Goal: Transaction & Acquisition: Book appointment/travel/reservation

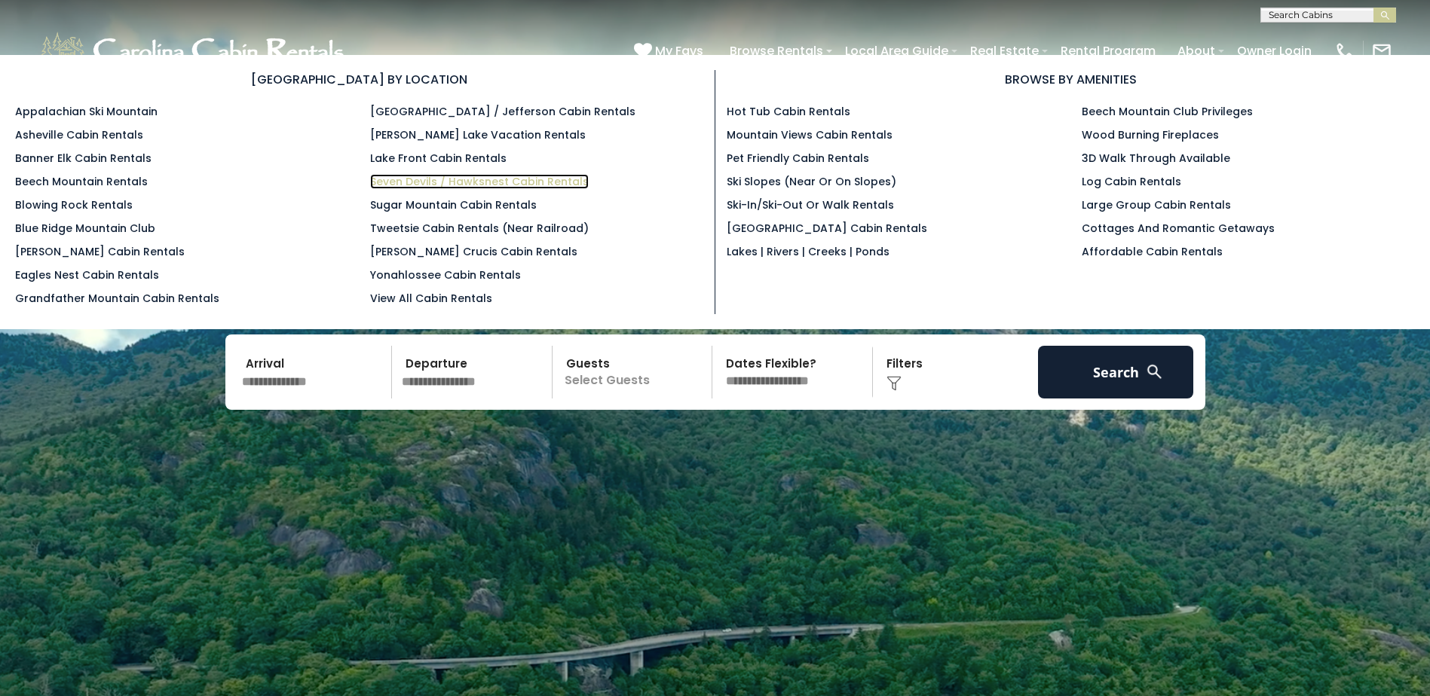
click at [411, 182] on link "Seven Devils / Hawksnest Cabin Rentals" at bounding box center [479, 181] width 219 height 15
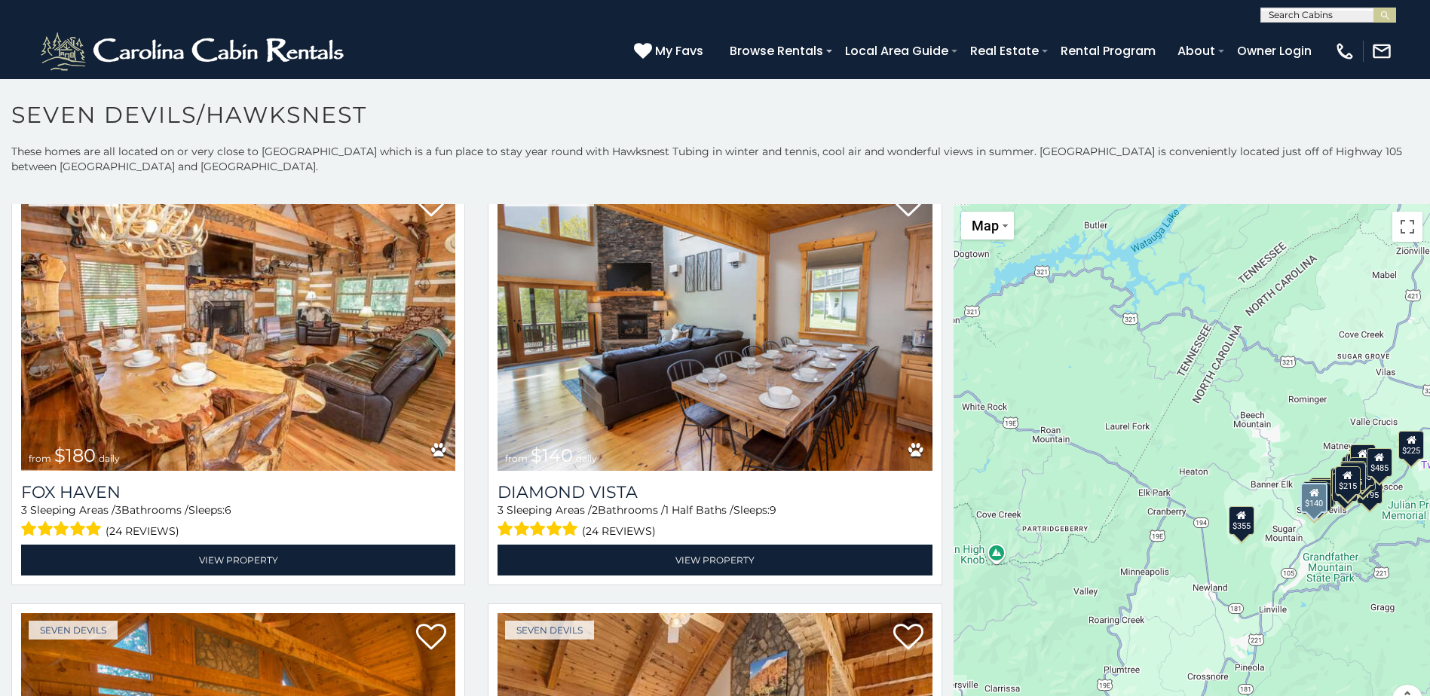
scroll to position [4899, 0]
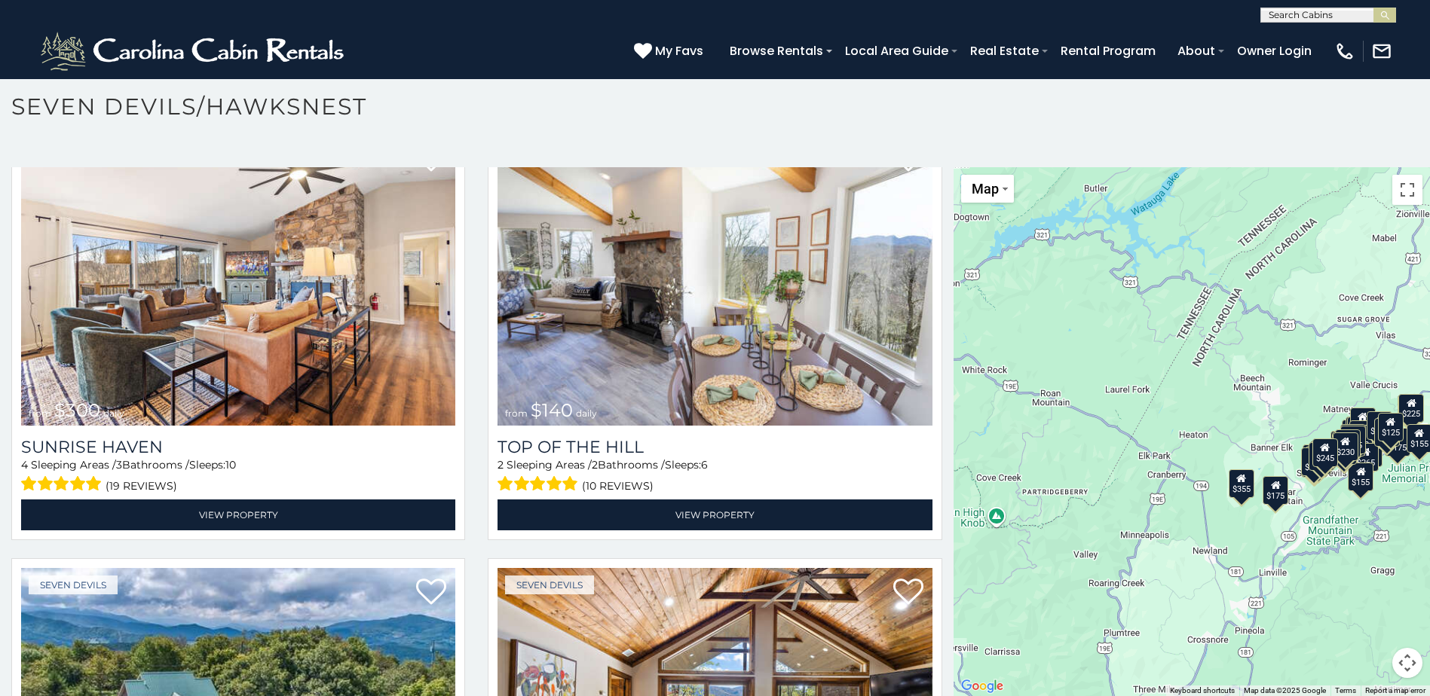
scroll to position [2823, 0]
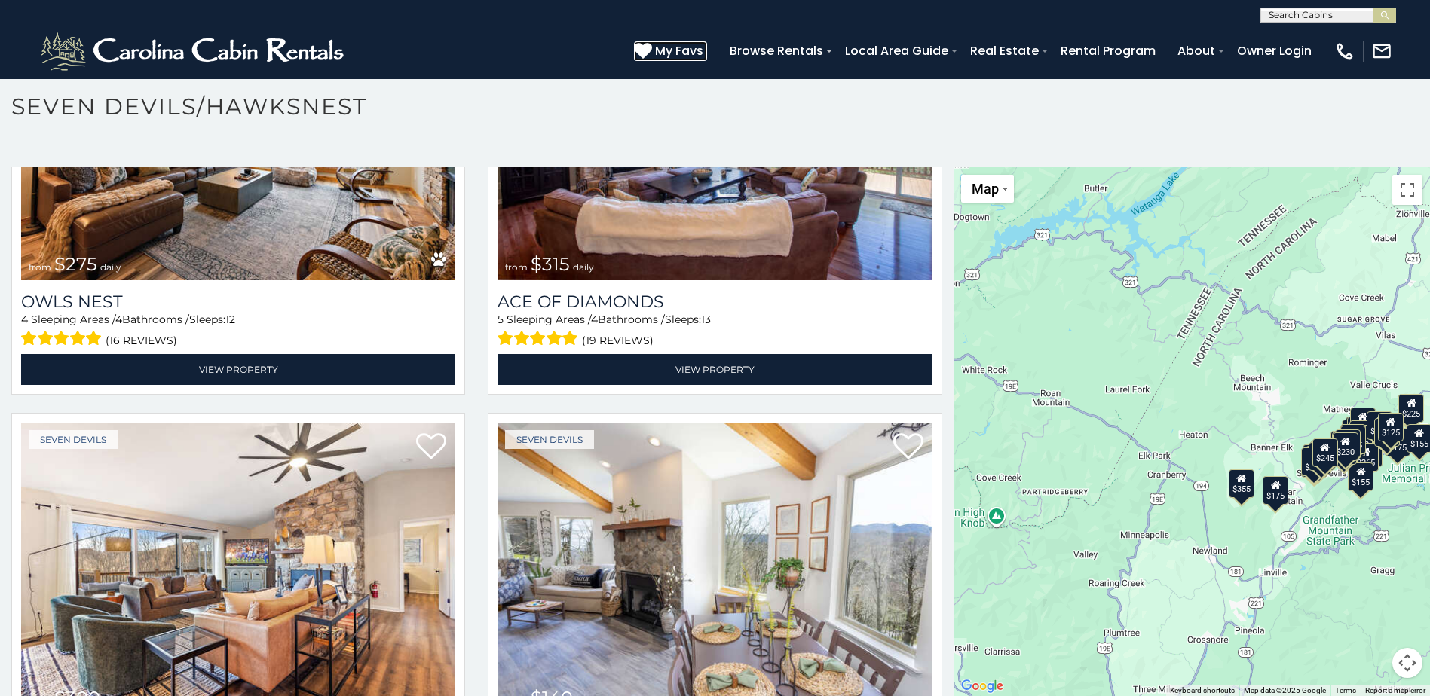
click at [677, 50] on span "My Favs" at bounding box center [679, 50] width 48 height 19
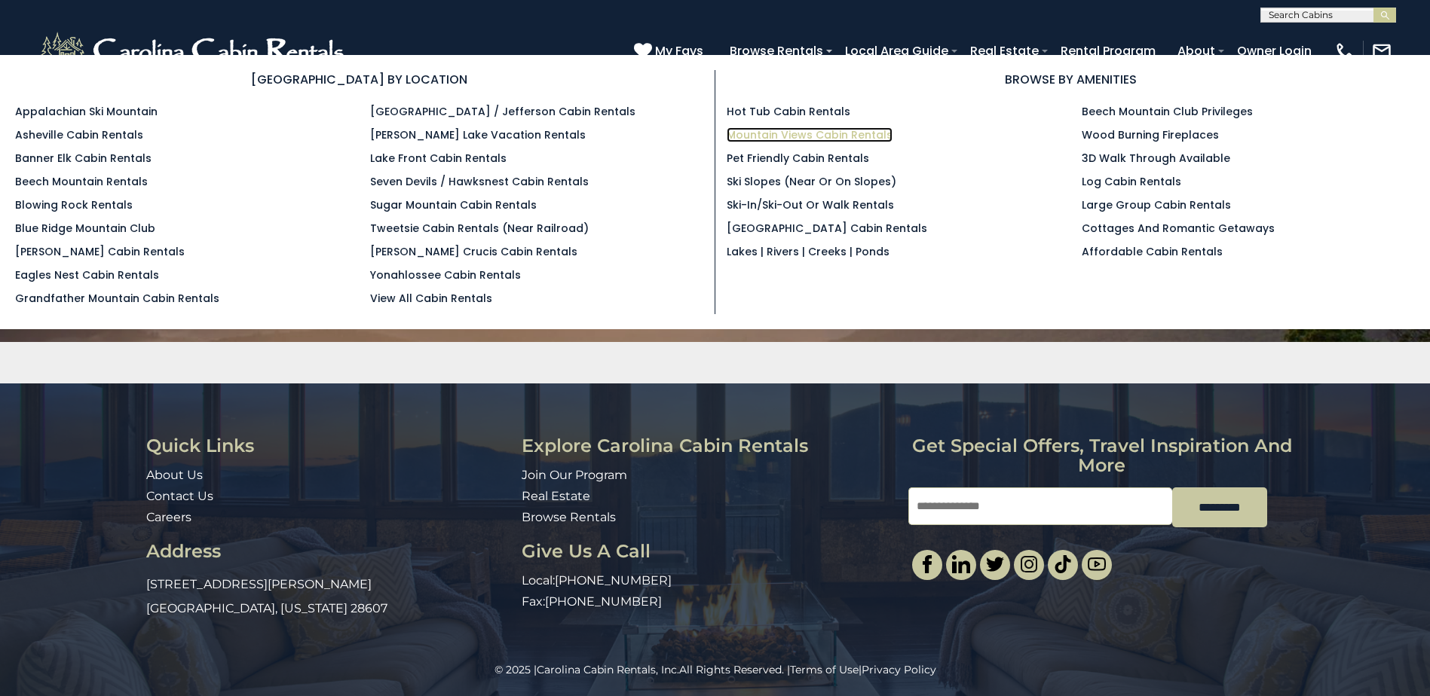
click at [795, 138] on link "Mountain Views Cabin Rentals" at bounding box center [810, 134] width 166 height 15
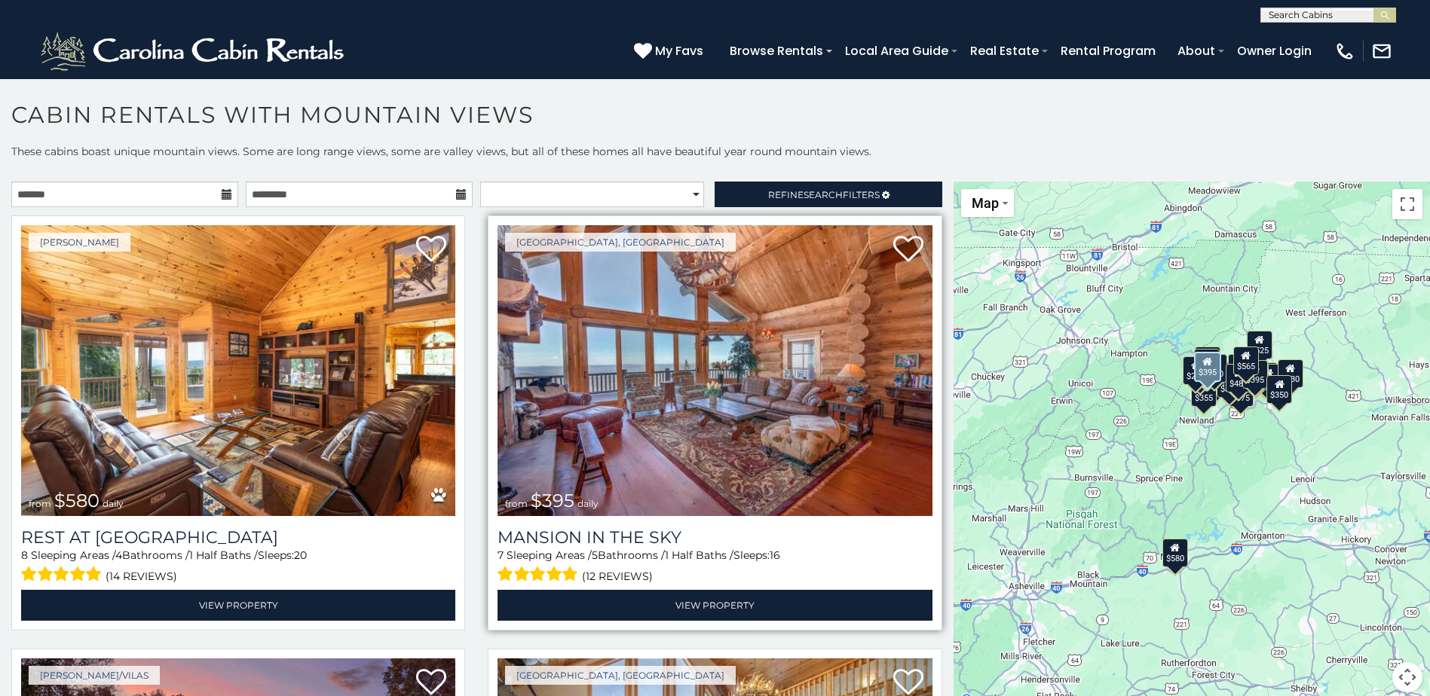
click at [860, 388] on img at bounding box center [714, 370] width 434 height 291
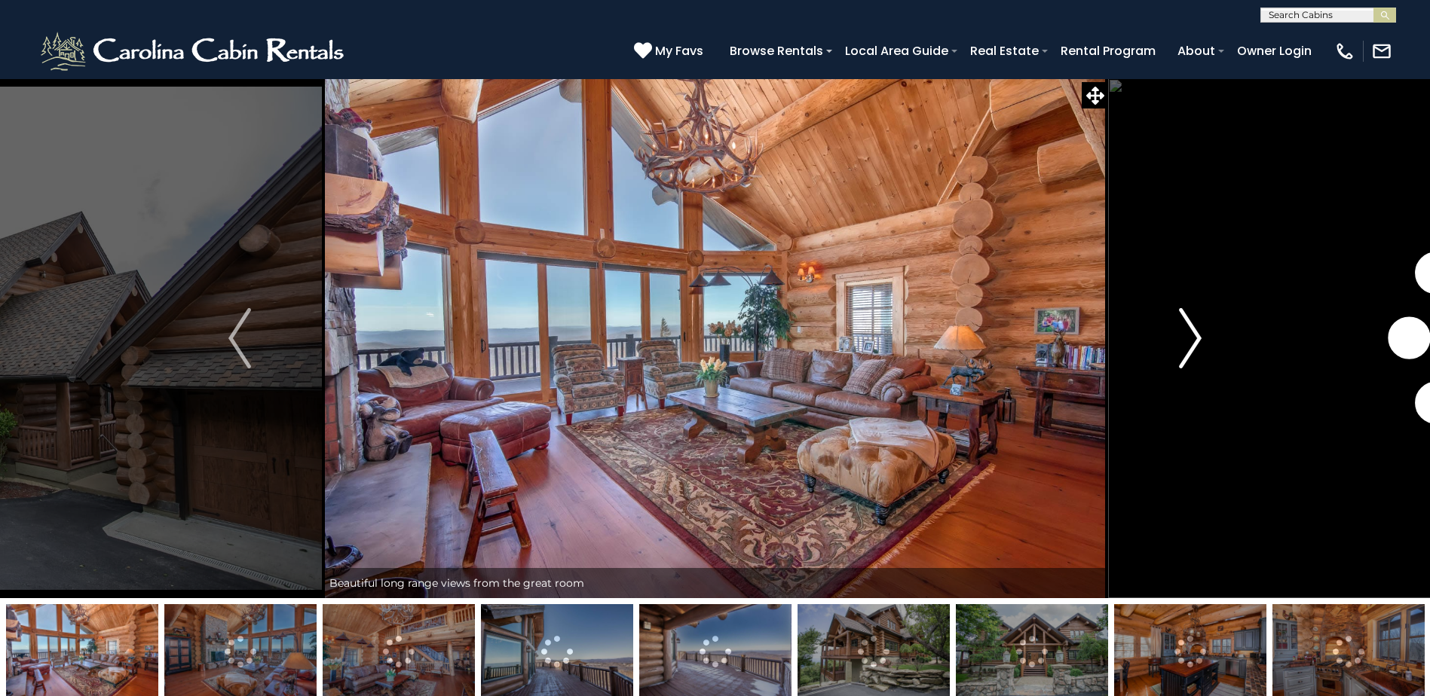
click at [1188, 341] on img "Next" at bounding box center [1190, 338] width 23 height 60
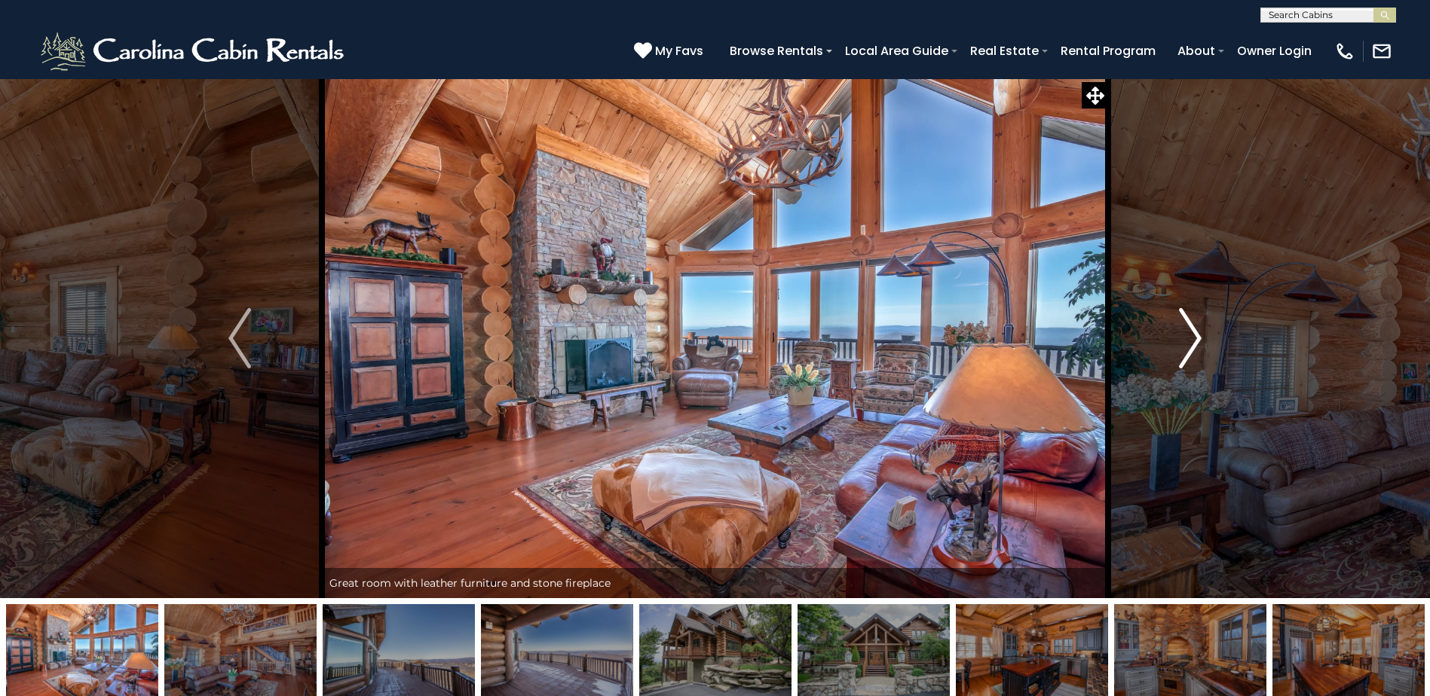
click at [1188, 341] on img "Next" at bounding box center [1190, 338] width 23 height 60
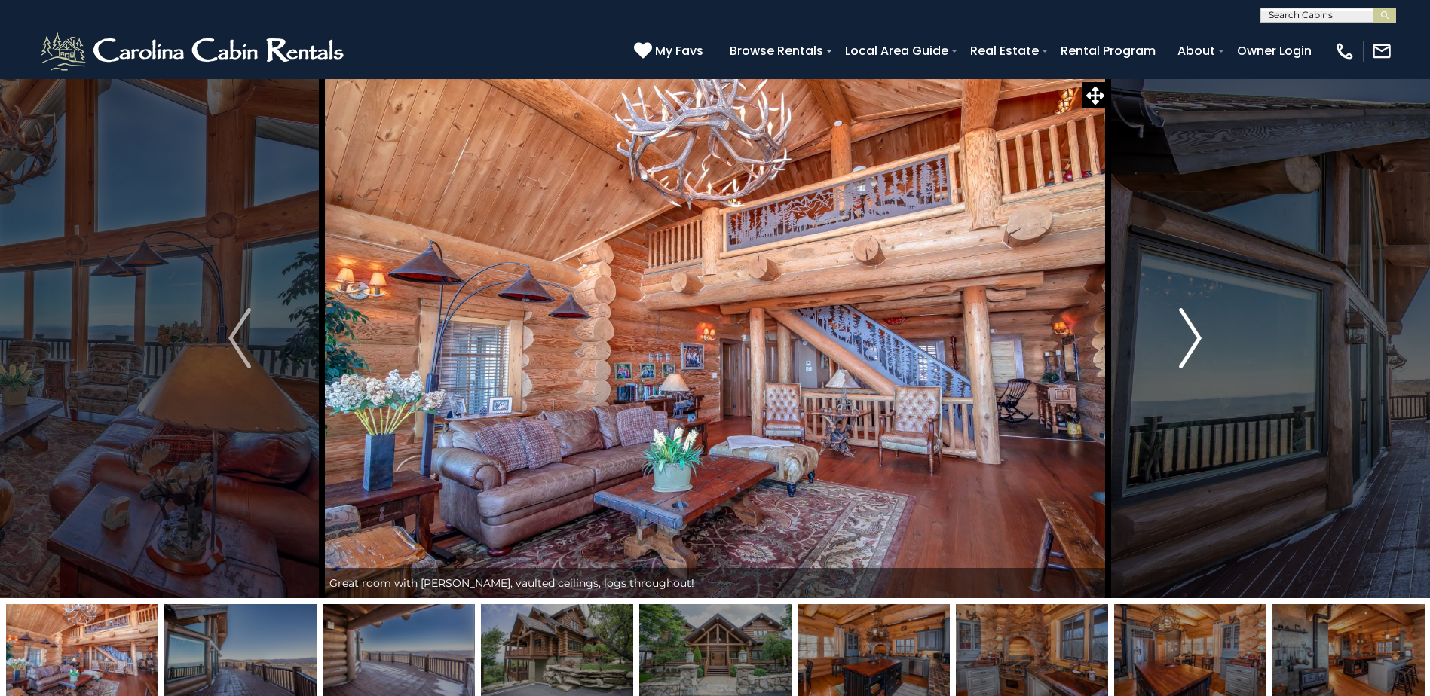
click at [1188, 341] on img "Next" at bounding box center [1190, 338] width 23 height 60
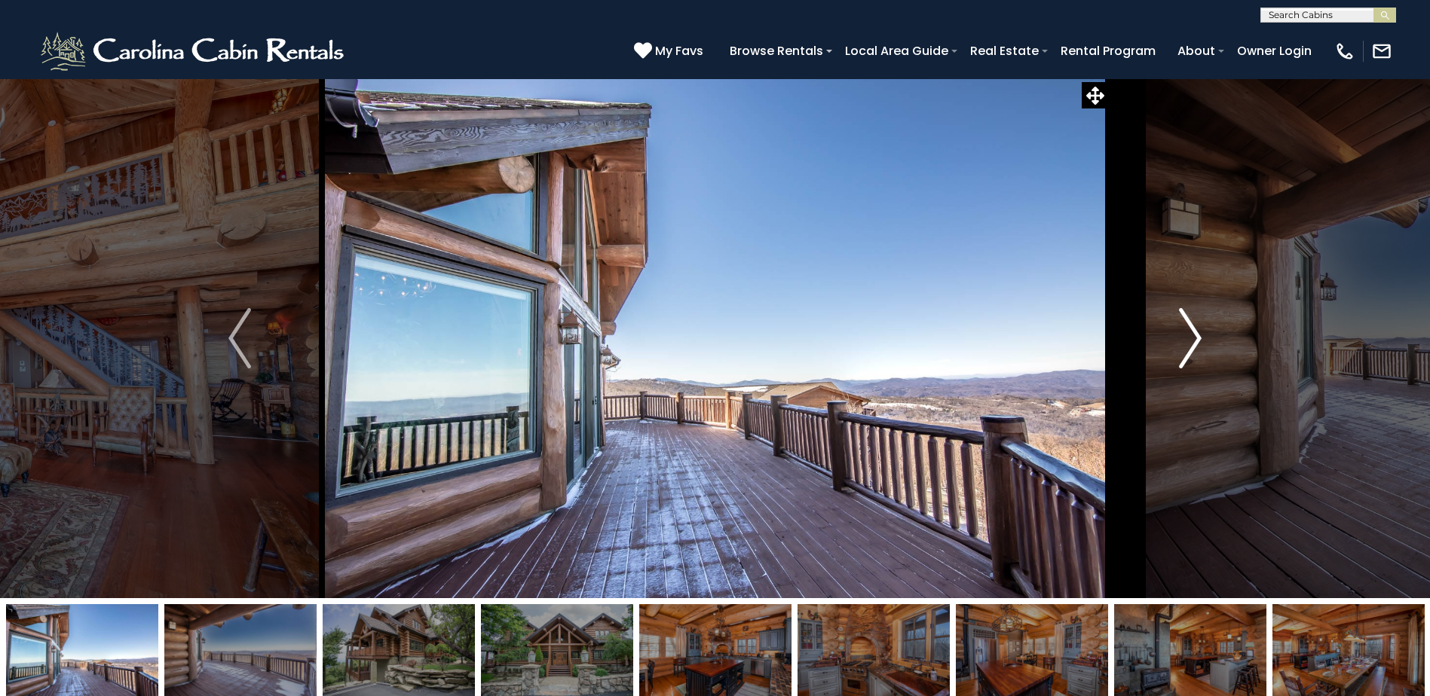
click at [1188, 341] on img "Next" at bounding box center [1190, 338] width 23 height 60
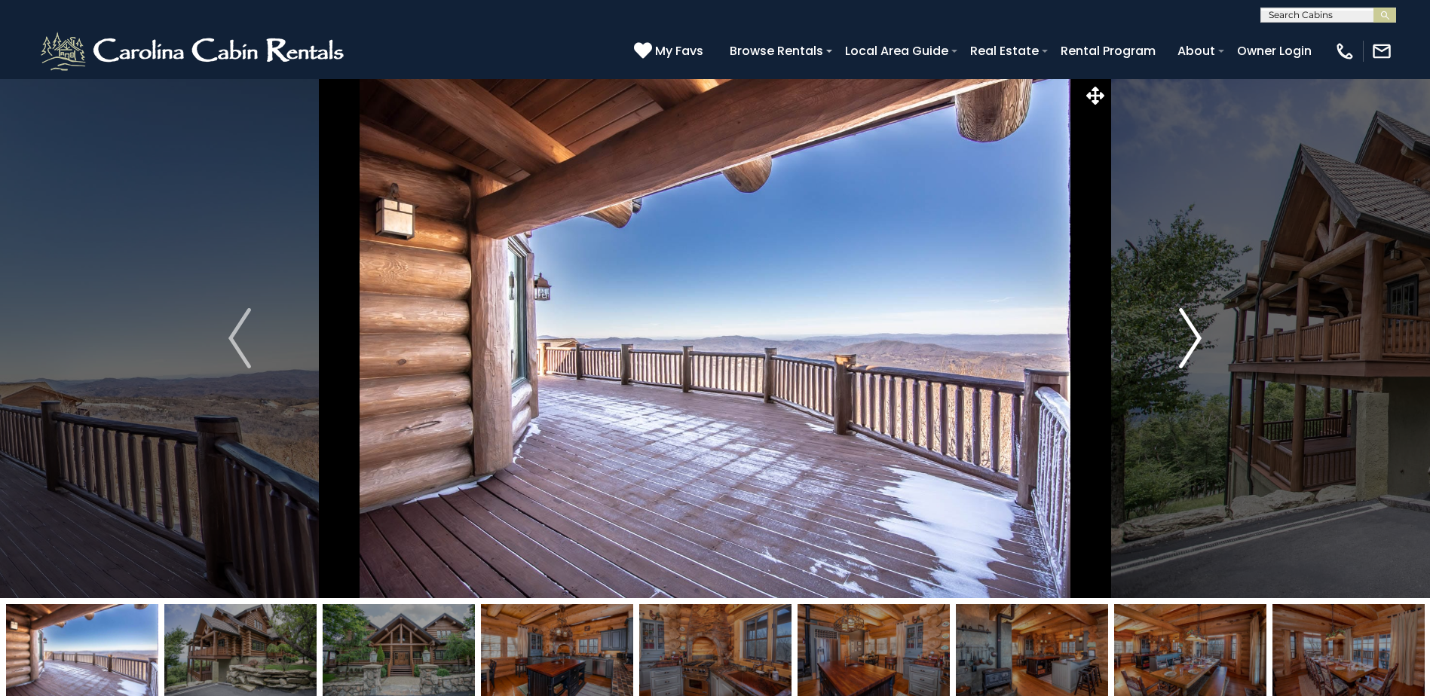
click at [1188, 341] on img "Next" at bounding box center [1190, 338] width 23 height 60
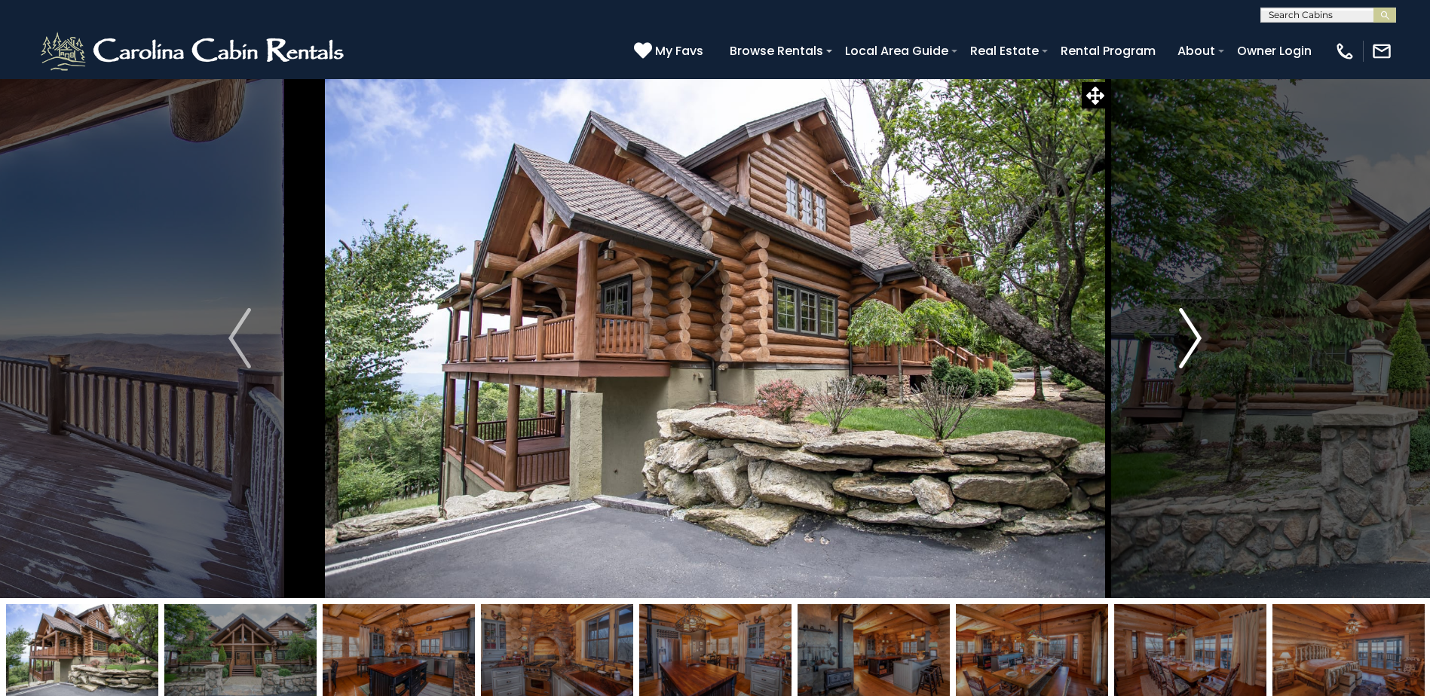
click at [1188, 341] on img "Next" at bounding box center [1190, 338] width 23 height 60
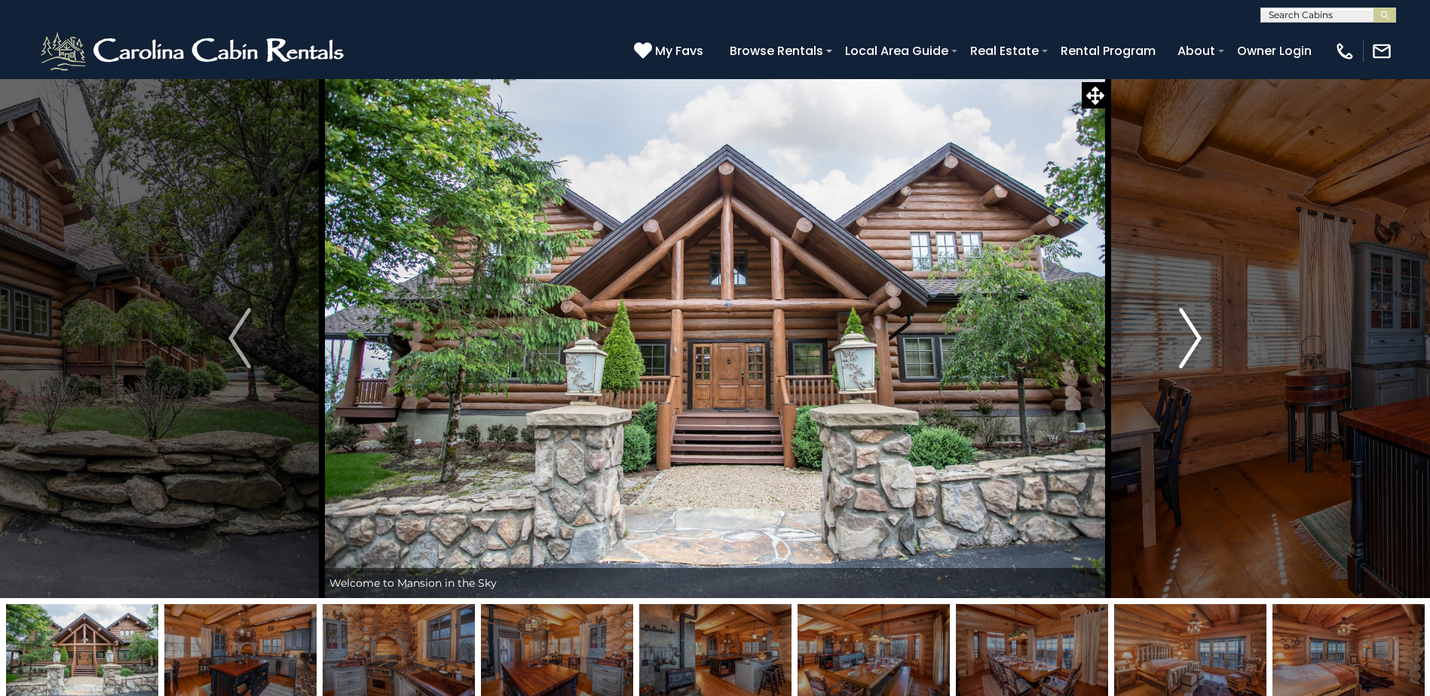
click at [1188, 341] on img "Next" at bounding box center [1190, 338] width 23 height 60
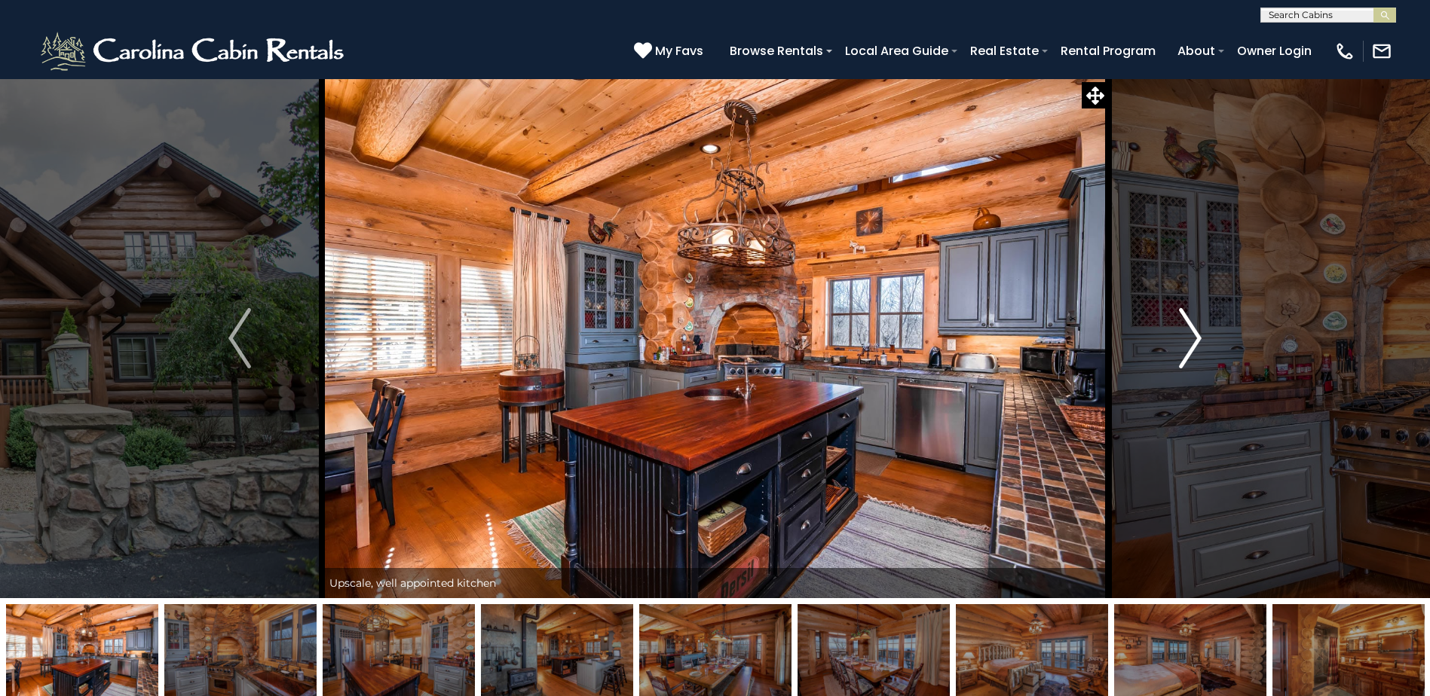
click at [1189, 341] on img "Next" at bounding box center [1190, 338] width 23 height 60
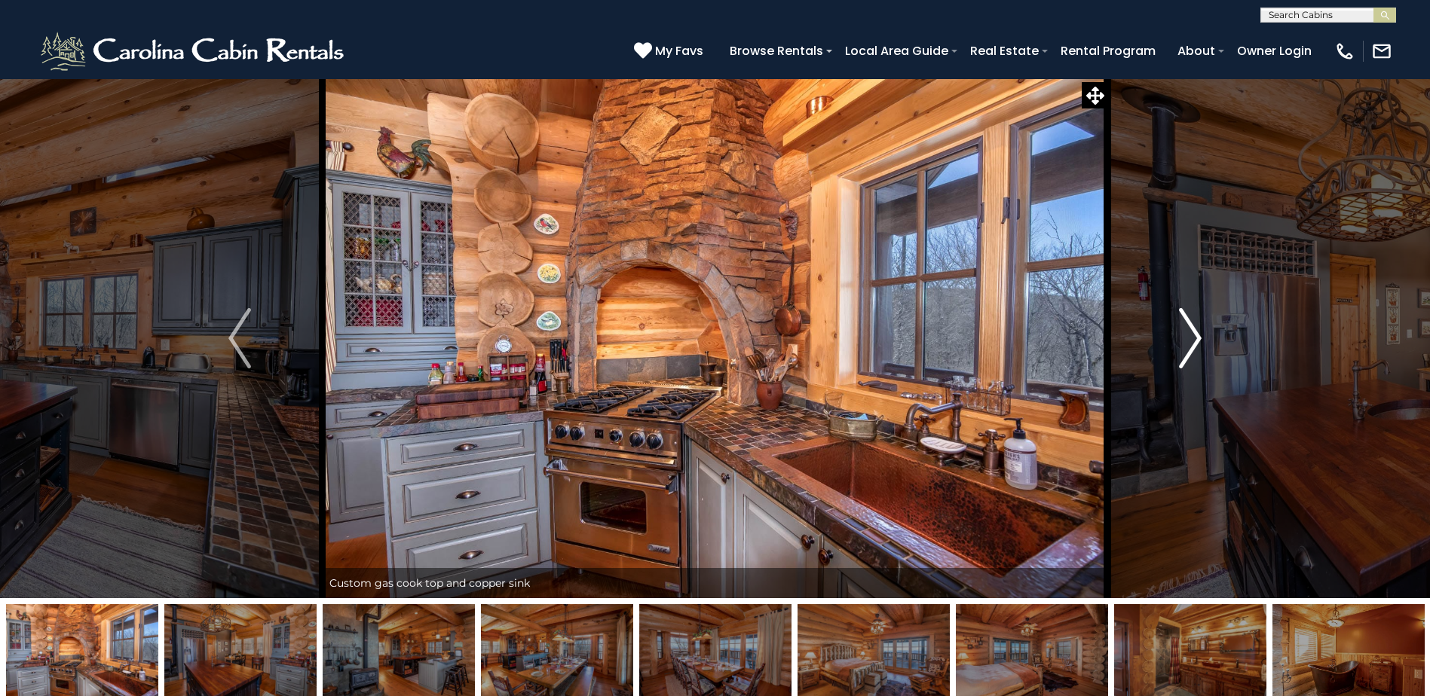
click at [1189, 341] on img "Next" at bounding box center [1190, 338] width 23 height 60
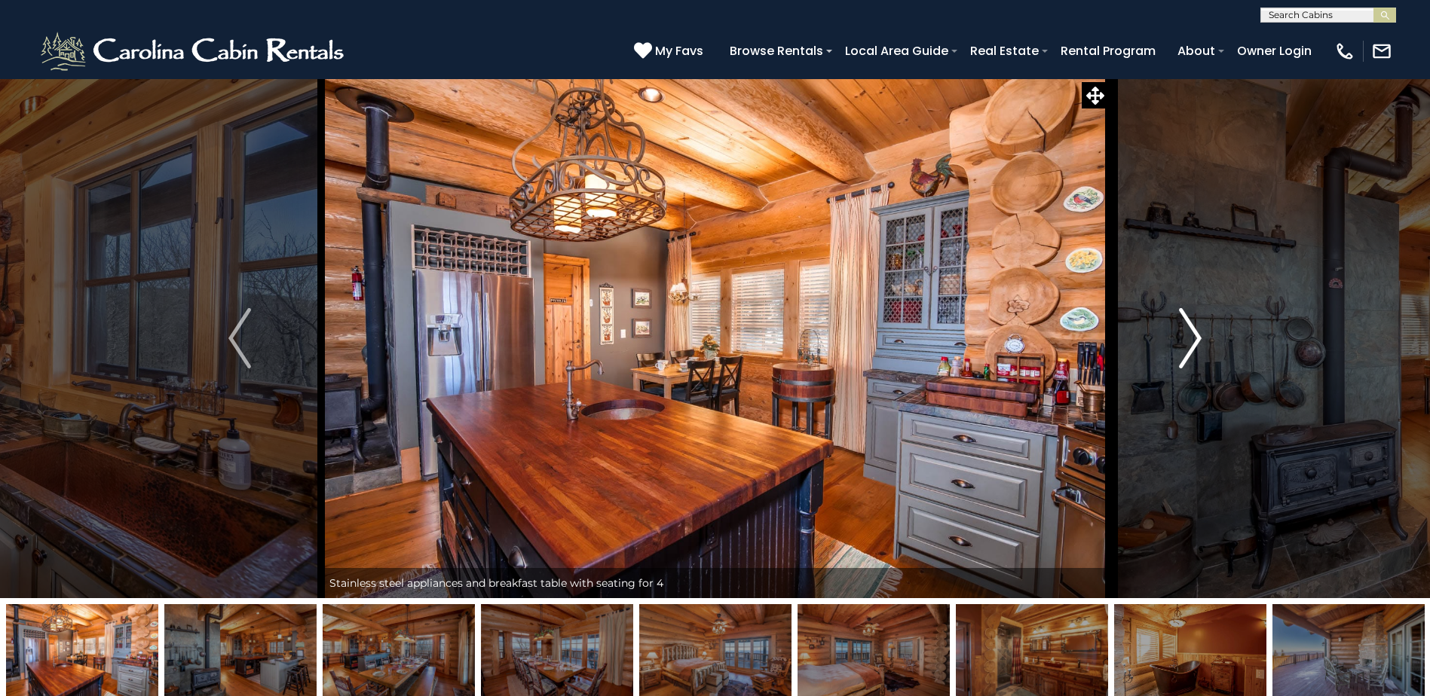
click at [1189, 341] on img "Next" at bounding box center [1190, 338] width 23 height 60
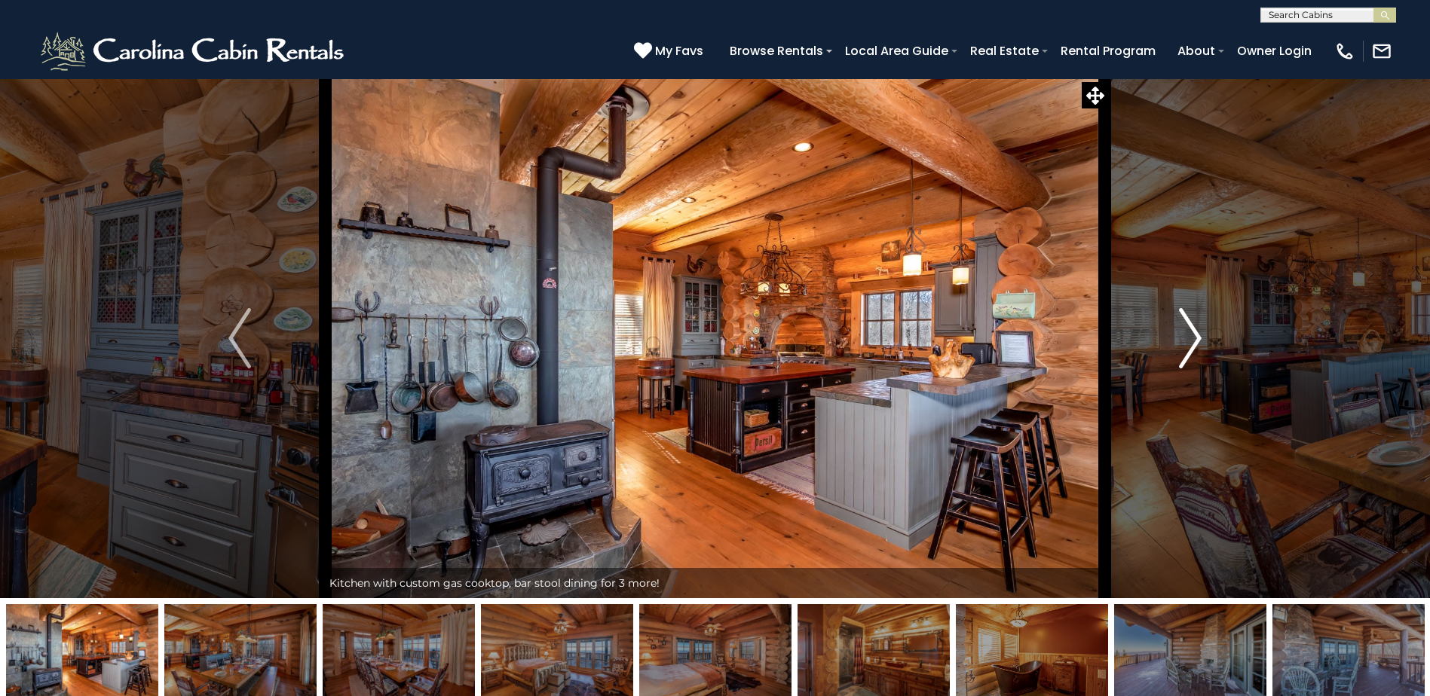
click at [1189, 341] on img "Next" at bounding box center [1190, 338] width 23 height 60
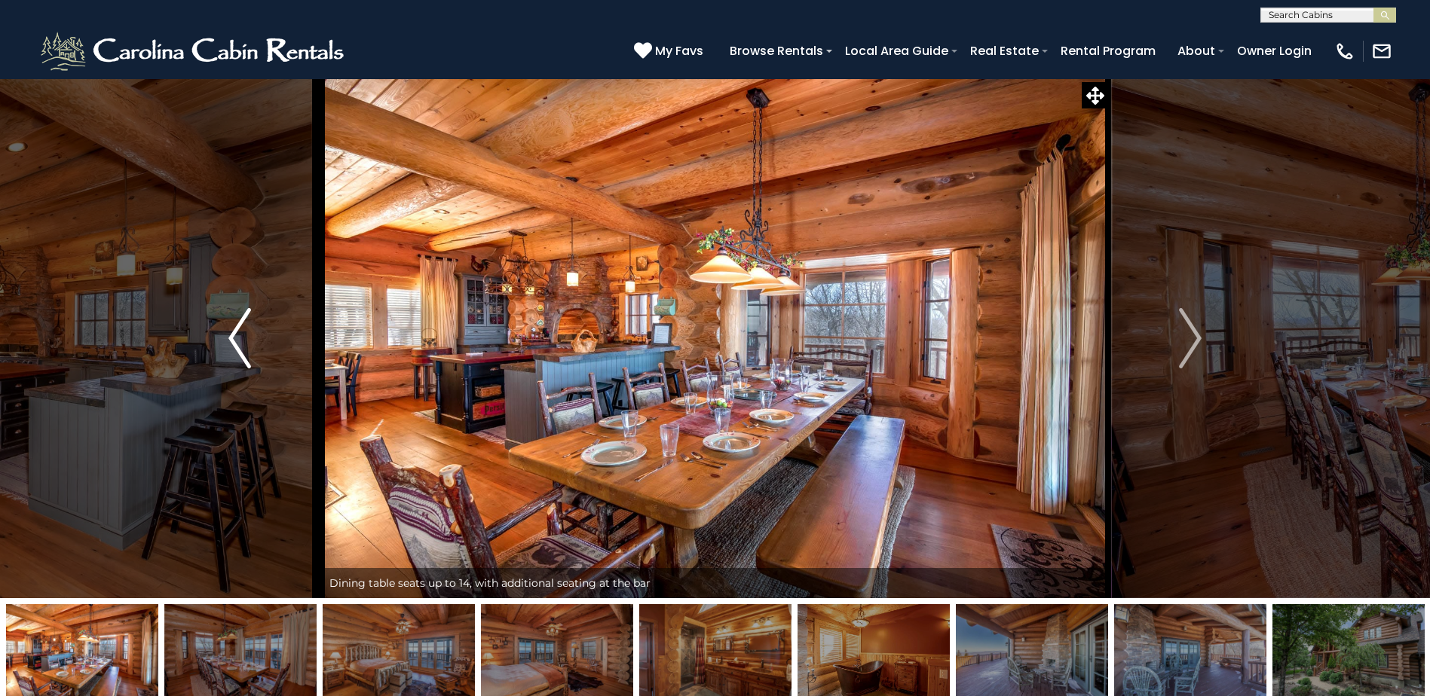
click at [246, 333] on img "Previous" at bounding box center [239, 338] width 23 height 60
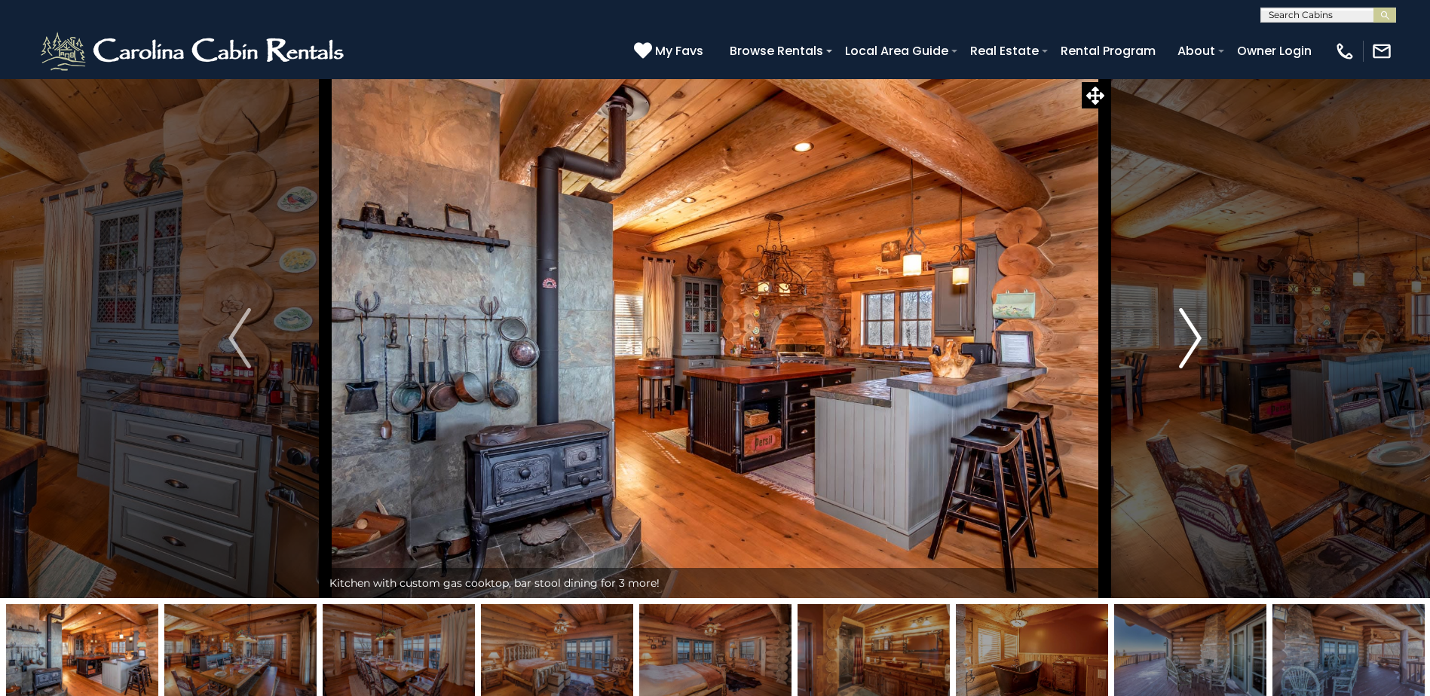
click at [1195, 332] on img "Next" at bounding box center [1190, 338] width 23 height 60
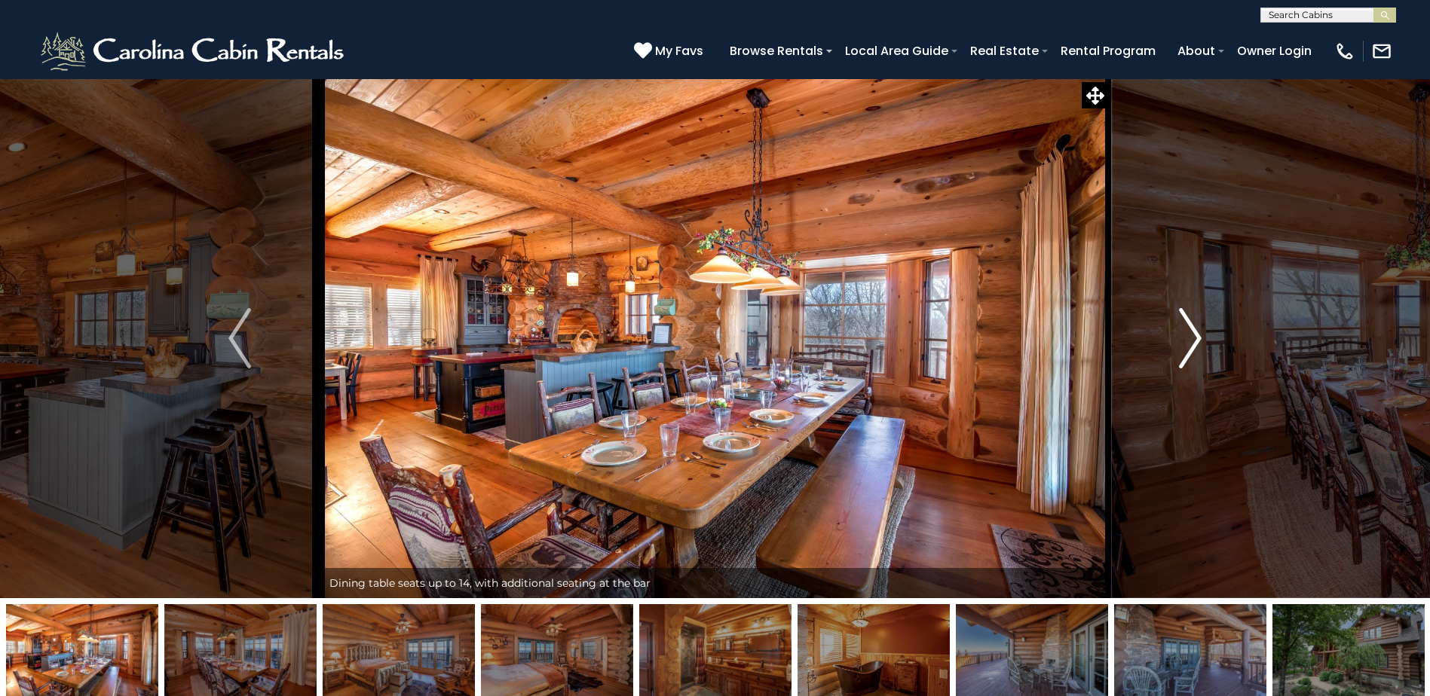
click at [1198, 332] on img "Next" at bounding box center [1190, 338] width 23 height 60
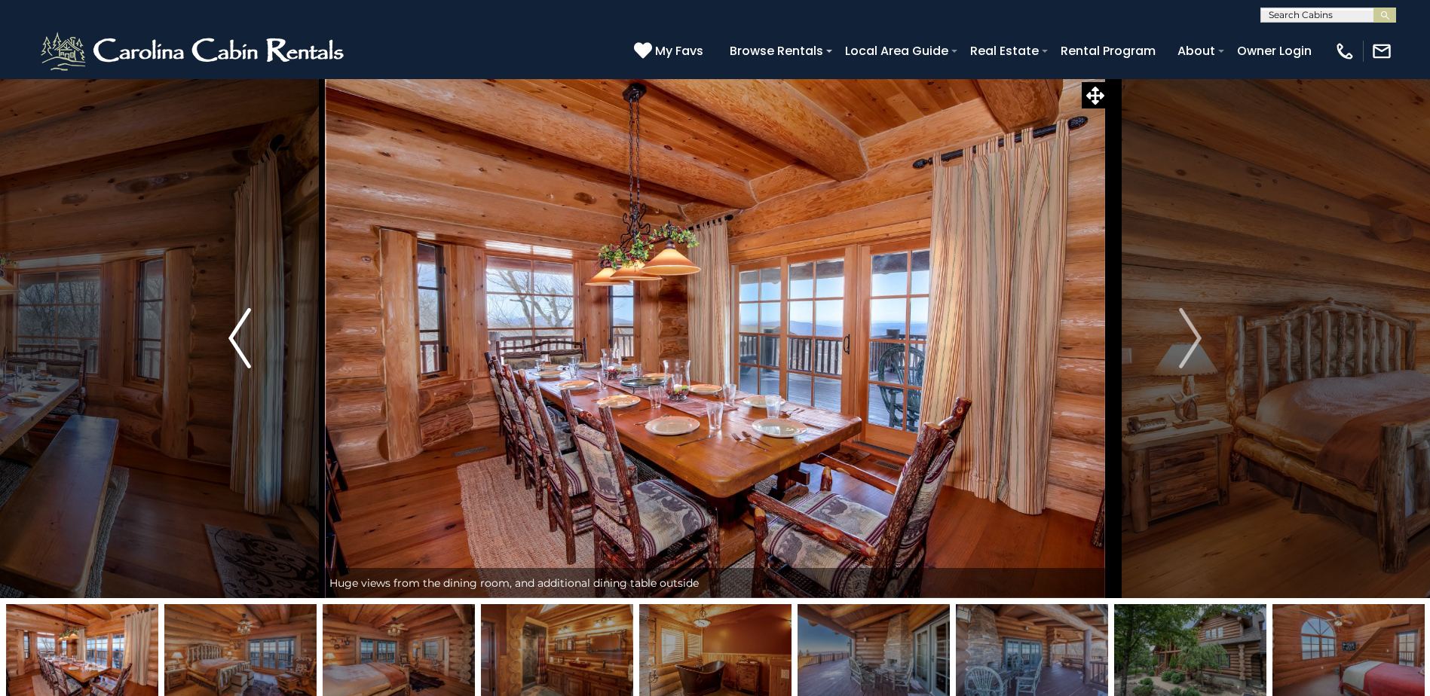
click at [241, 332] on img "Previous" at bounding box center [239, 338] width 23 height 60
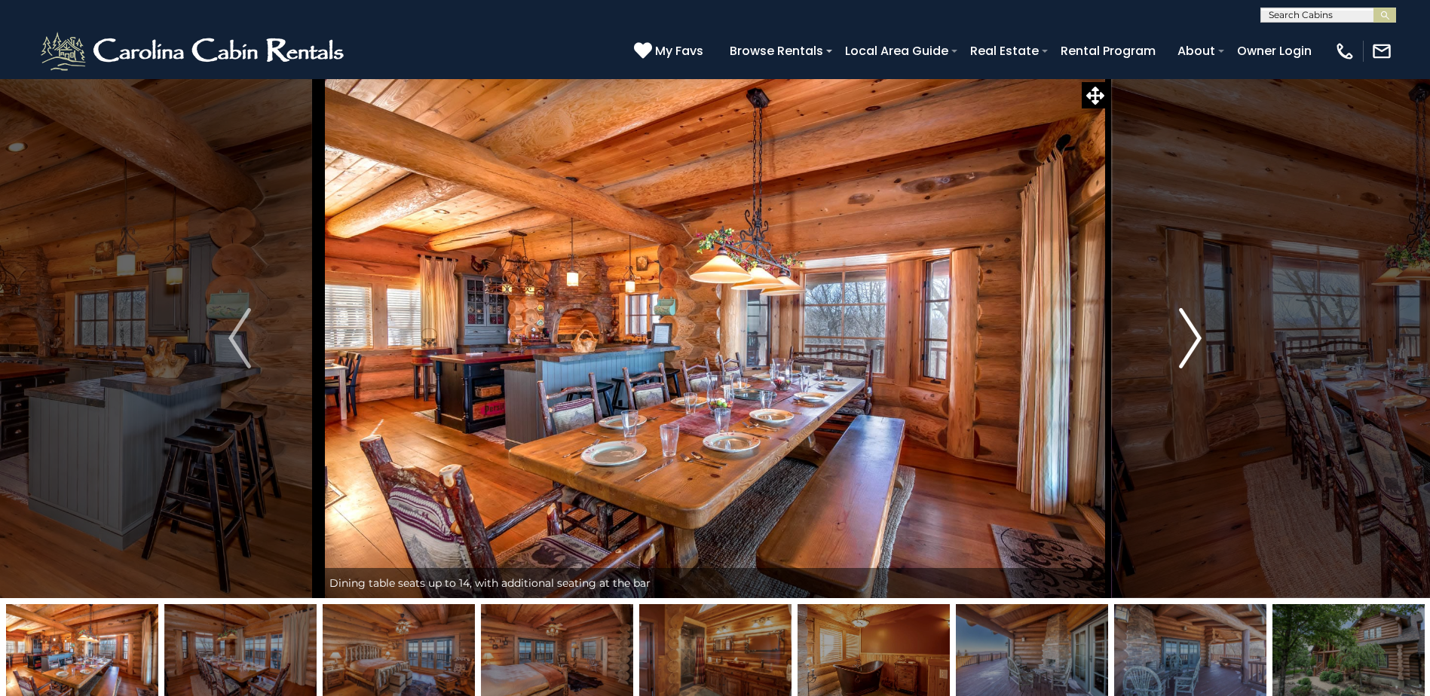
click at [1186, 333] on img "Next" at bounding box center [1190, 338] width 23 height 60
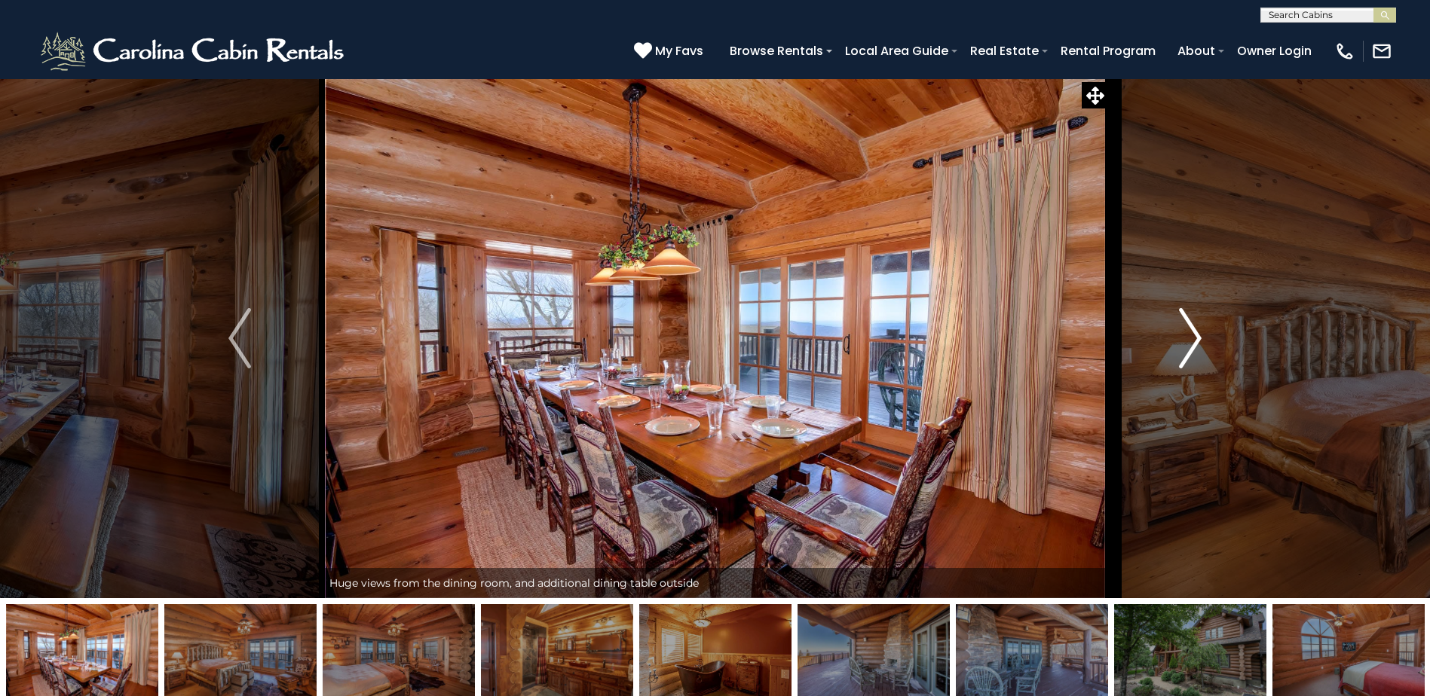
click at [1187, 334] on img "Next" at bounding box center [1190, 338] width 23 height 60
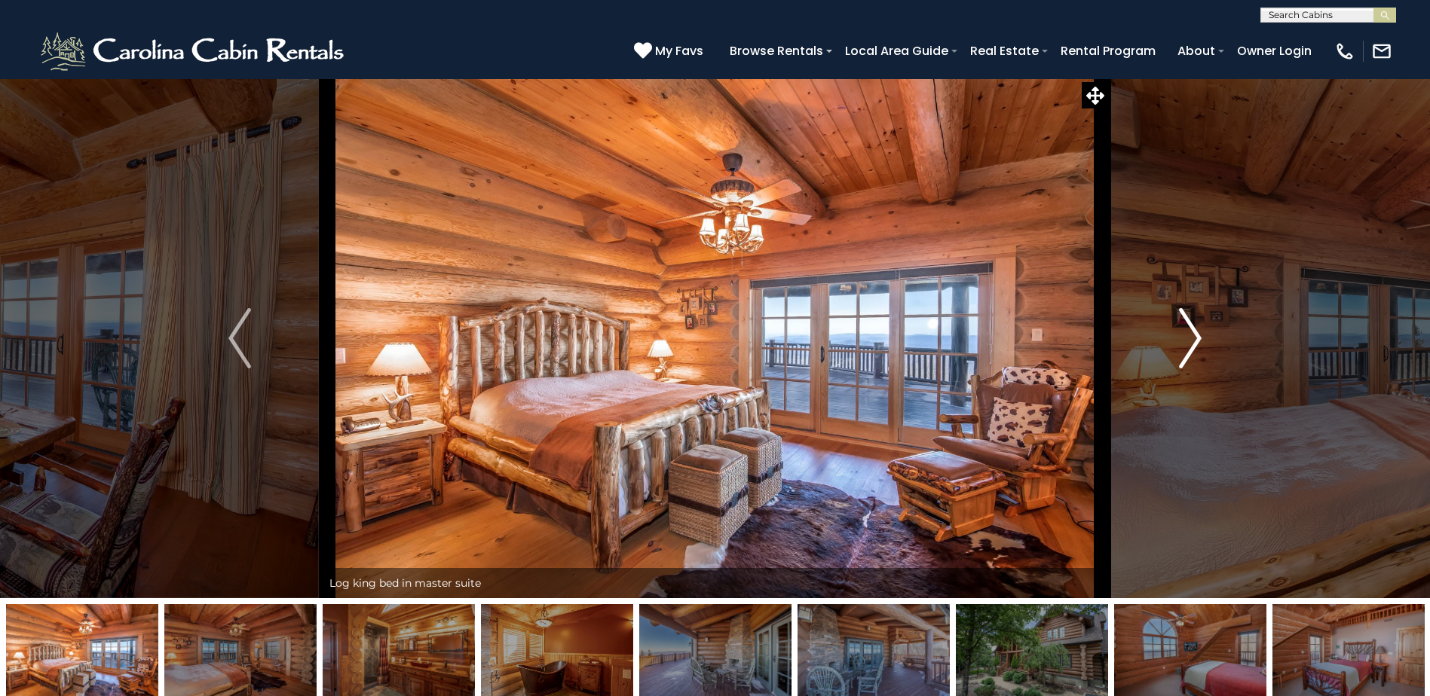
click at [1187, 334] on img "Next" at bounding box center [1190, 338] width 23 height 60
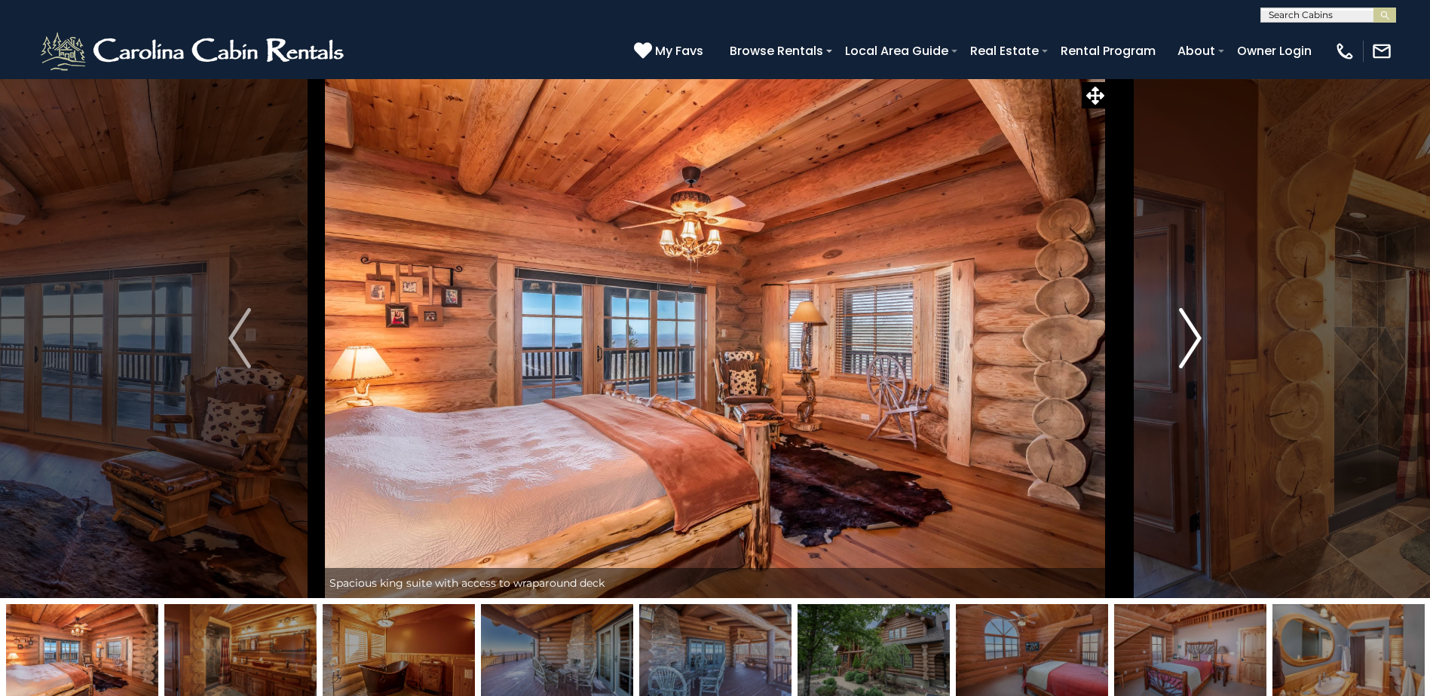
click at [1187, 334] on img "Next" at bounding box center [1190, 338] width 23 height 60
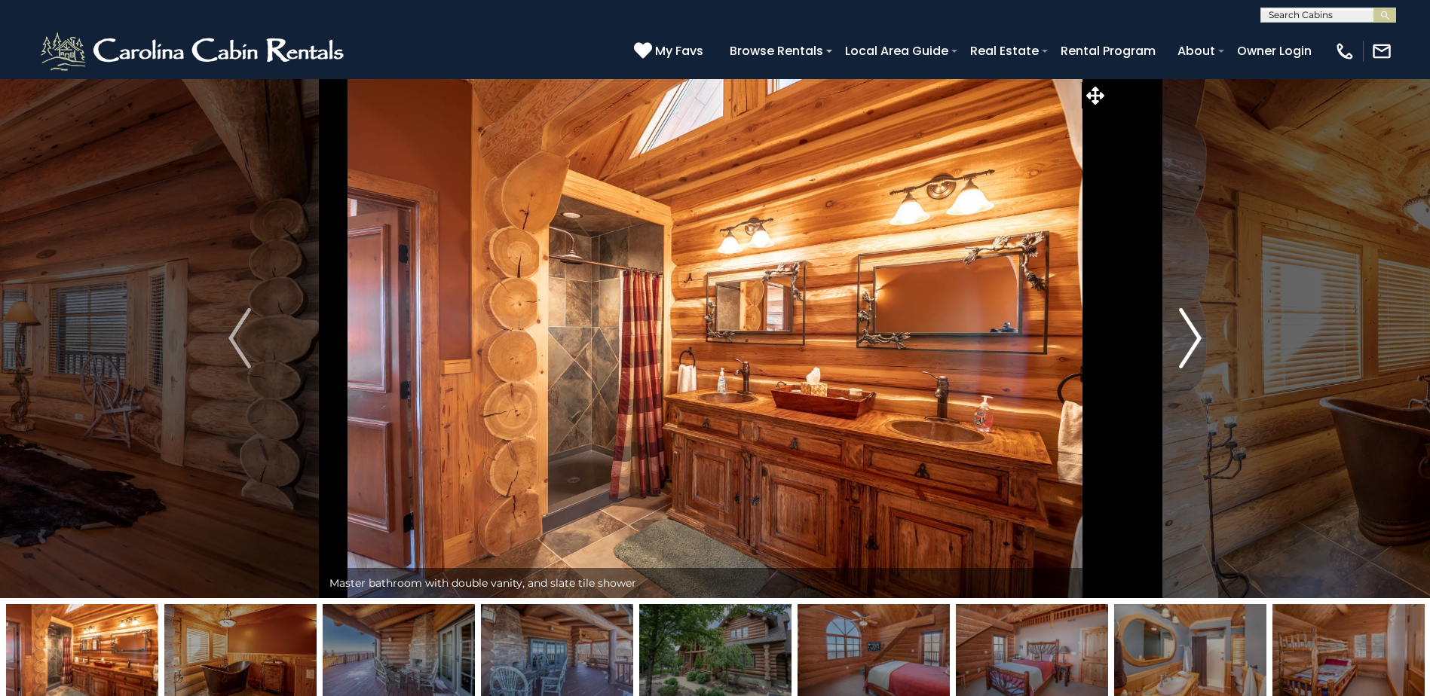
click at [1187, 334] on img "Next" at bounding box center [1190, 338] width 23 height 60
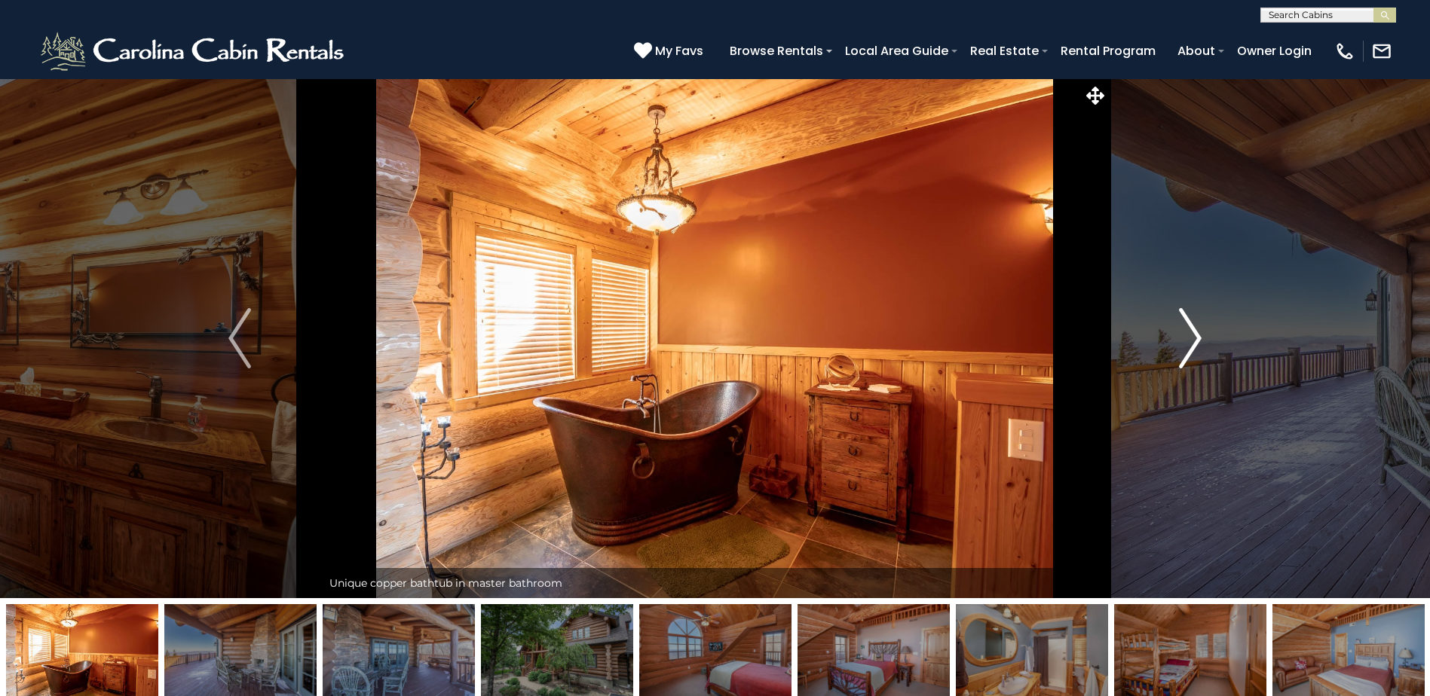
click at [1187, 334] on img "Next" at bounding box center [1190, 338] width 23 height 60
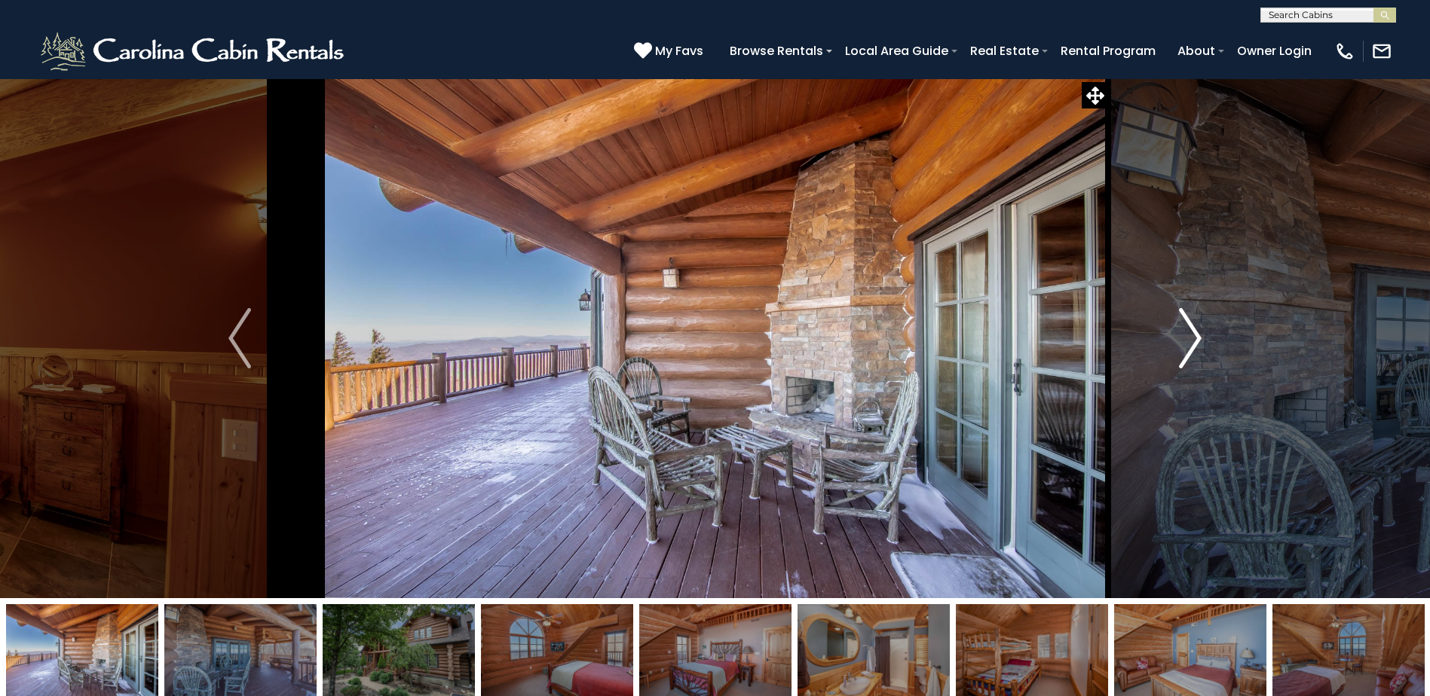
click at [1187, 334] on img "Next" at bounding box center [1190, 338] width 23 height 60
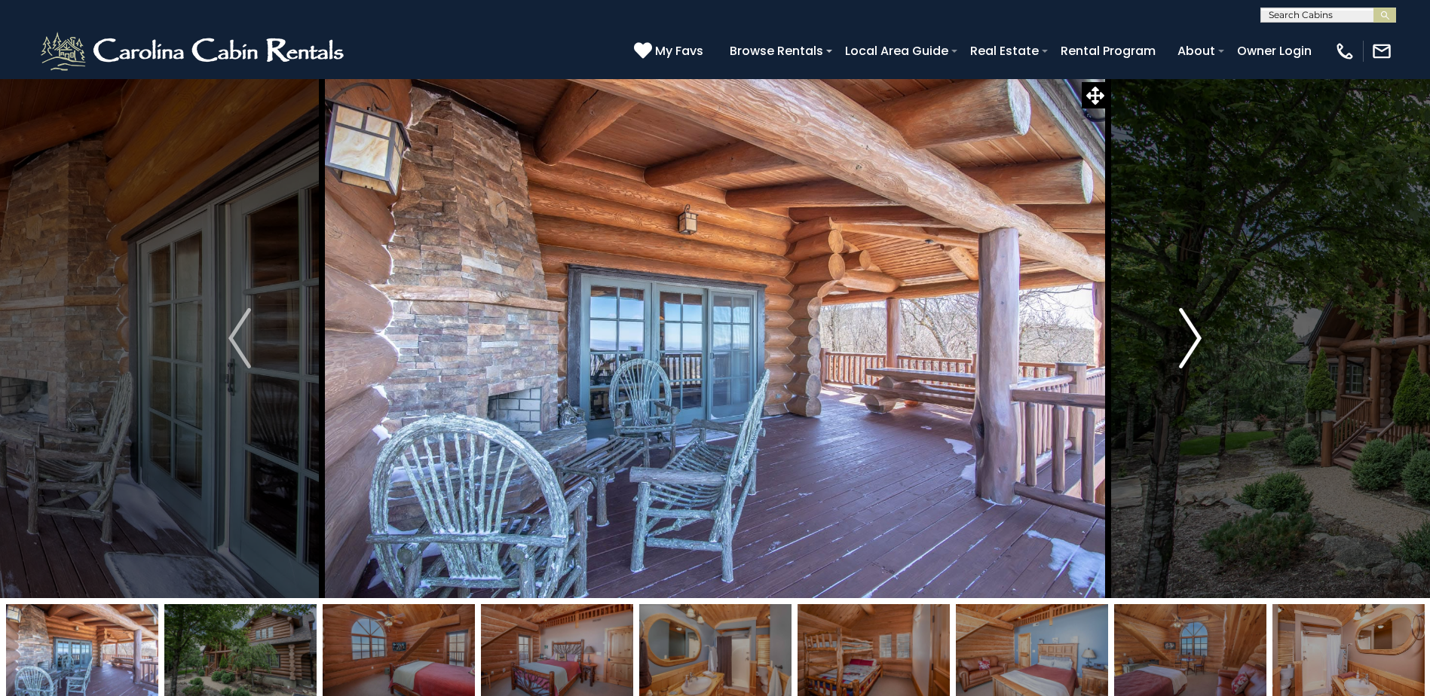
click at [1187, 334] on img "Next" at bounding box center [1190, 338] width 23 height 60
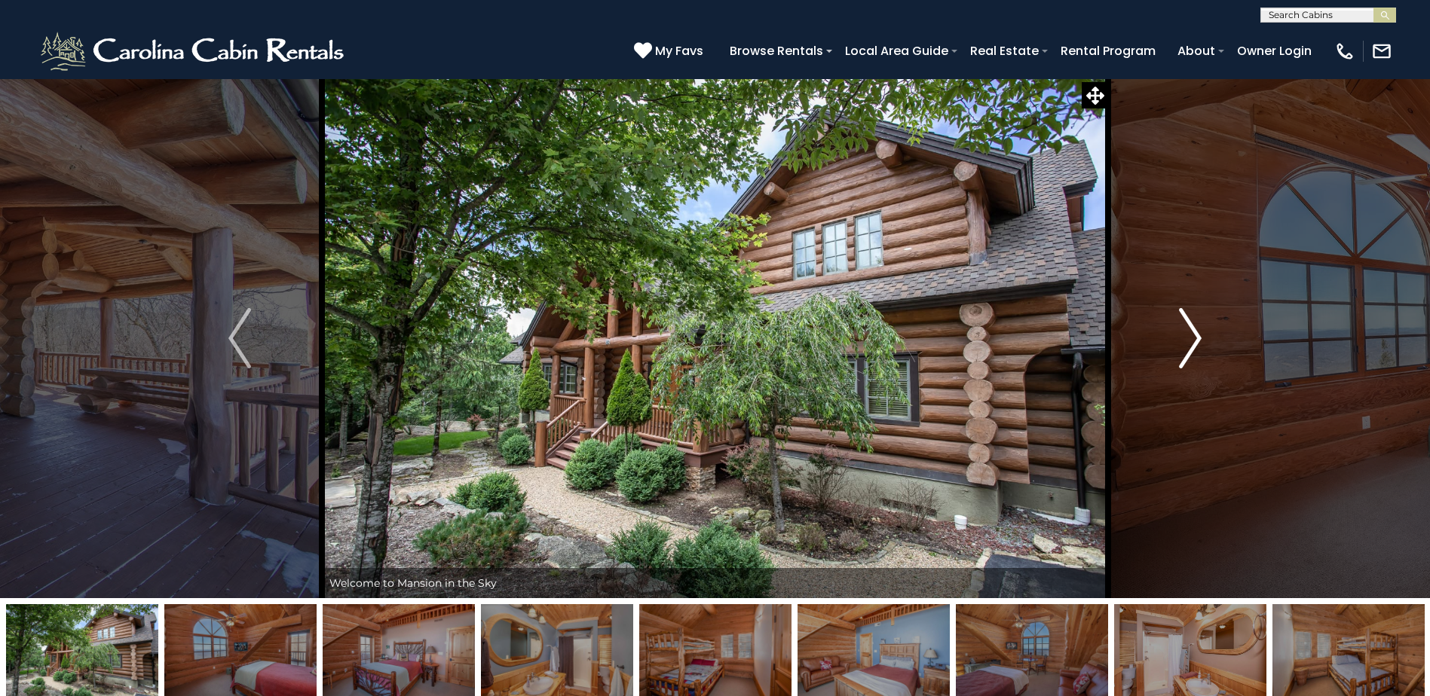
click at [1187, 334] on img "Next" at bounding box center [1190, 338] width 23 height 60
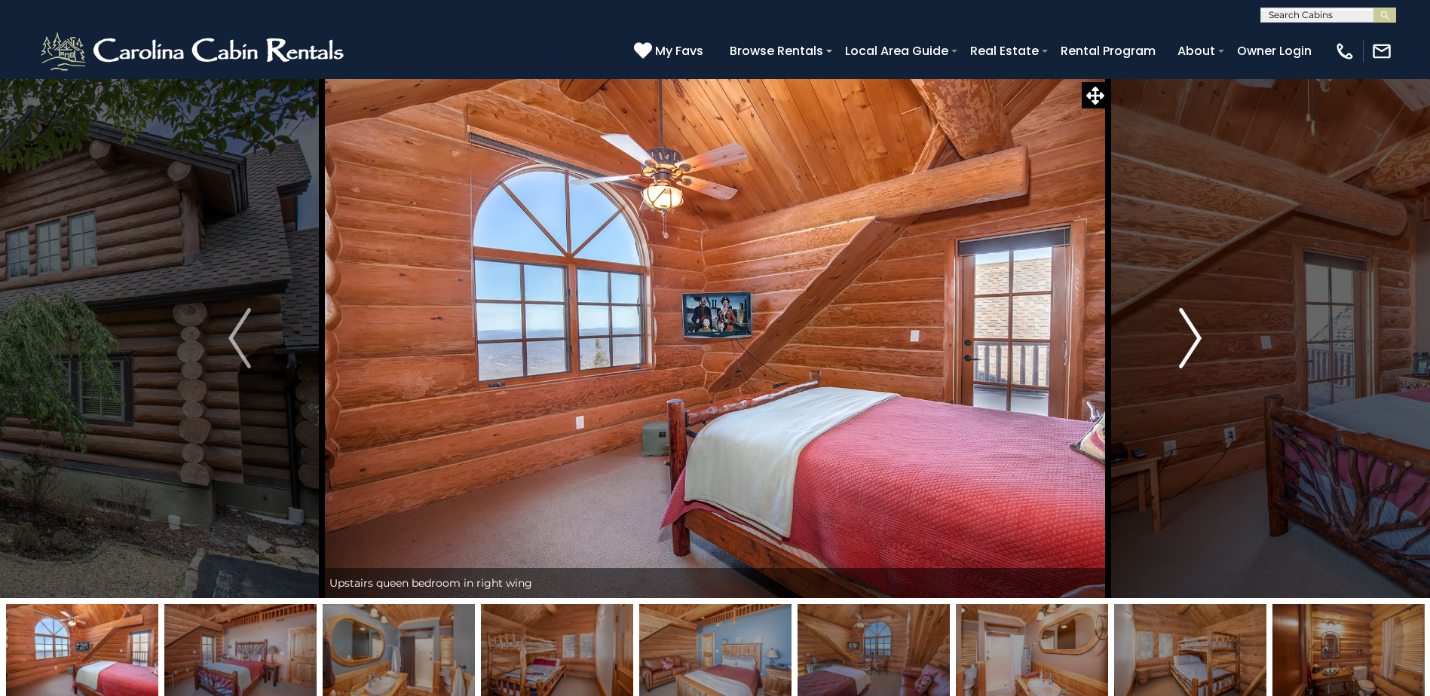
click at [1187, 334] on img "Next" at bounding box center [1190, 338] width 23 height 60
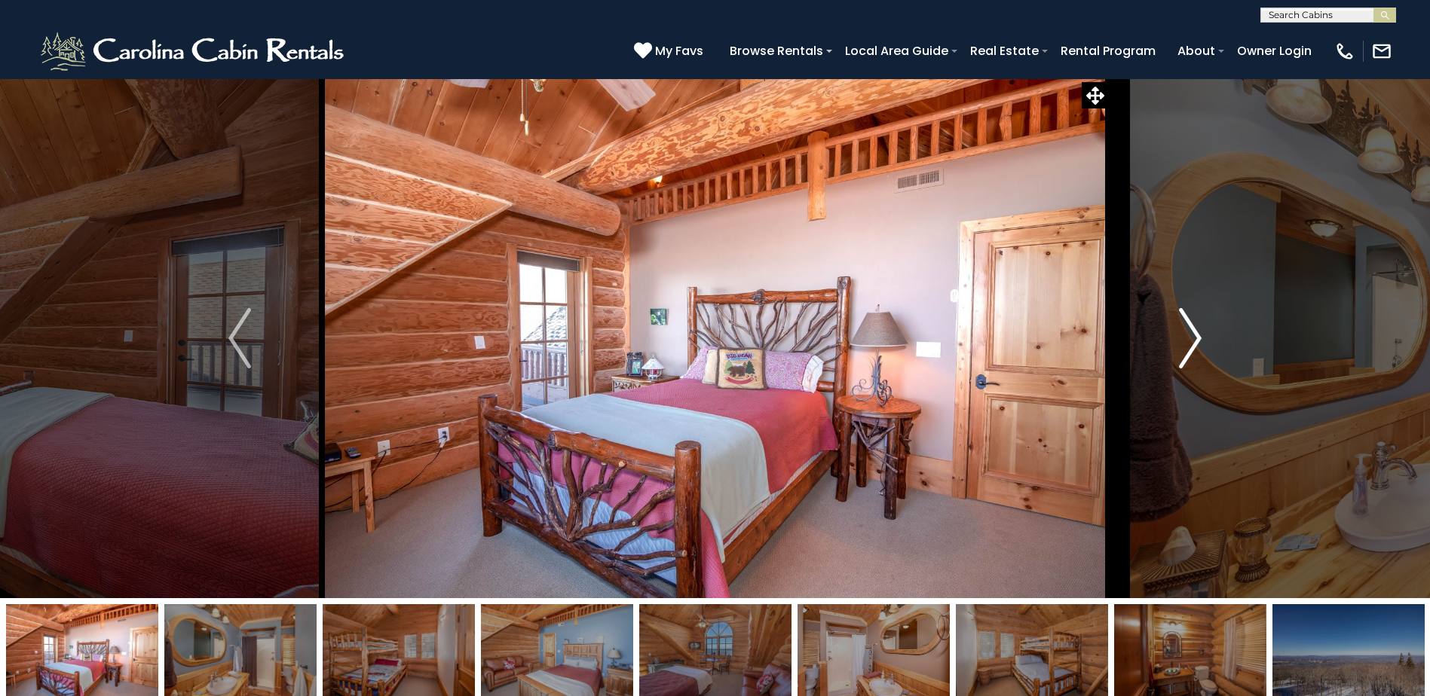
click at [1187, 334] on img "Next" at bounding box center [1190, 338] width 23 height 60
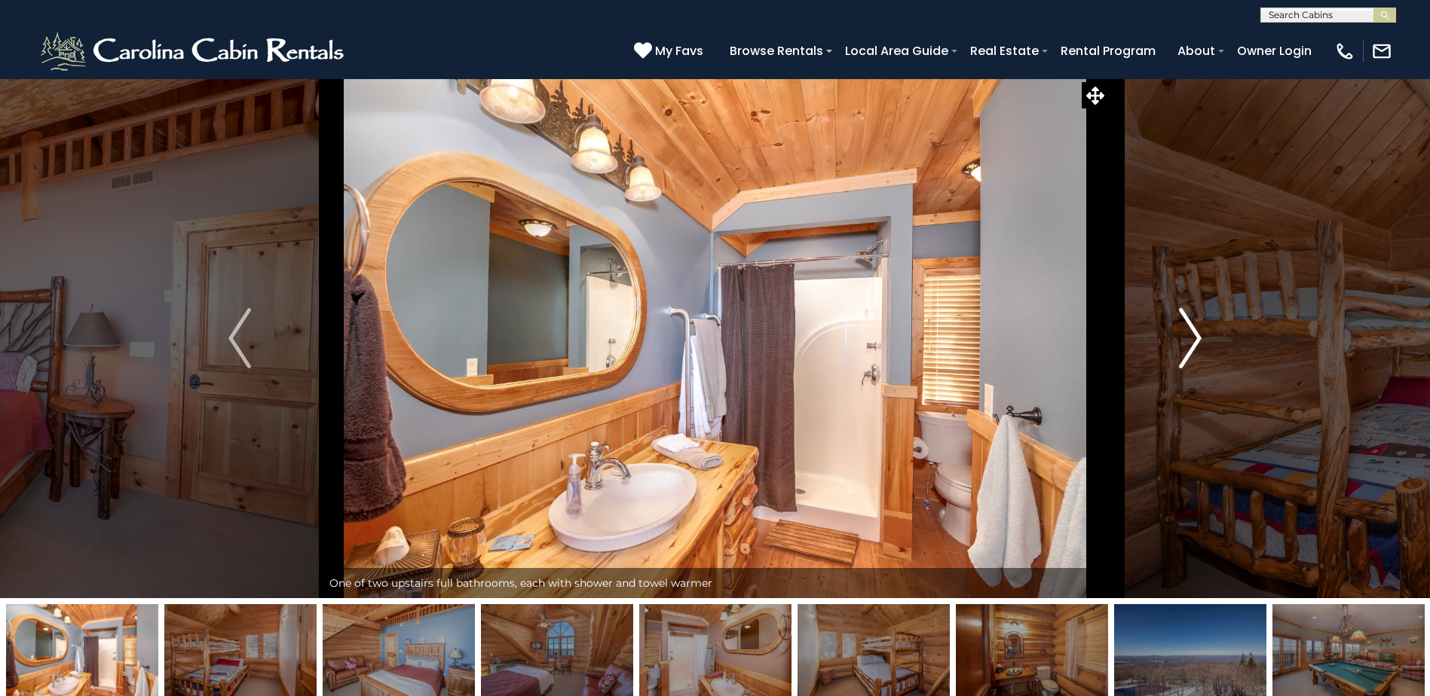
click at [1187, 334] on img "Next" at bounding box center [1190, 338] width 23 height 60
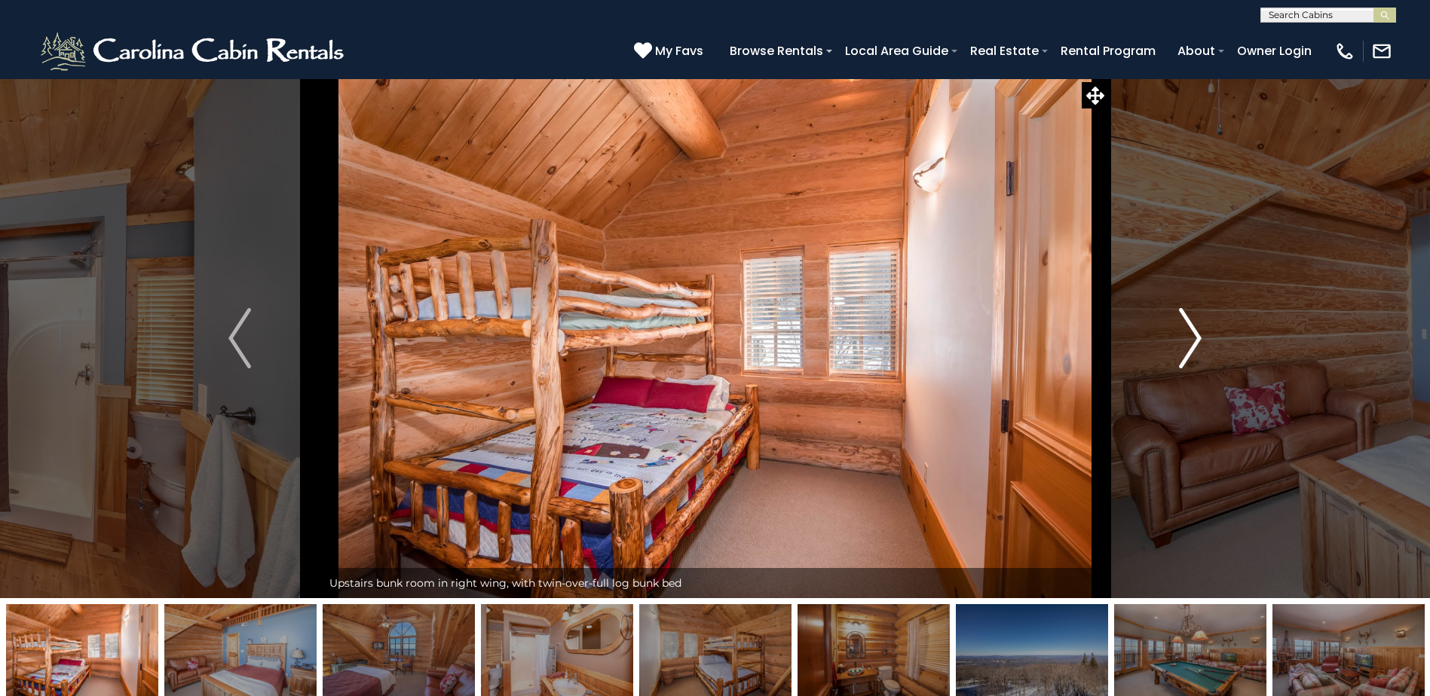
click at [1187, 334] on img "Next" at bounding box center [1190, 338] width 23 height 60
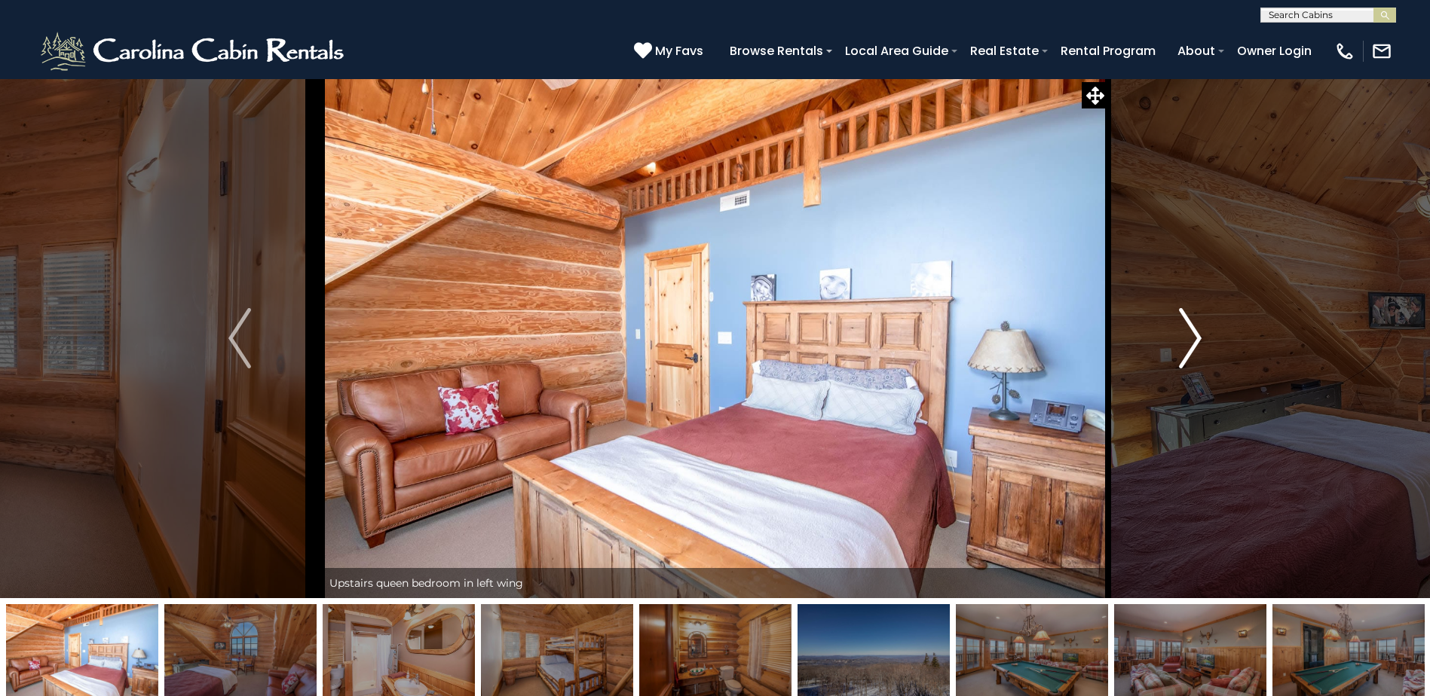
click at [1187, 334] on img "Next" at bounding box center [1190, 338] width 23 height 60
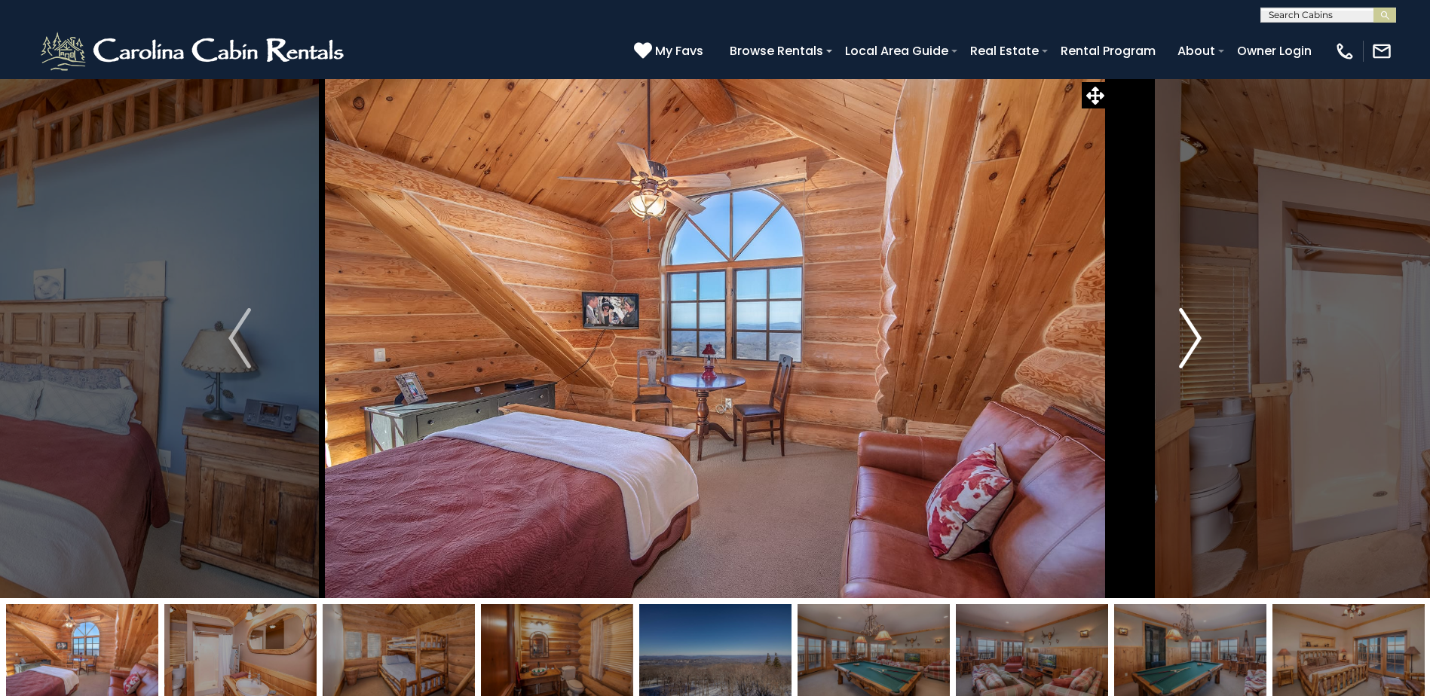
click at [1187, 334] on img "Next" at bounding box center [1190, 338] width 23 height 60
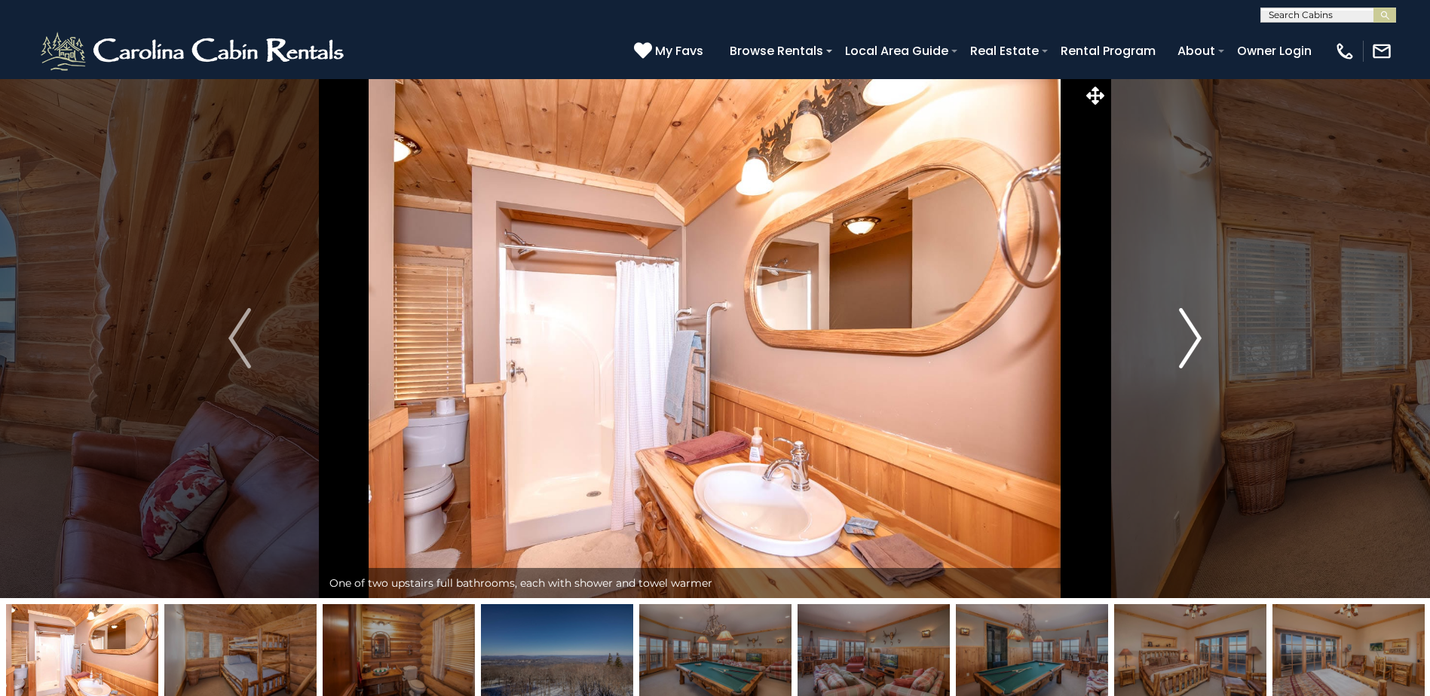
click at [1187, 334] on img "Next" at bounding box center [1190, 338] width 23 height 60
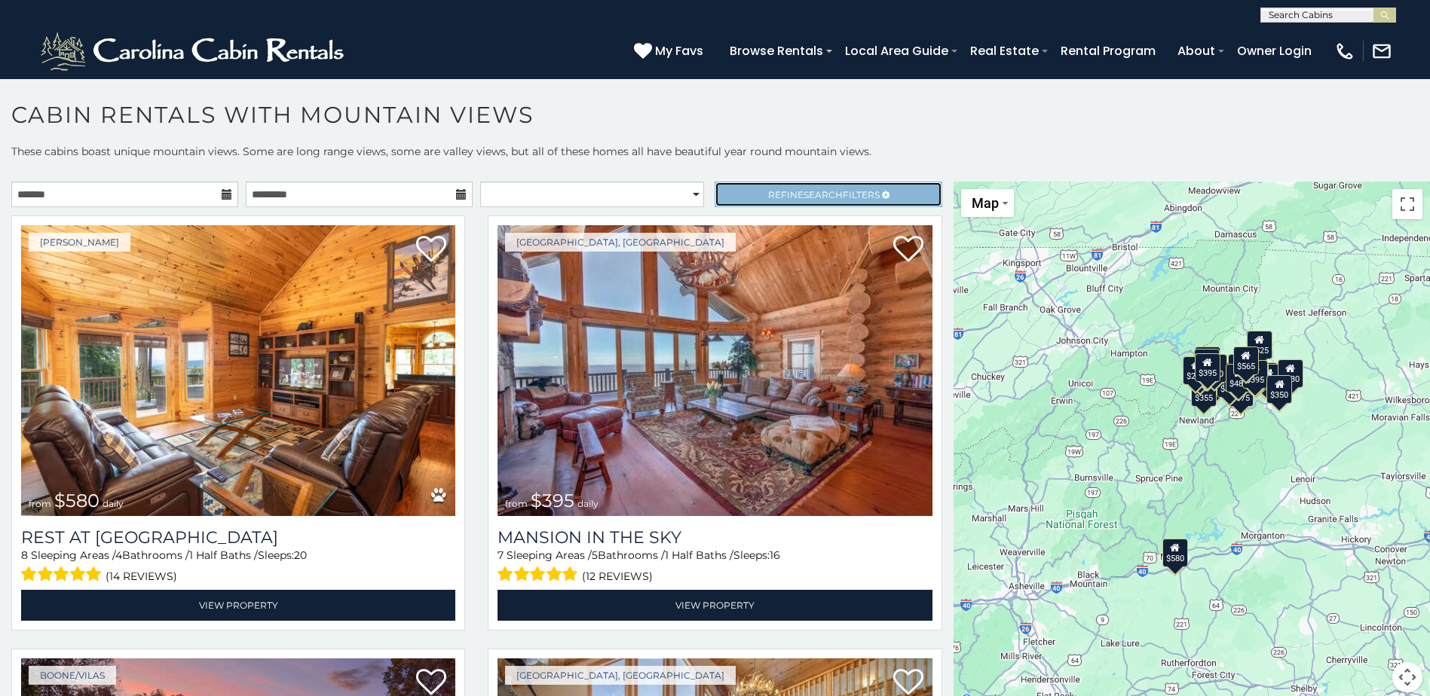
click at [805, 194] on span "Search" at bounding box center [822, 194] width 39 height 11
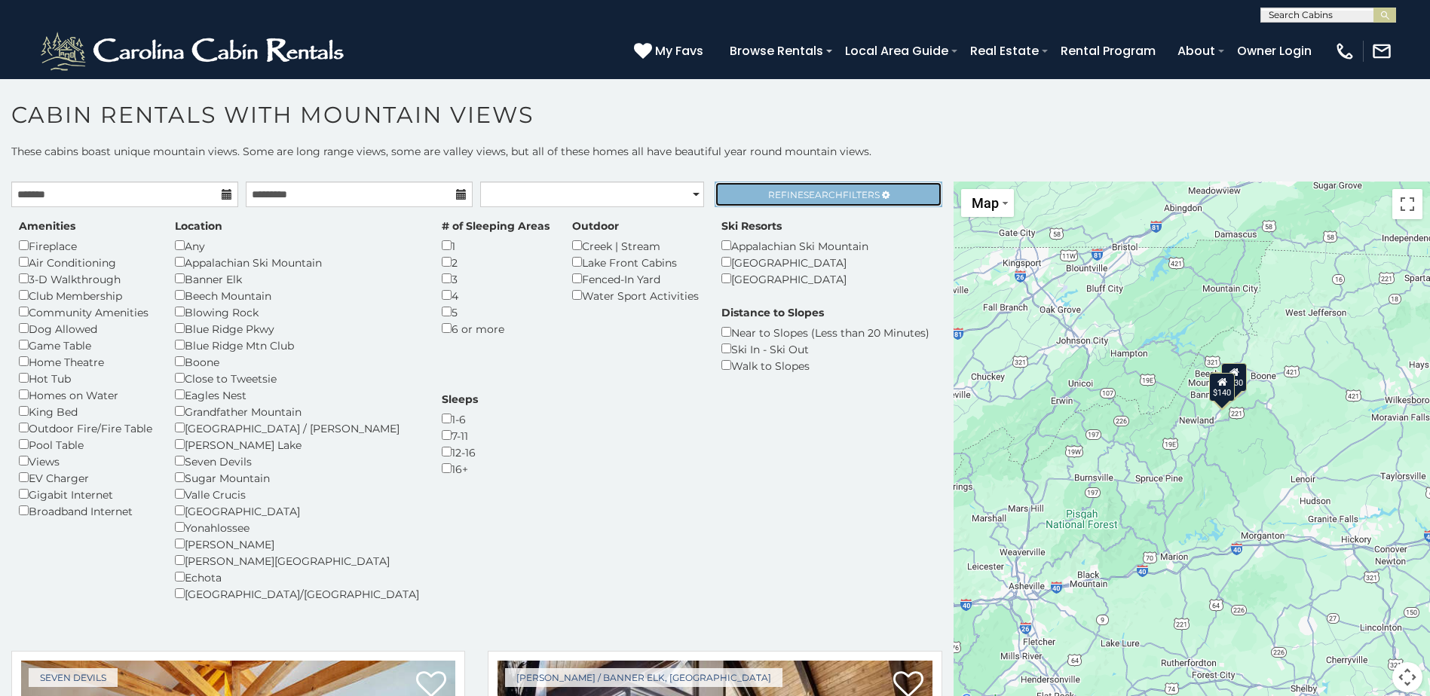
click at [766, 187] on link "Refine Search Filters" at bounding box center [827, 195] width 227 height 26
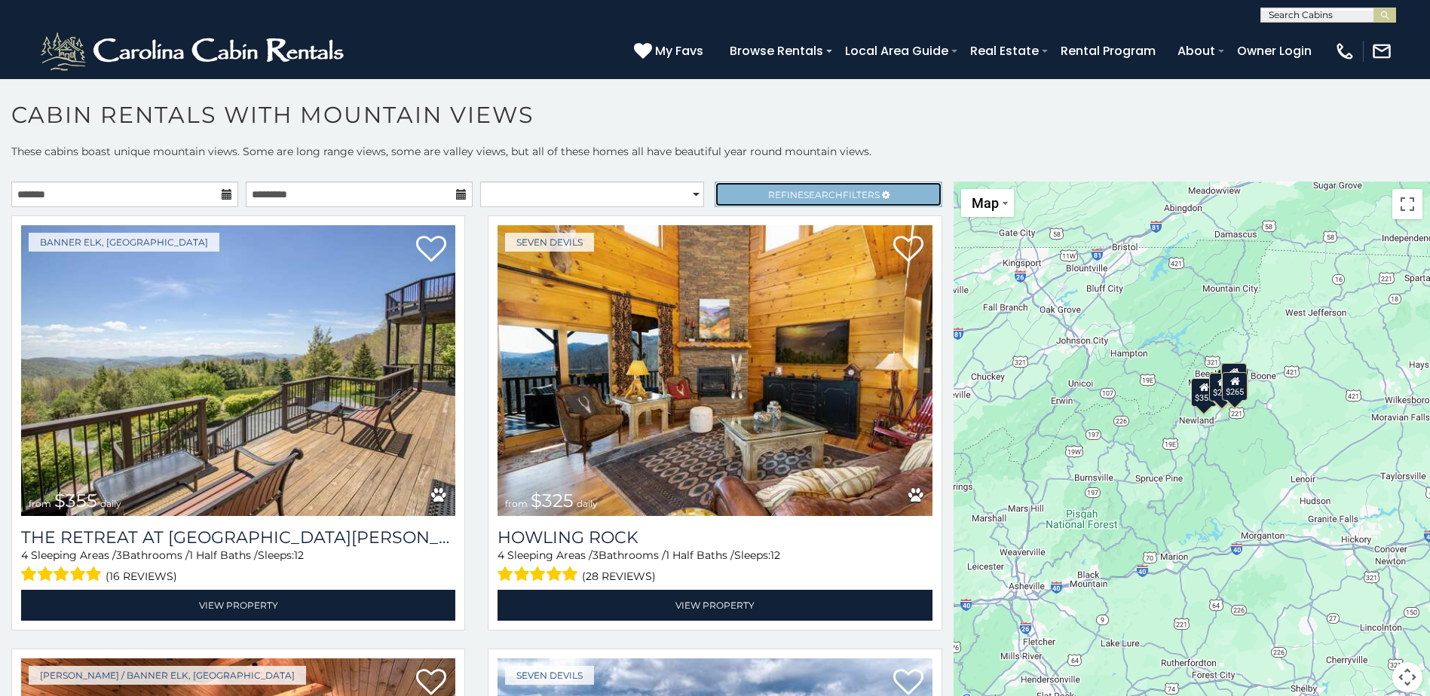
click at [807, 187] on link "Refine Search Filters" at bounding box center [827, 195] width 227 height 26
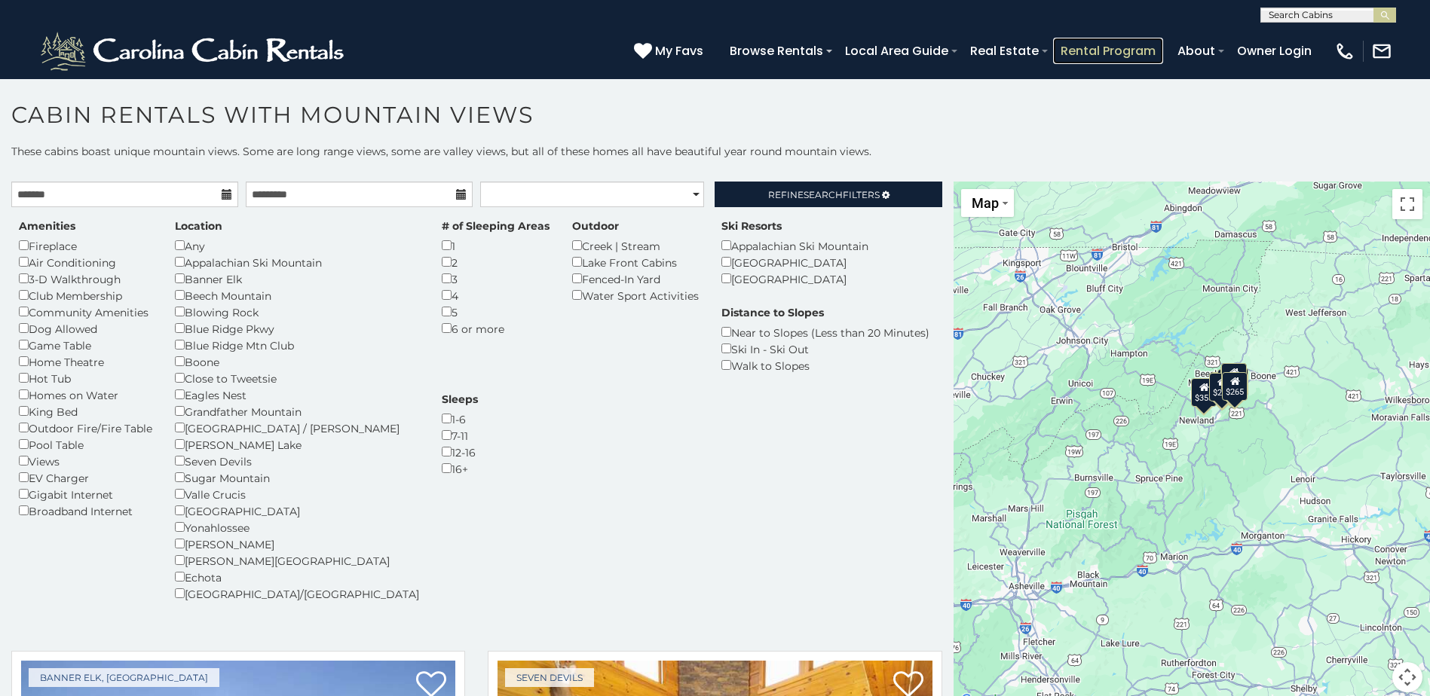
click at [1099, 53] on link "Rental Program" at bounding box center [1108, 51] width 110 height 26
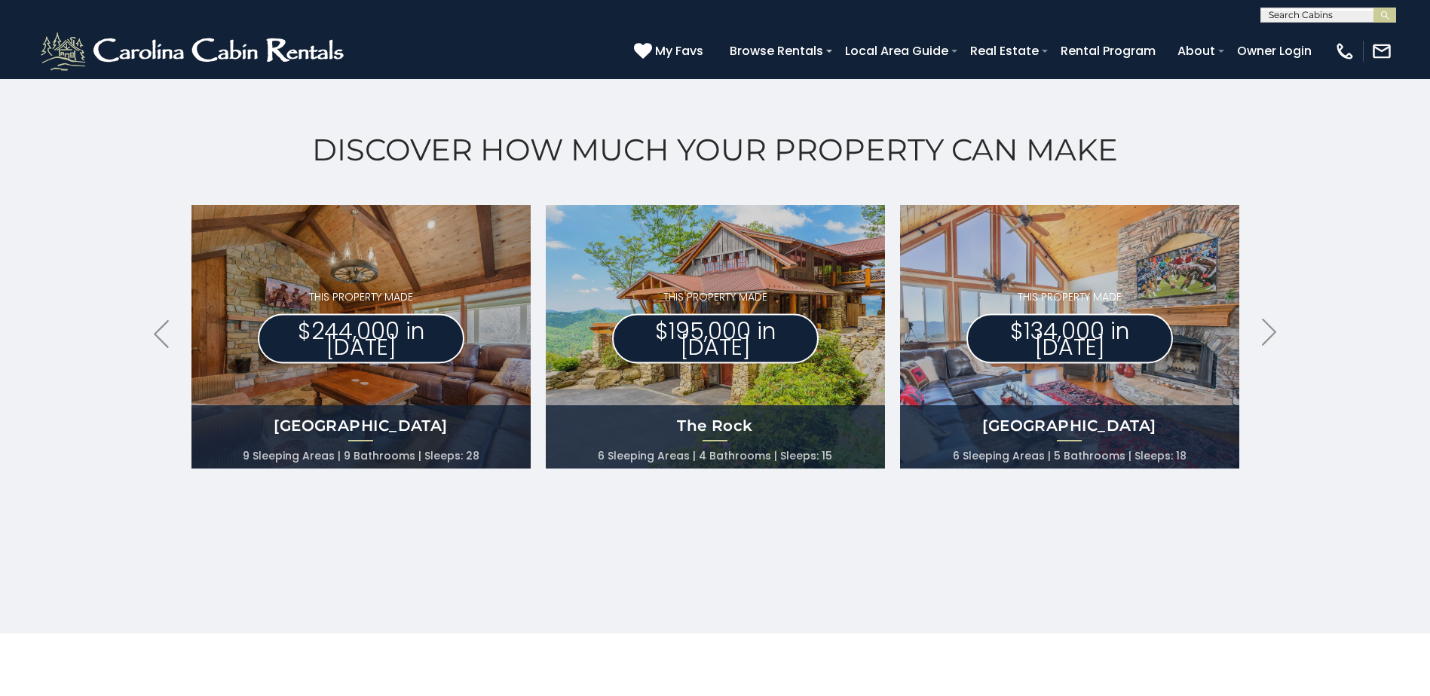
scroll to position [754, 0]
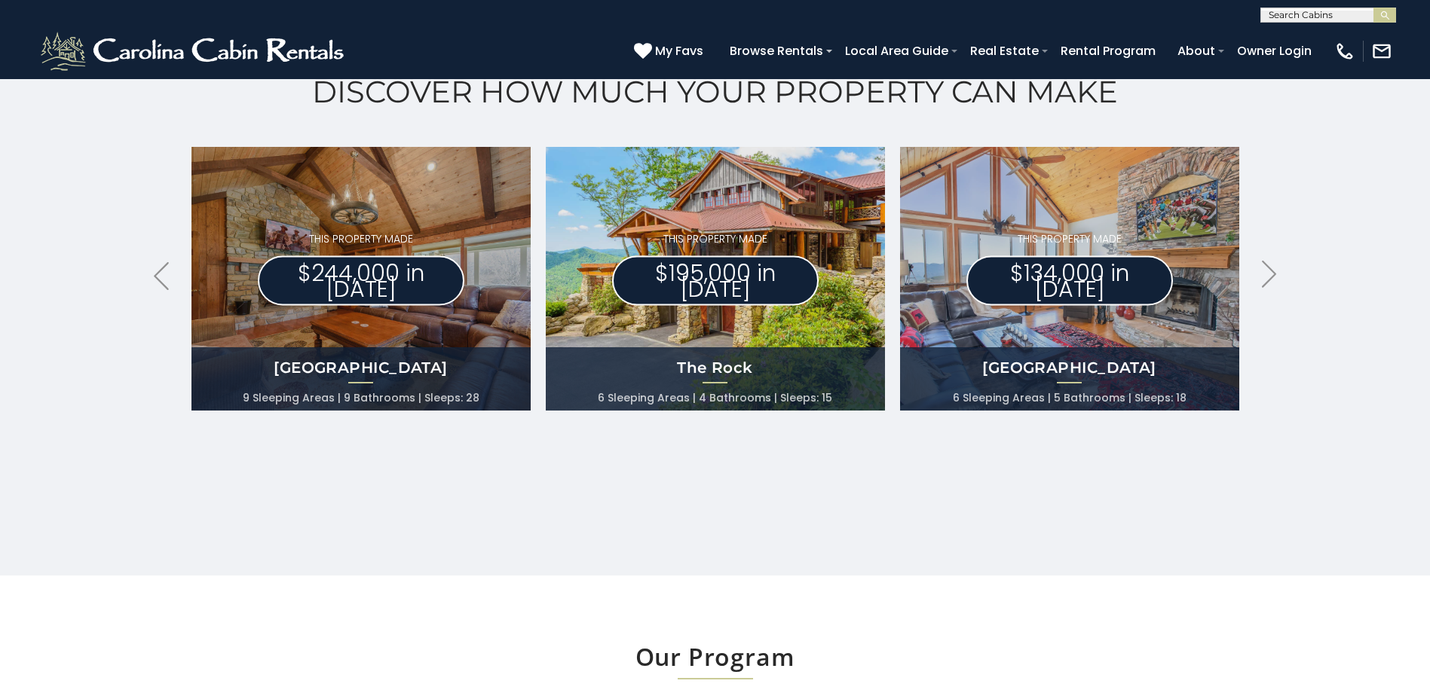
click at [691, 292] on p "$195,000 in [DATE]" at bounding box center [715, 281] width 207 height 50
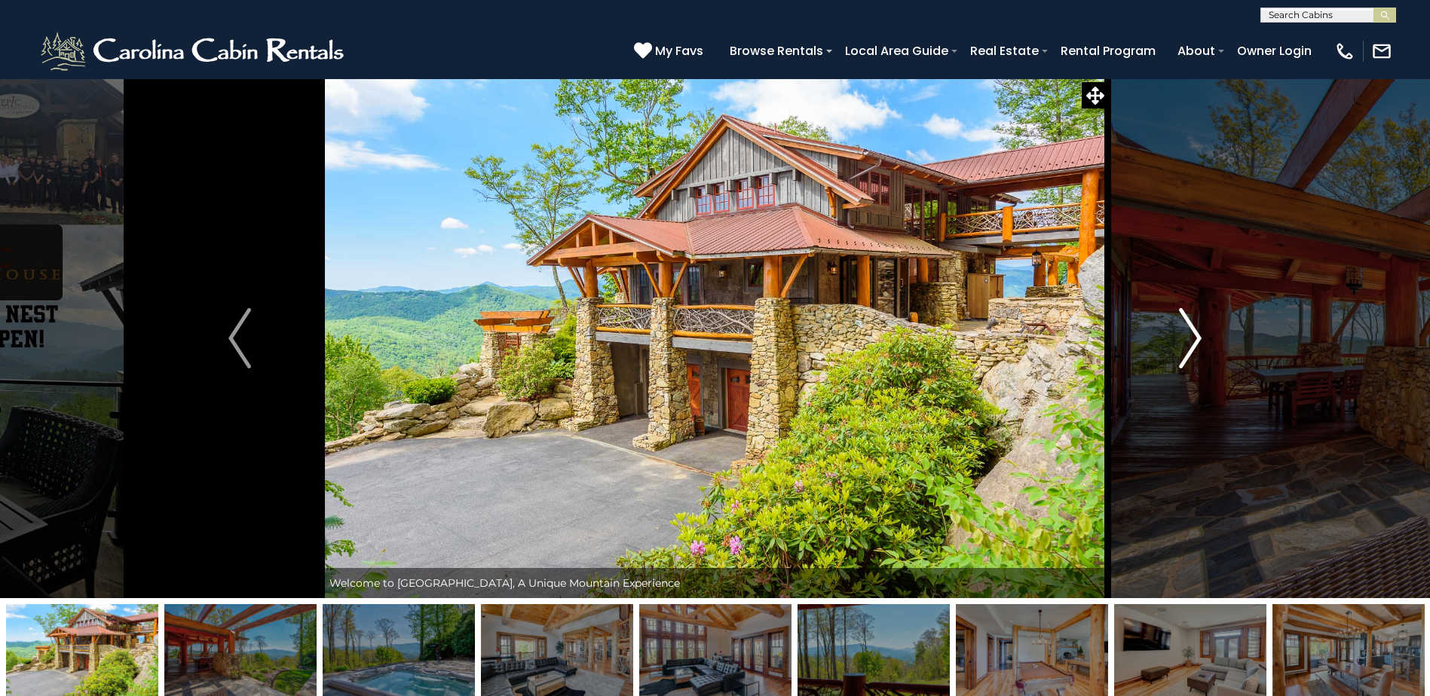
click at [1194, 332] on img "Next" at bounding box center [1190, 338] width 23 height 60
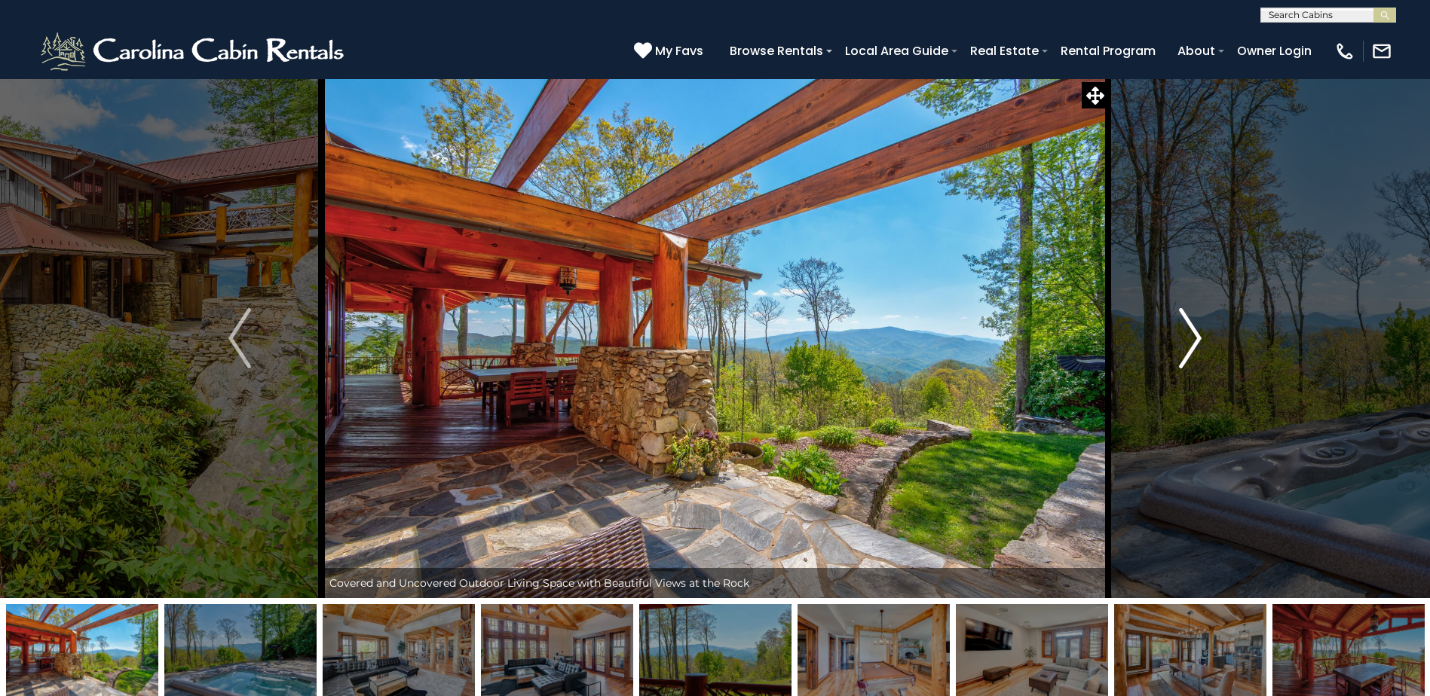
click at [1195, 332] on img "Next" at bounding box center [1190, 338] width 23 height 60
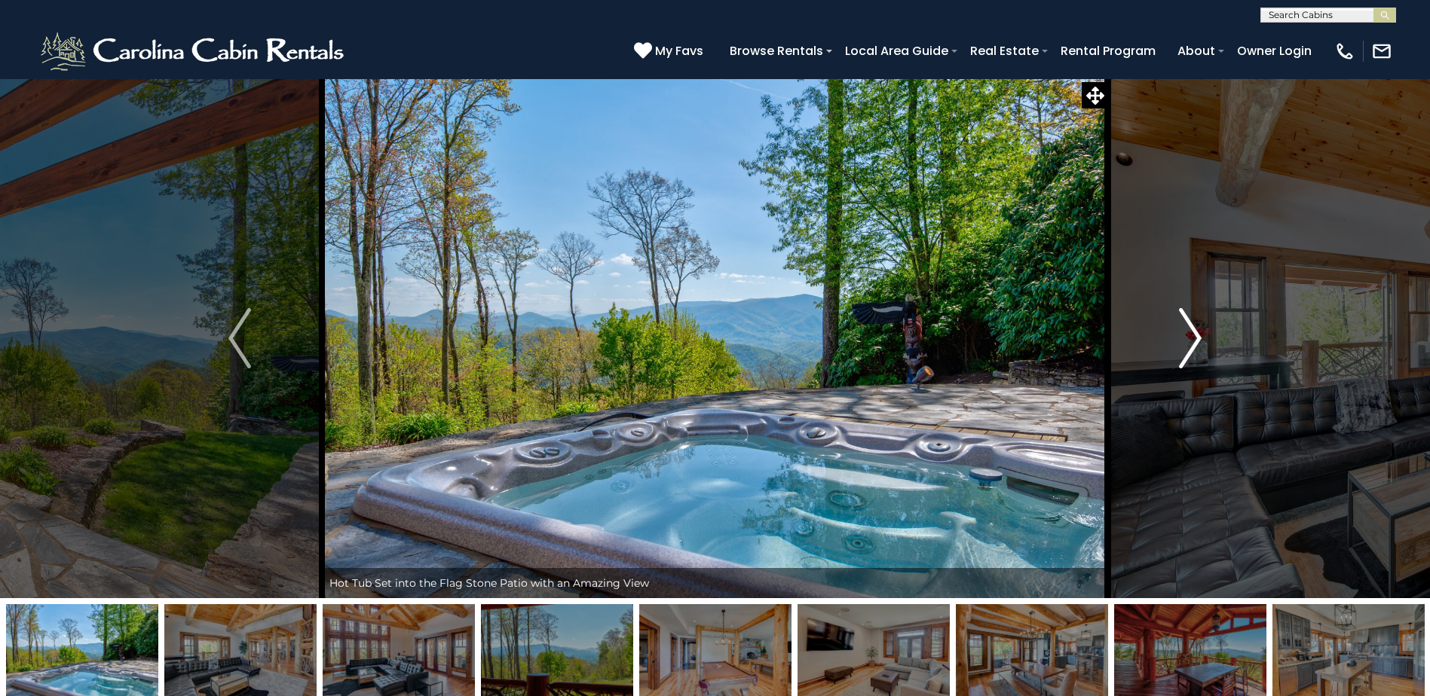
click at [1195, 332] on img "Next" at bounding box center [1190, 338] width 23 height 60
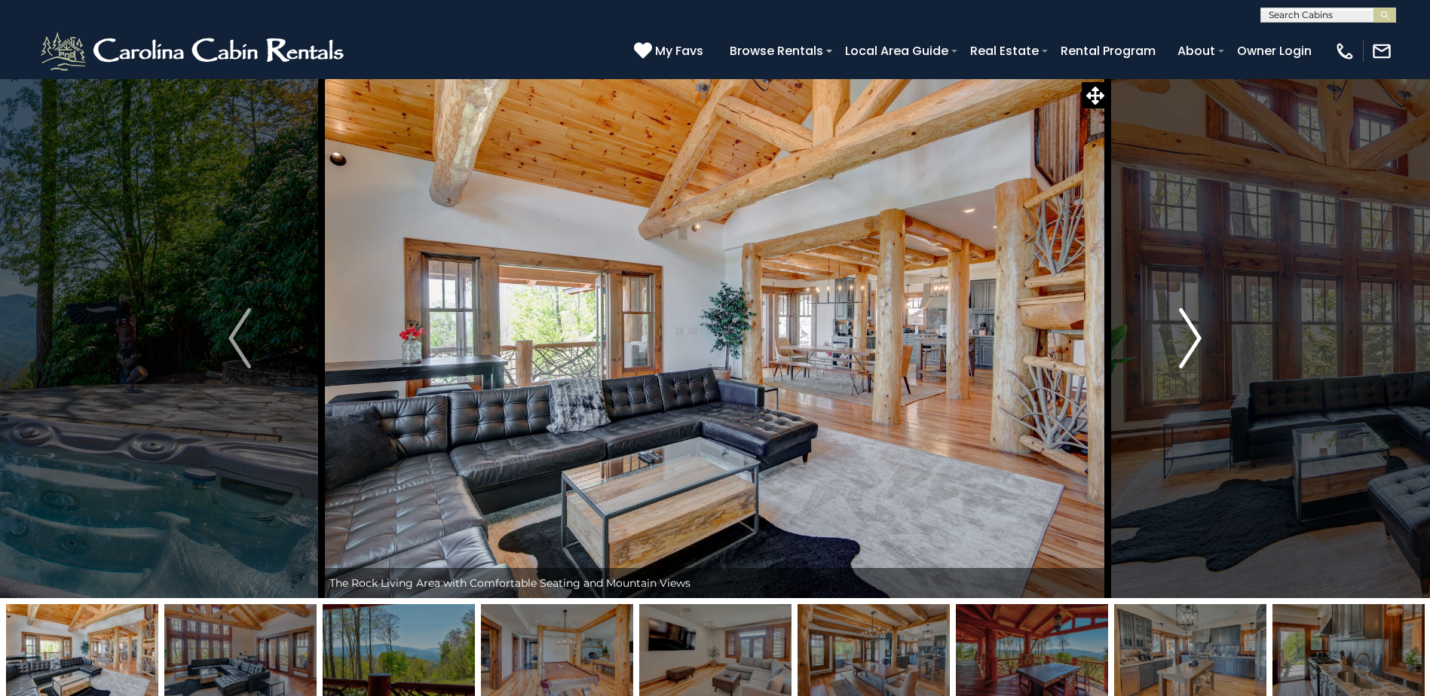
click at [1195, 332] on img "Next" at bounding box center [1190, 338] width 23 height 60
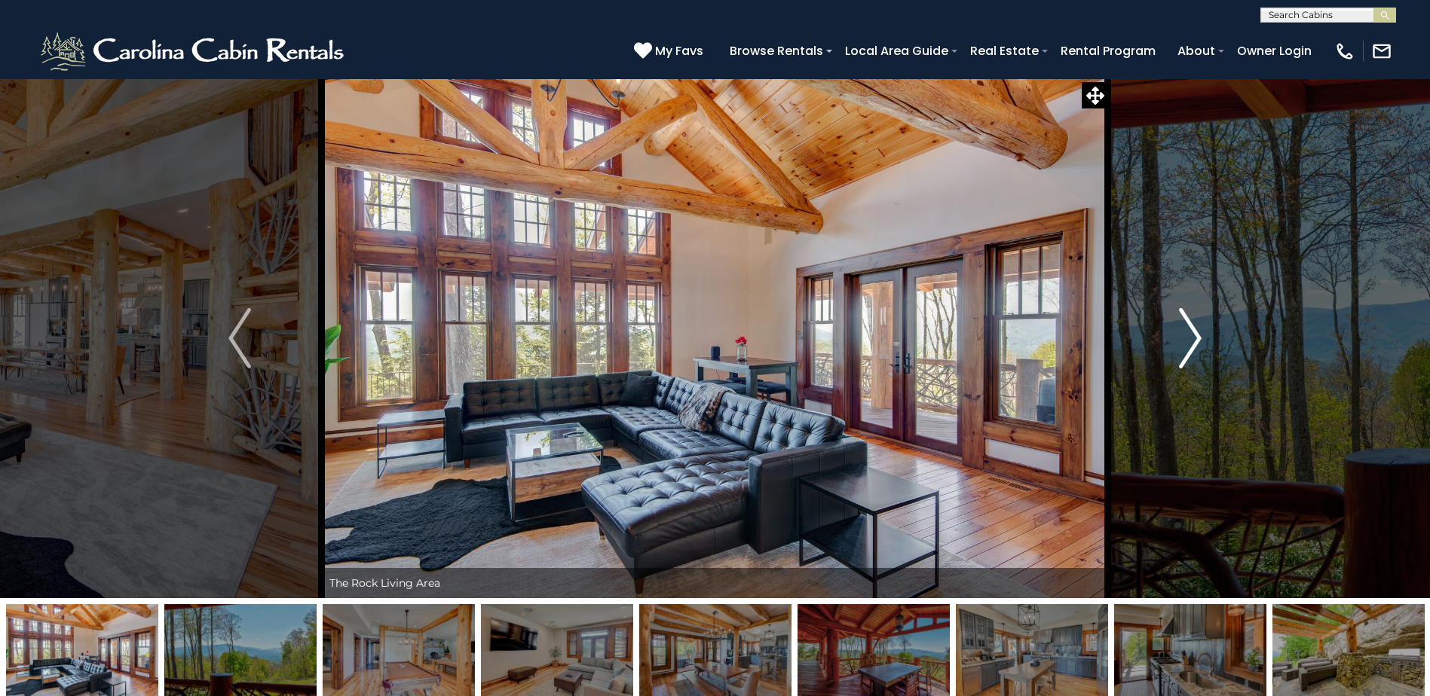
click at [1195, 332] on img "Next" at bounding box center [1190, 338] width 23 height 60
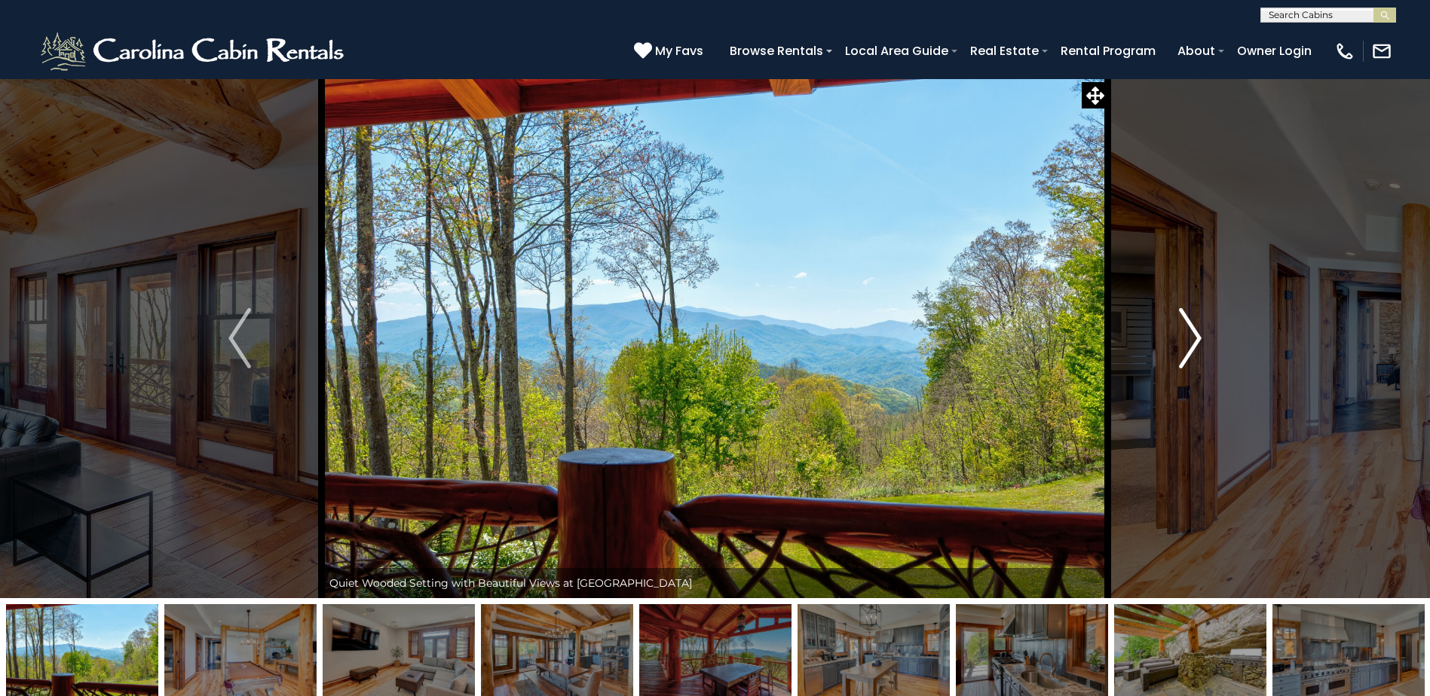
click at [1195, 332] on img "Next" at bounding box center [1190, 338] width 23 height 60
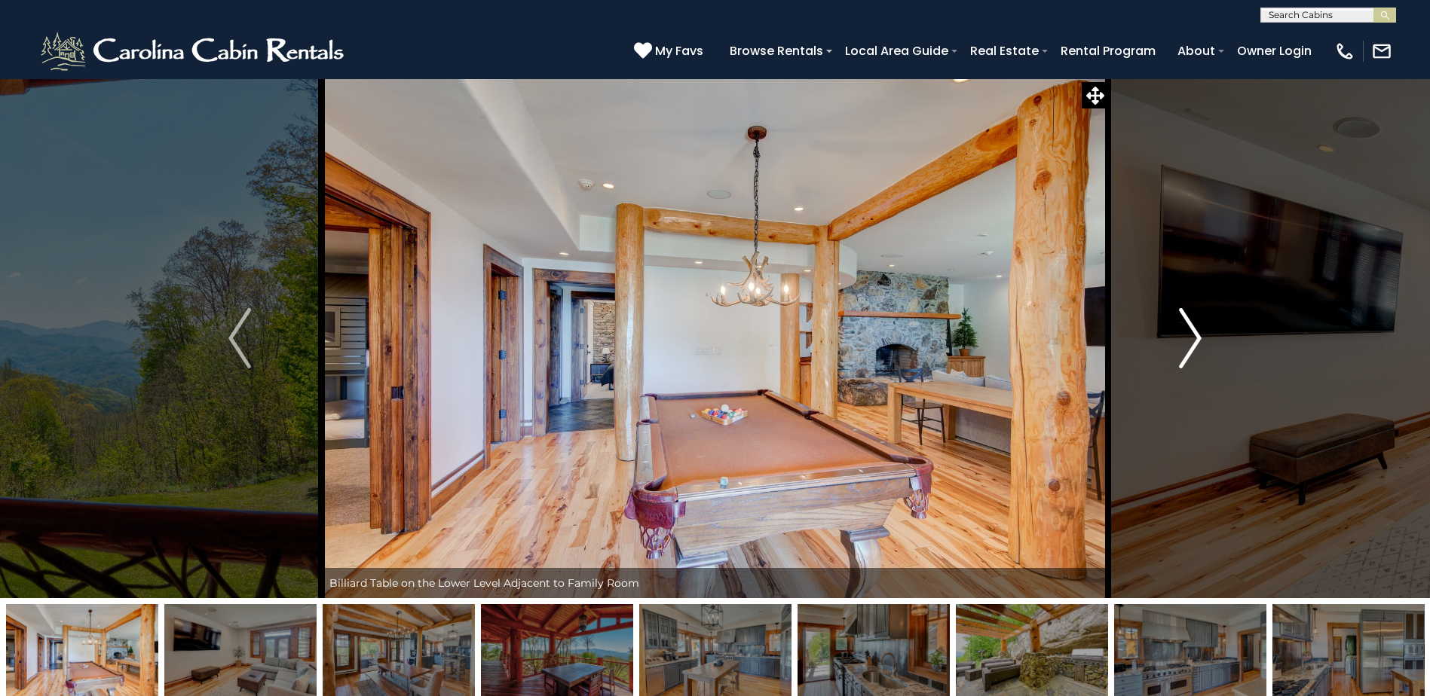
click at [1195, 332] on img "Next" at bounding box center [1190, 338] width 23 height 60
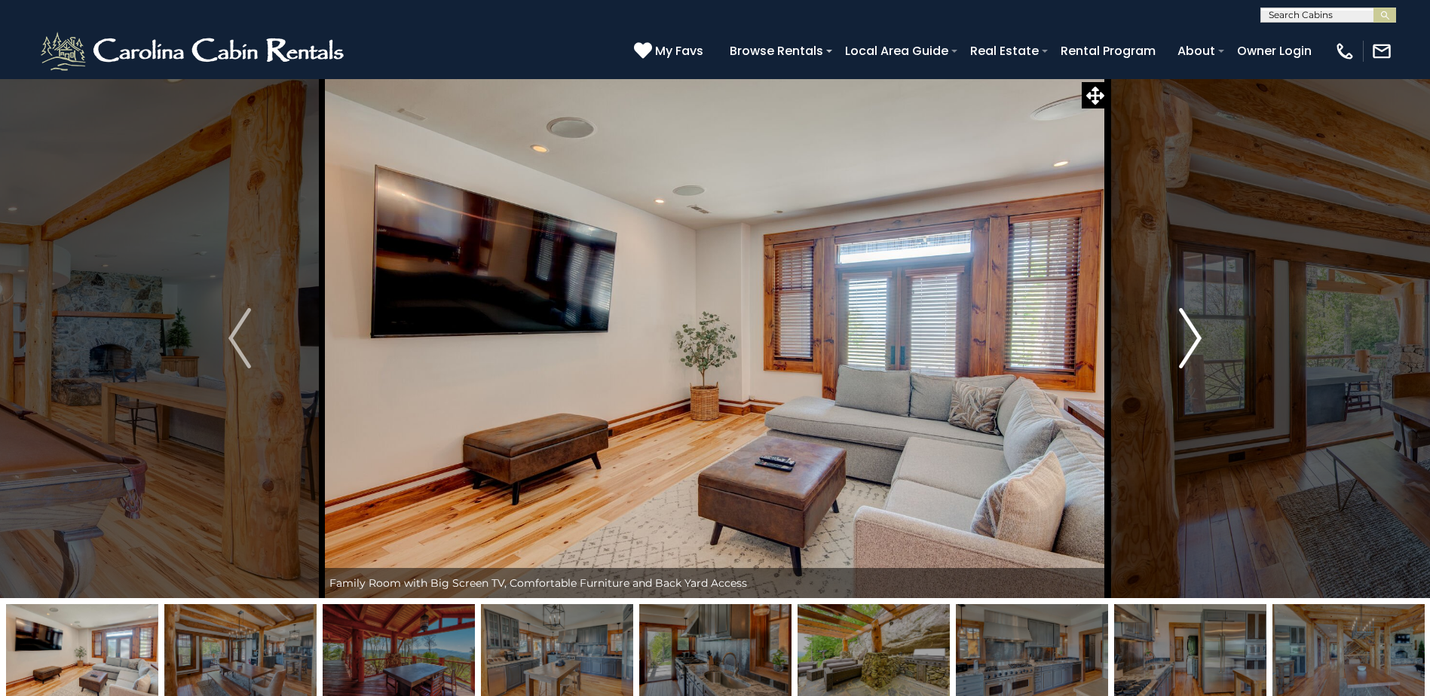
click at [1195, 332] on img "Next" at bounding box center [1190, 338] width 23 height 60
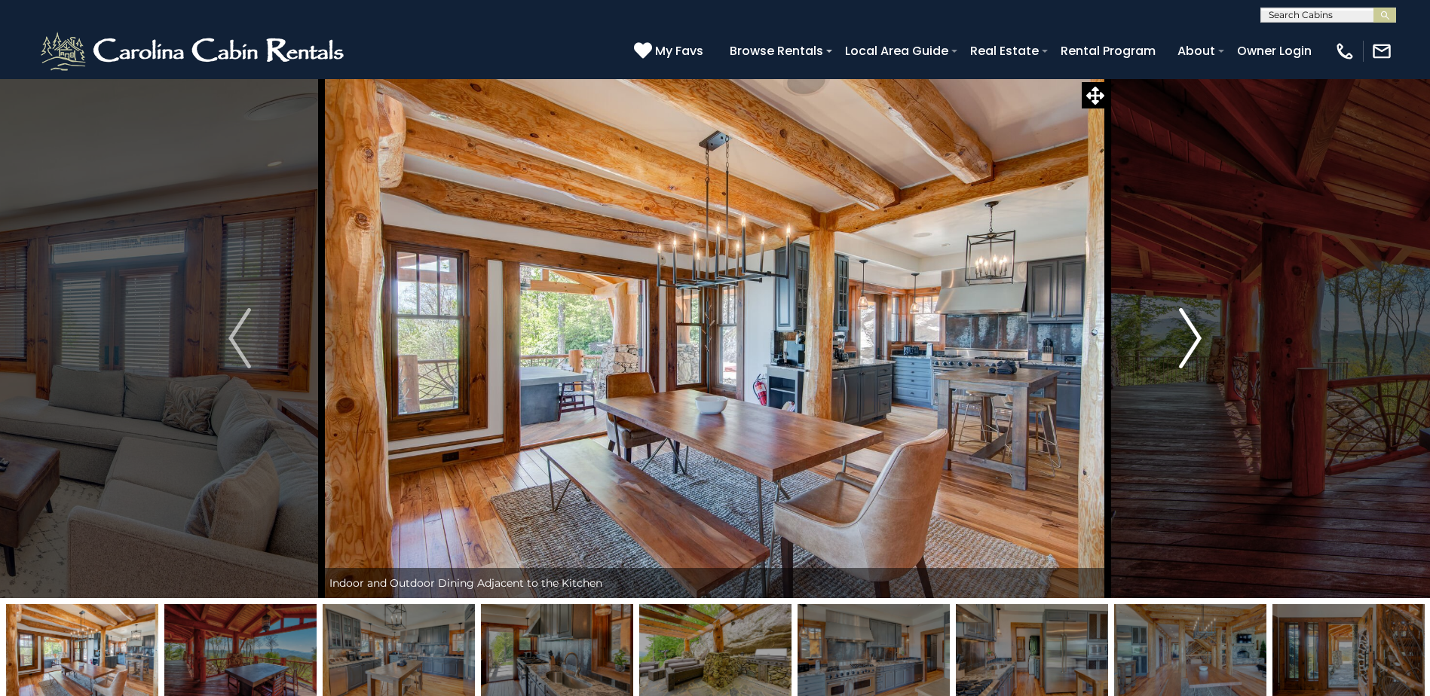
click at [1195, 332] on img "Next" at bounding box center [1190, 338] width 23 height 60
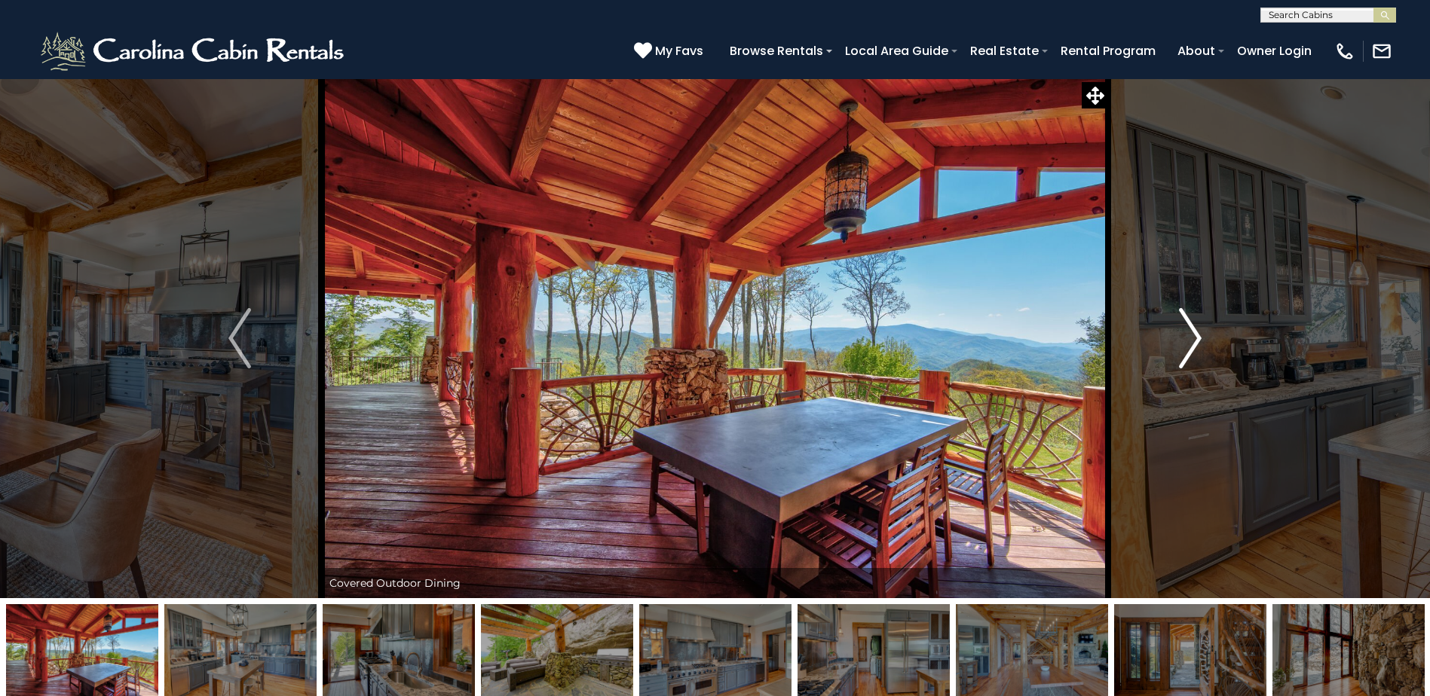
click at [1195, 332] on img "Next" at bounding box center [1190, 338] width 23 height 60
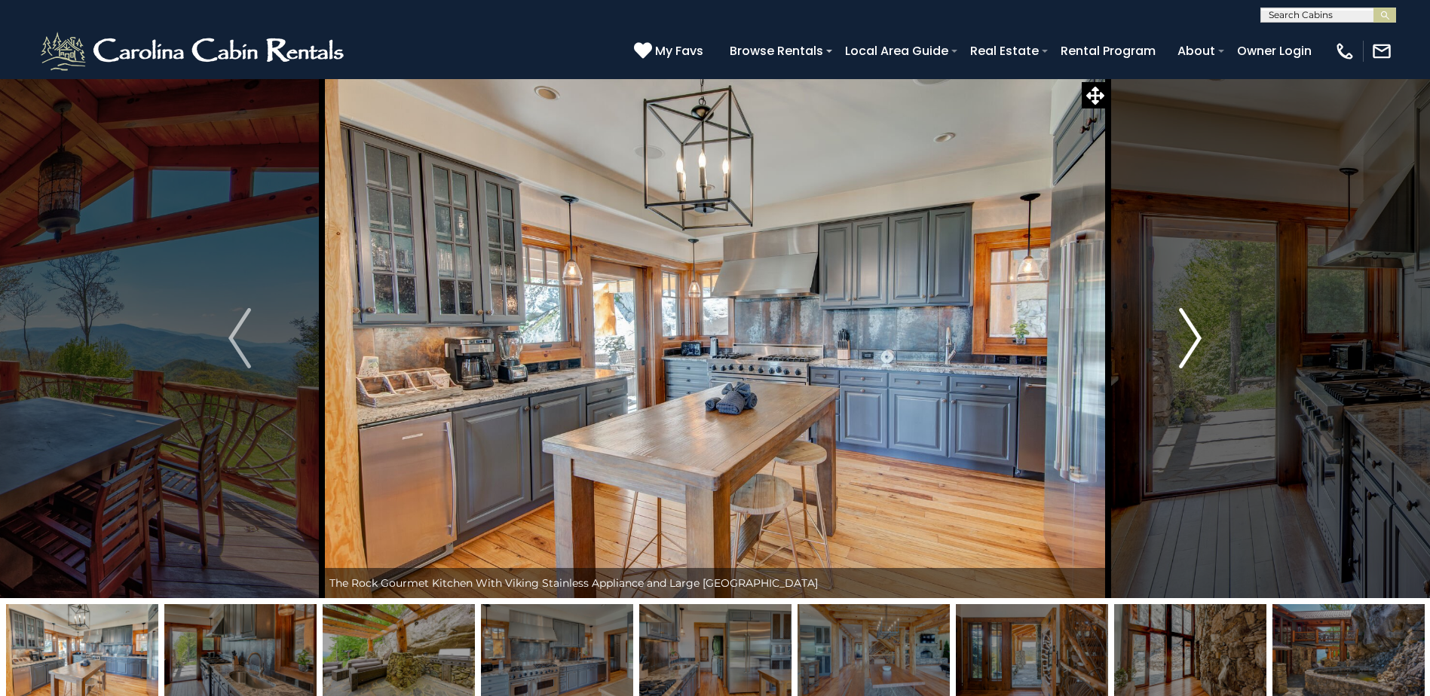
click at [1195, 332] on img "Next" at bounding box center [1190, 338] width 23 height 60
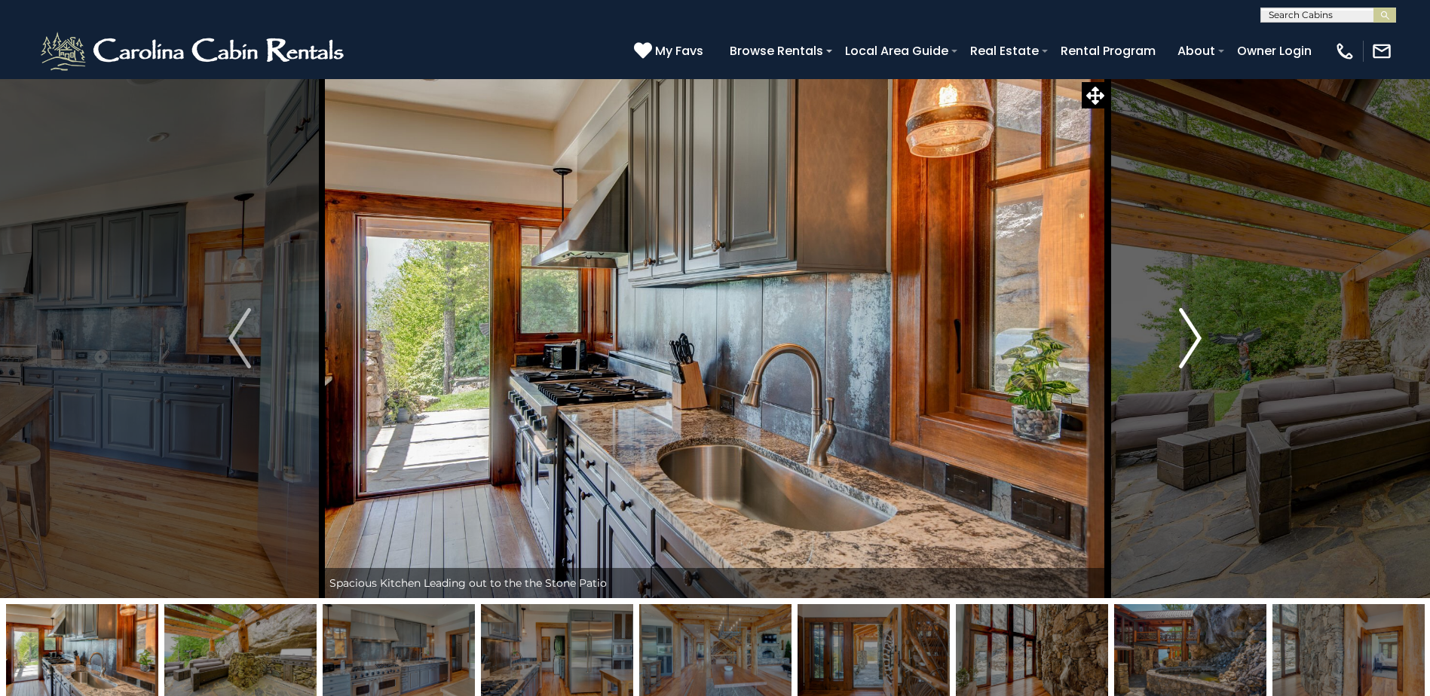
click at [1195, 332] on img "Next" at bounding box center [1190, 338] width 23 height 60
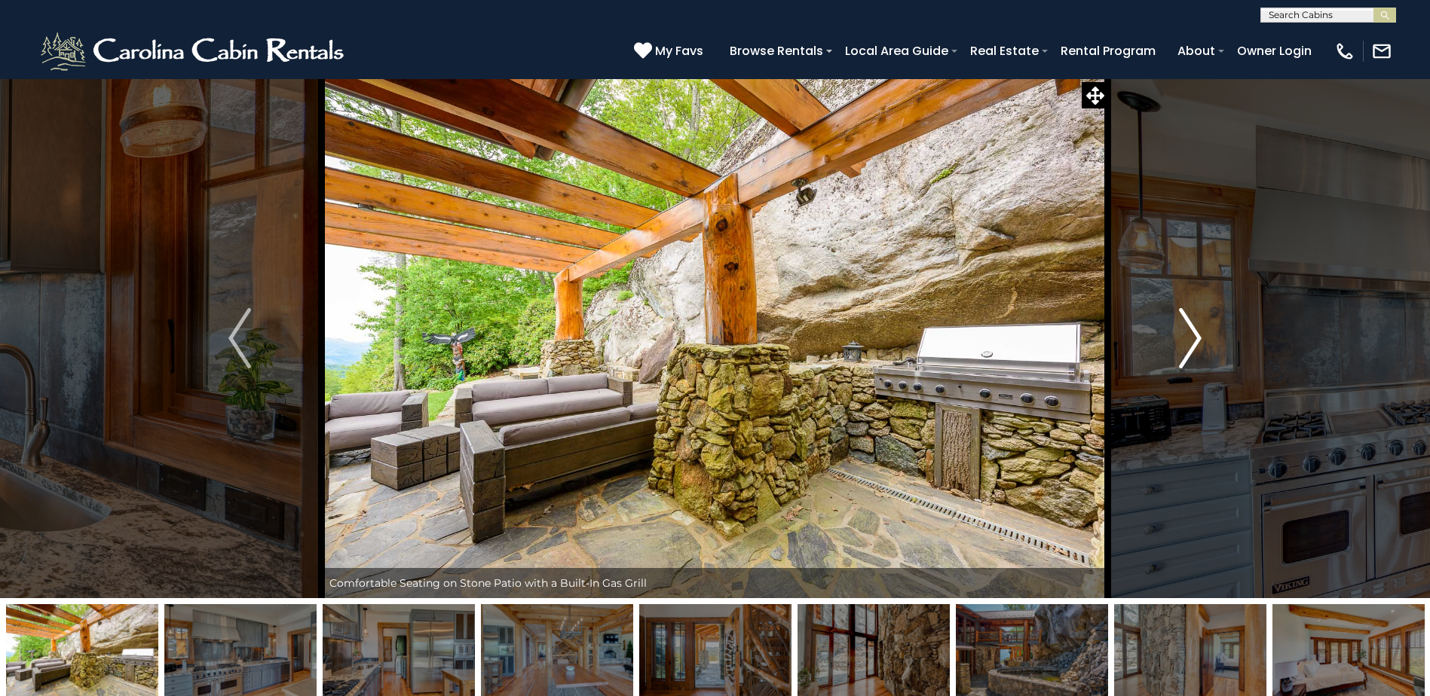
click at [1195, 332] on img "Next" at bounding box center [1190, 338] width 23 height 60
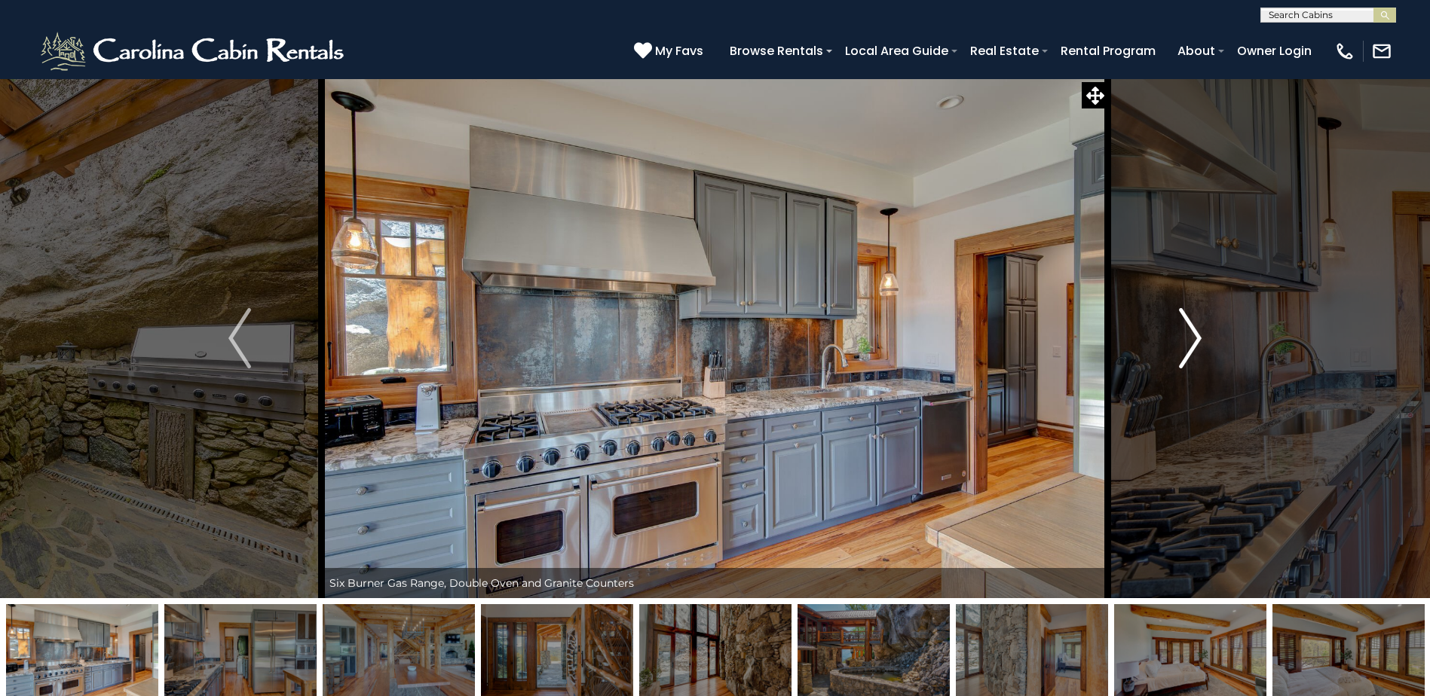
click at [1195, 332] on img "Next" at bounding box center [1190, 338] width 23 height 60
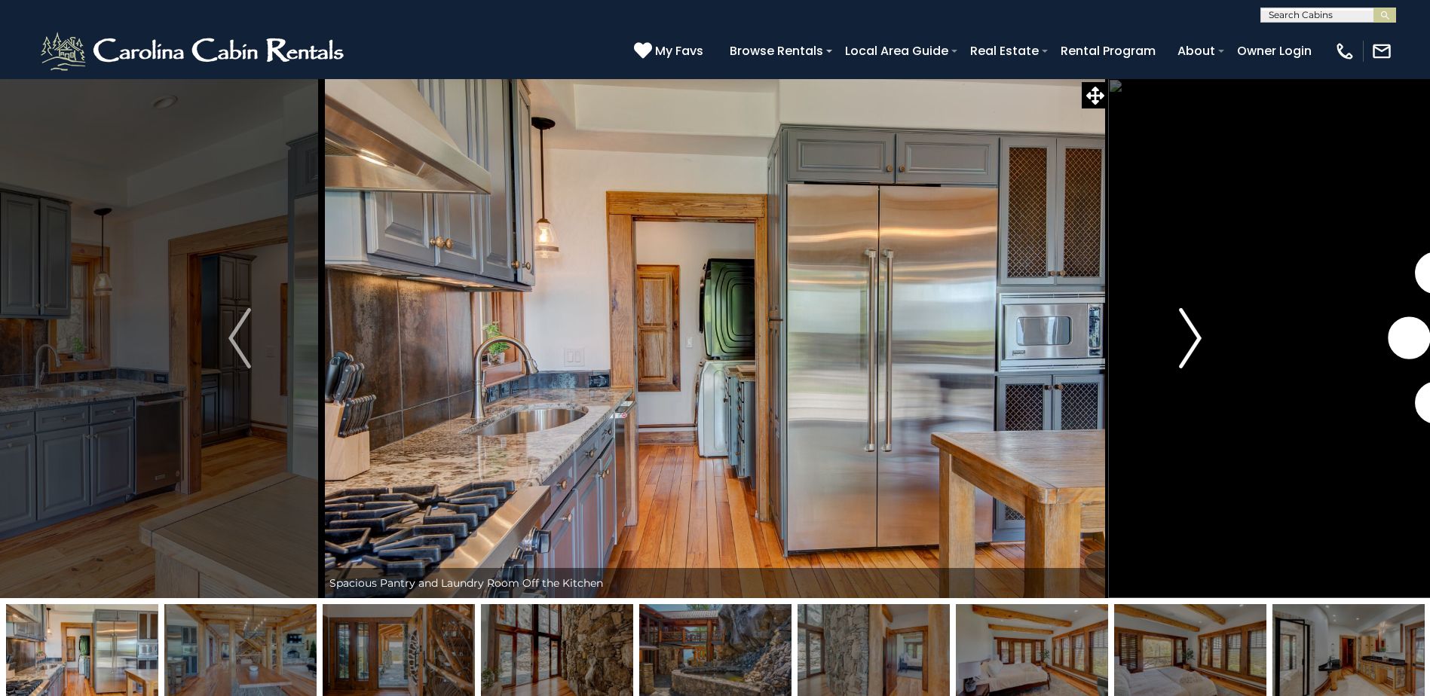
click at [1195, 332] on img "Next" at bounding box center [1190, 338] width 23 height 60
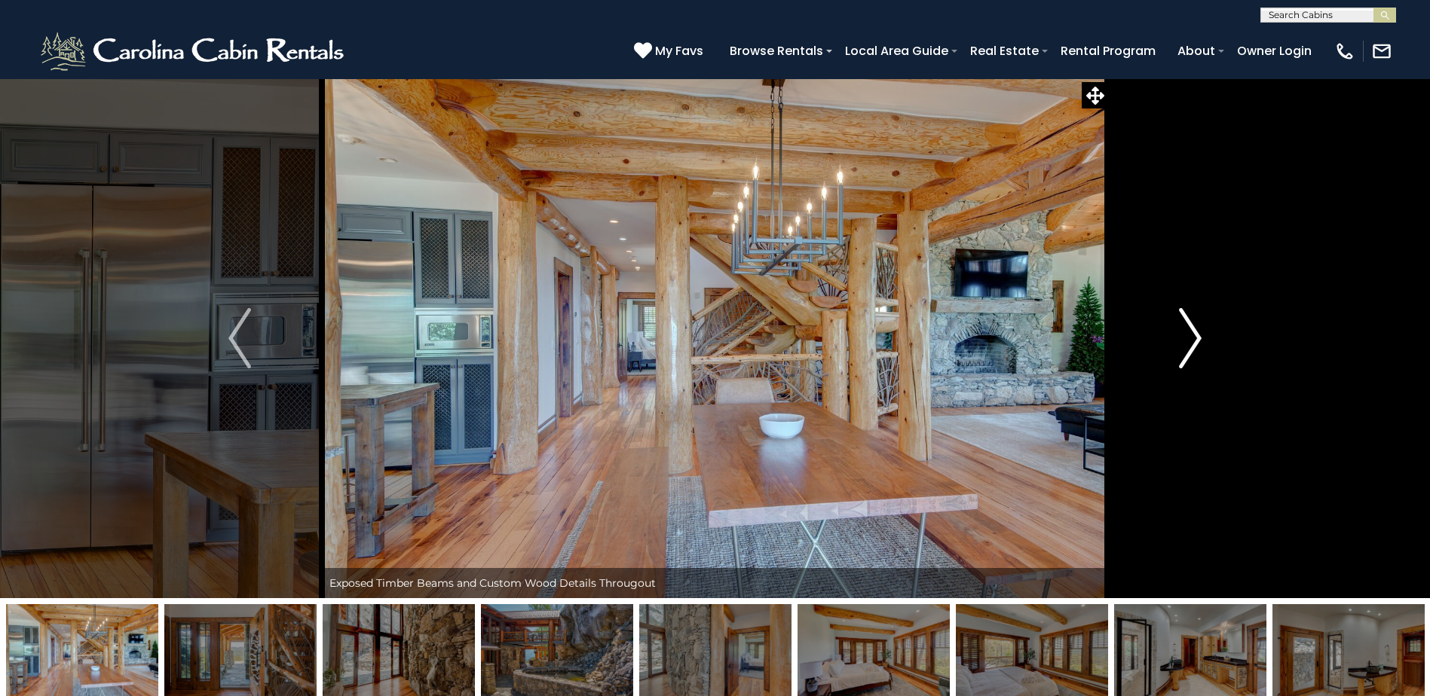
click at [1195, 332] on img "Next" at bounding box center [1190, 338] width 23 height 60
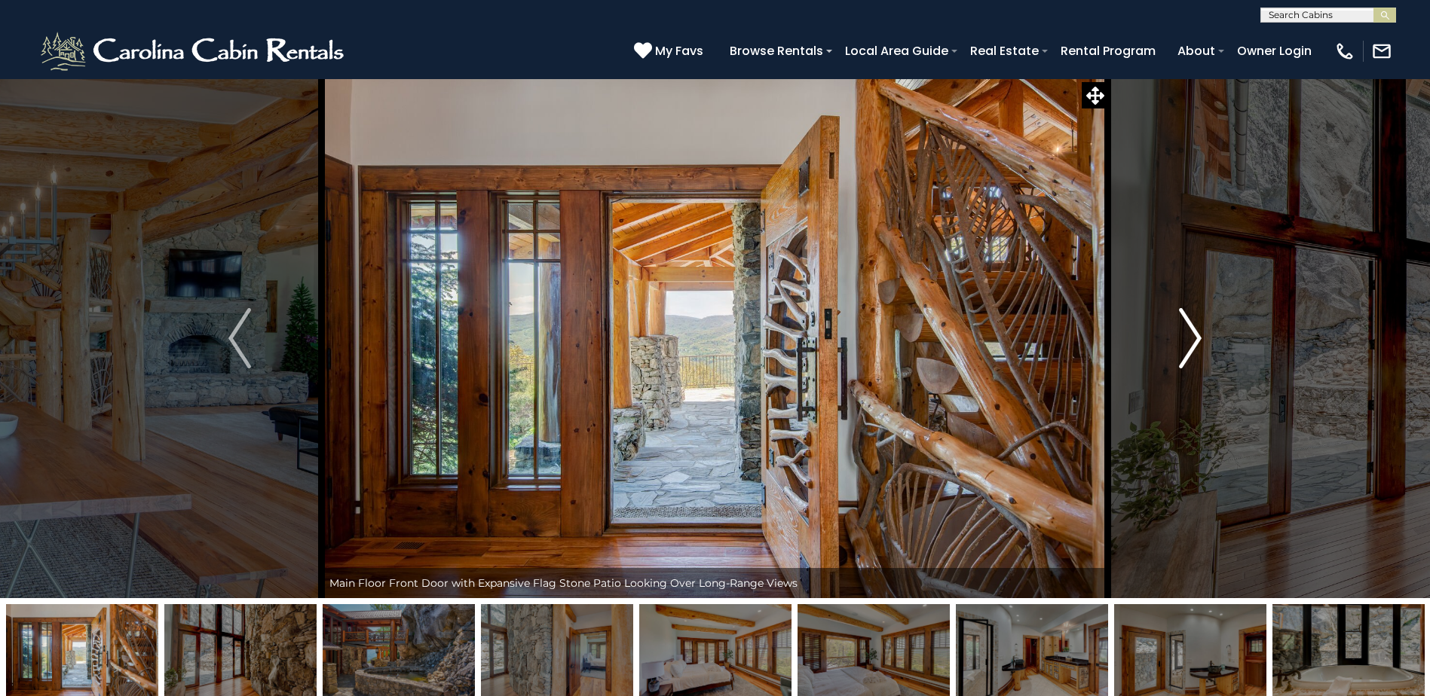
click at [1195, 332] on img "Next" at bounding box center [1190, 338] width 23 height 60
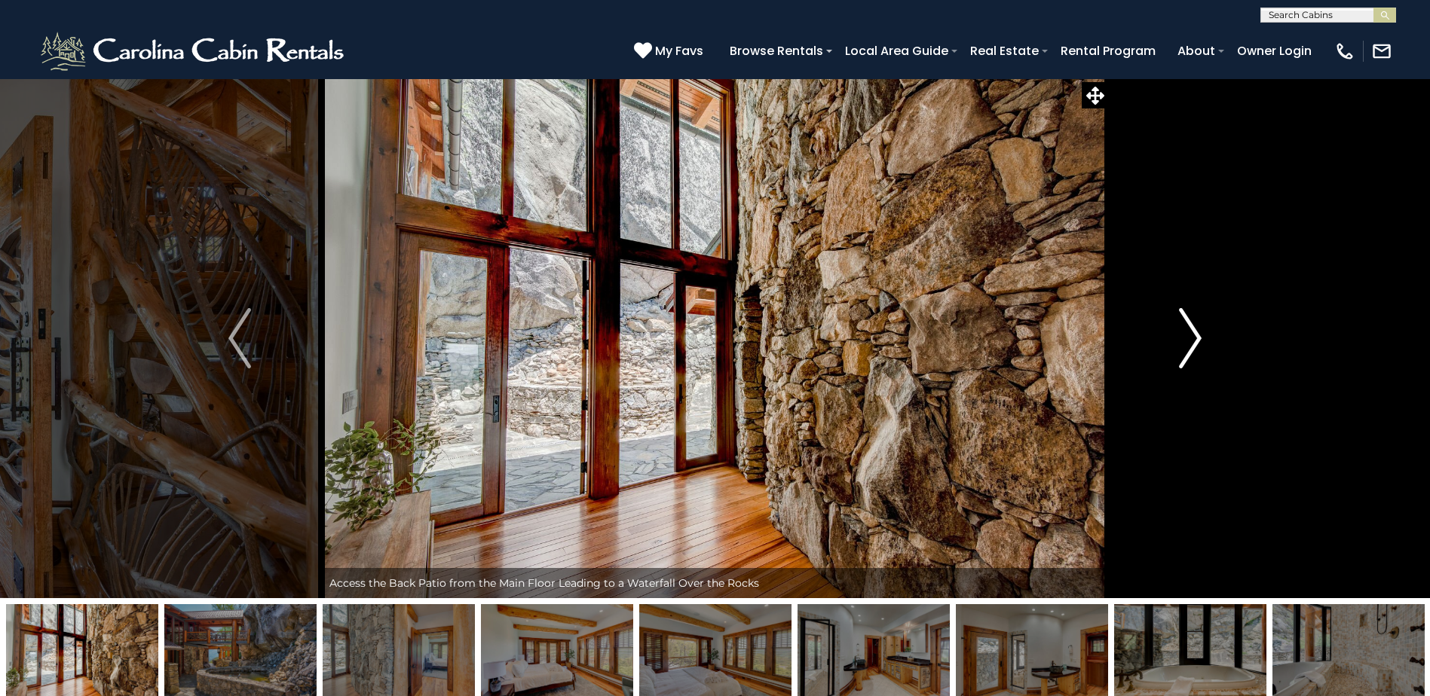
click at [1195, 332] on img "Next" at bounding box center [1190, 338] width 23 height 60
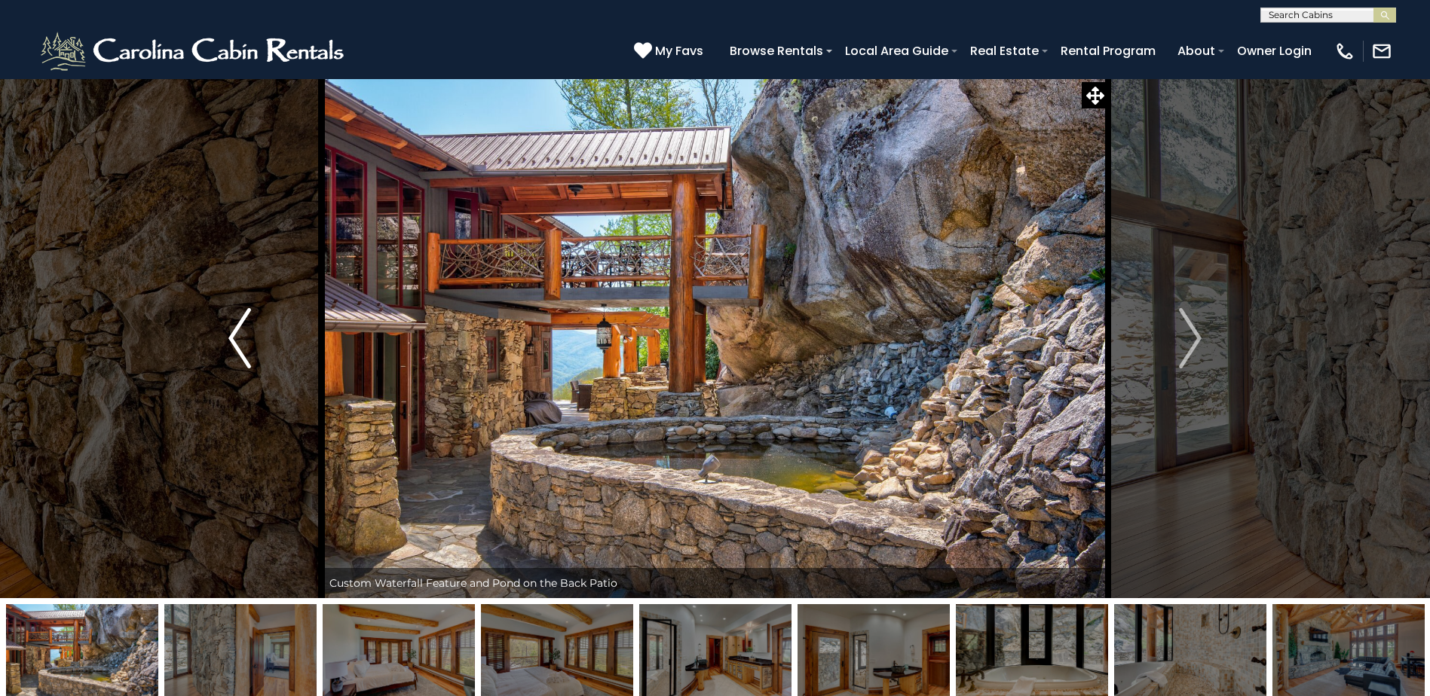
click at [240, 355] on img "Previous" at bounding box center [239, 338] width 23 height 60
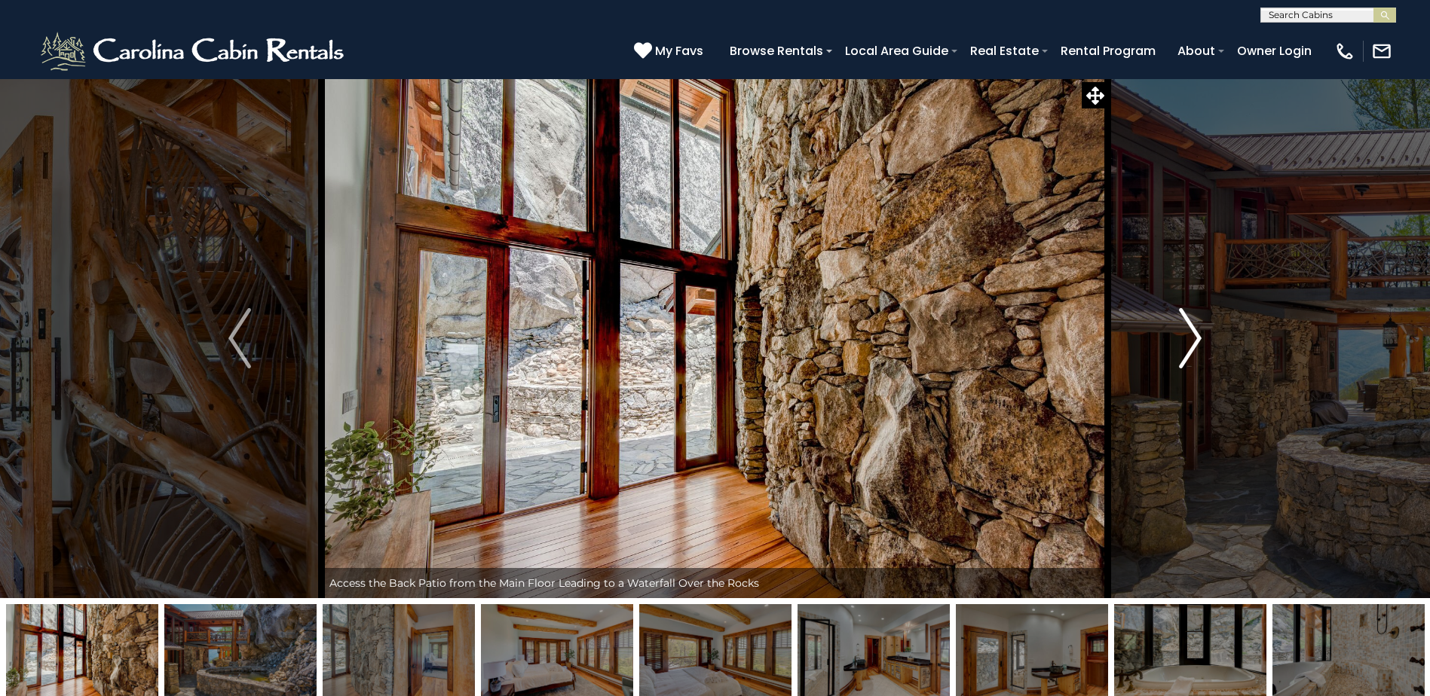
click at [1202, 341] on button "Next" at bounding box center [1190, 338] width 164 height 520
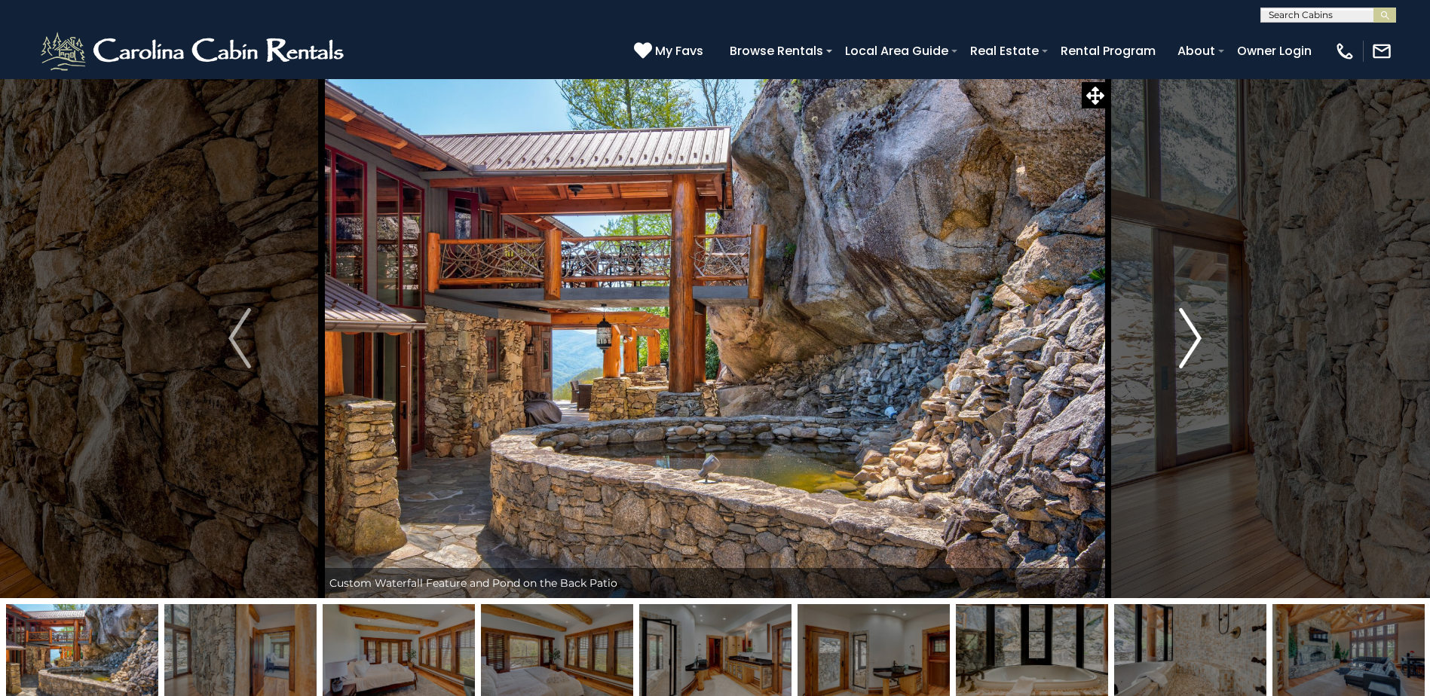
click at [1202, 341] on button "Next" at bounding box center [1190, 338] width 164 height 520
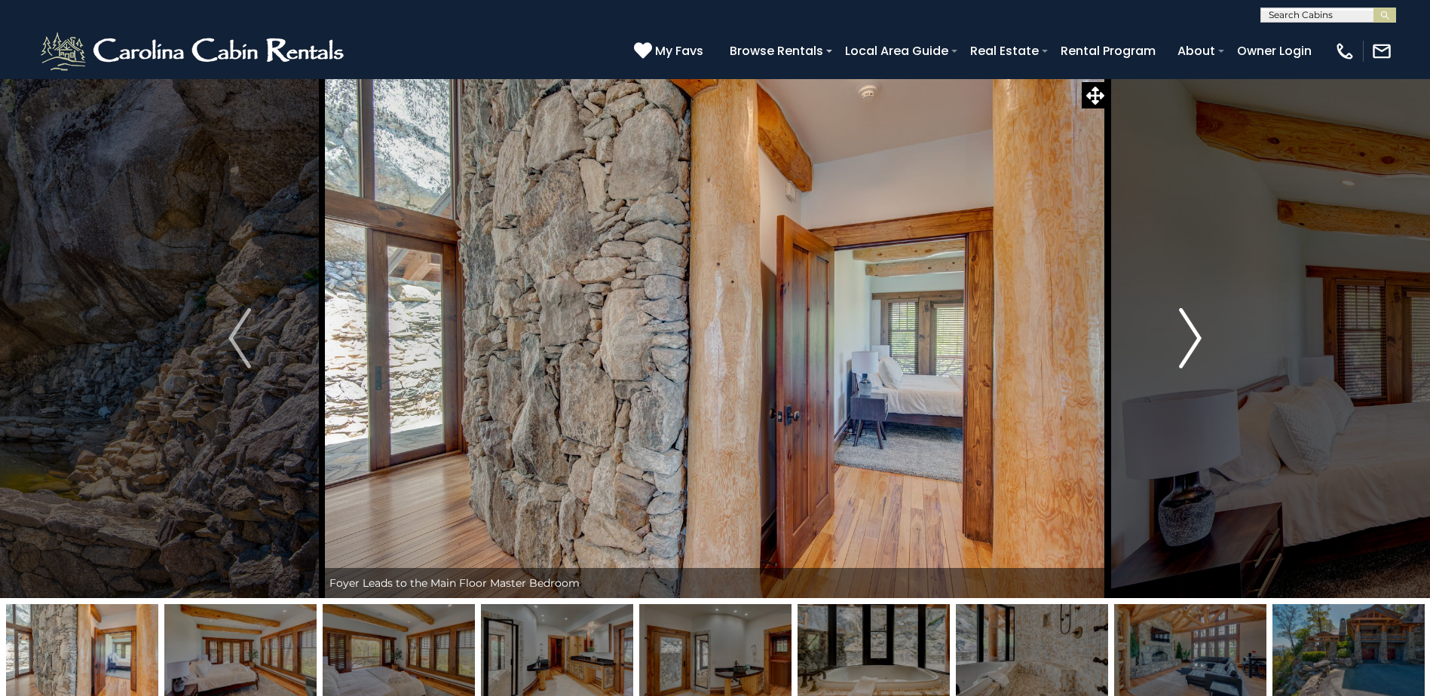
click at [1202, 341] on button "Next" at bounding box center [1190, 338] width 164 height 520
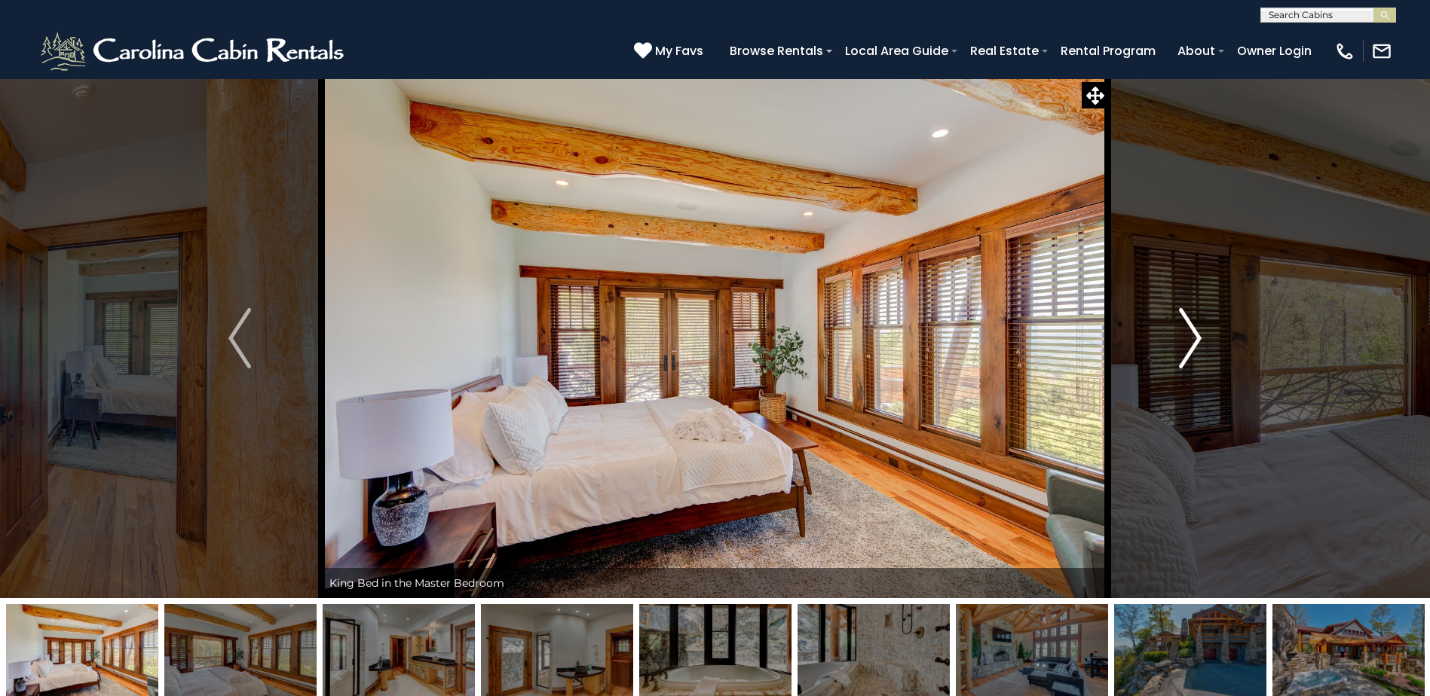
click at [1202, 341] on button "Next" at bounding box center [1190, 338] width 164 height 520
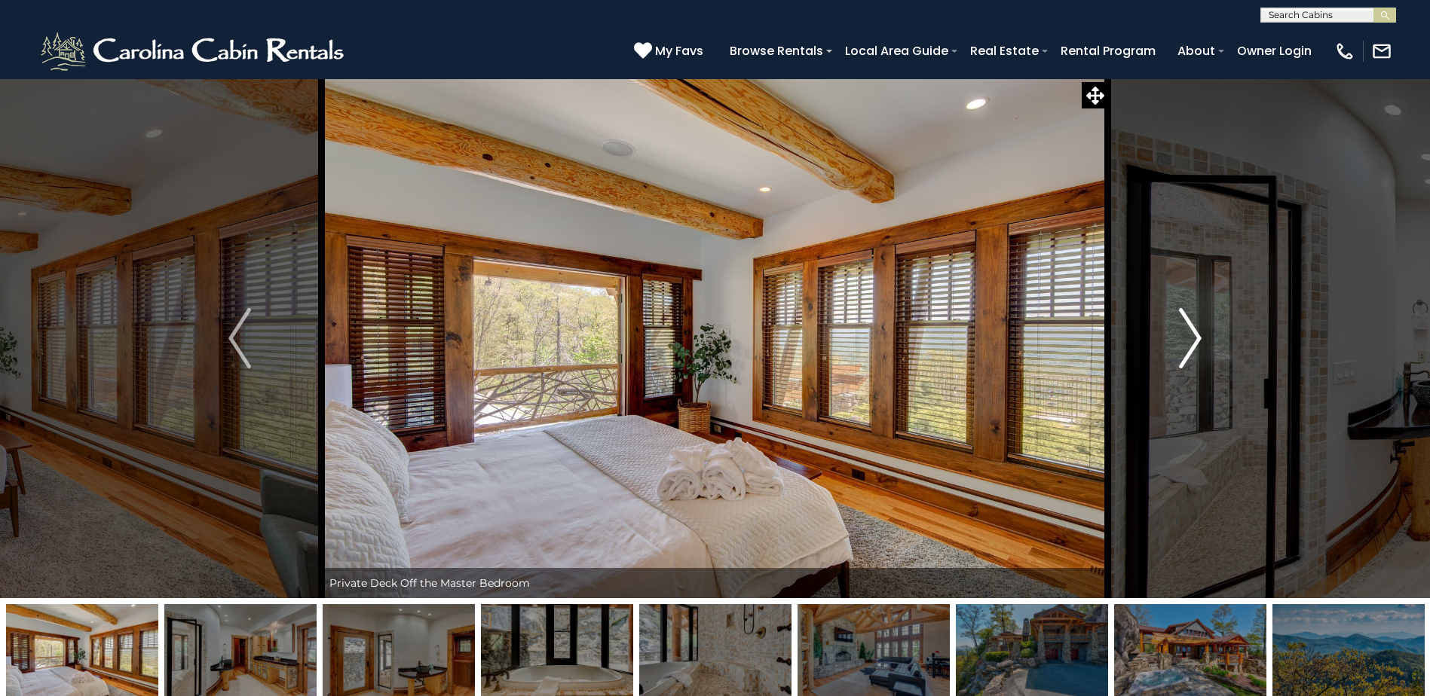
click at [1202, 341] on button "Next" at bounding box center [1190, 338] width 164 height 520
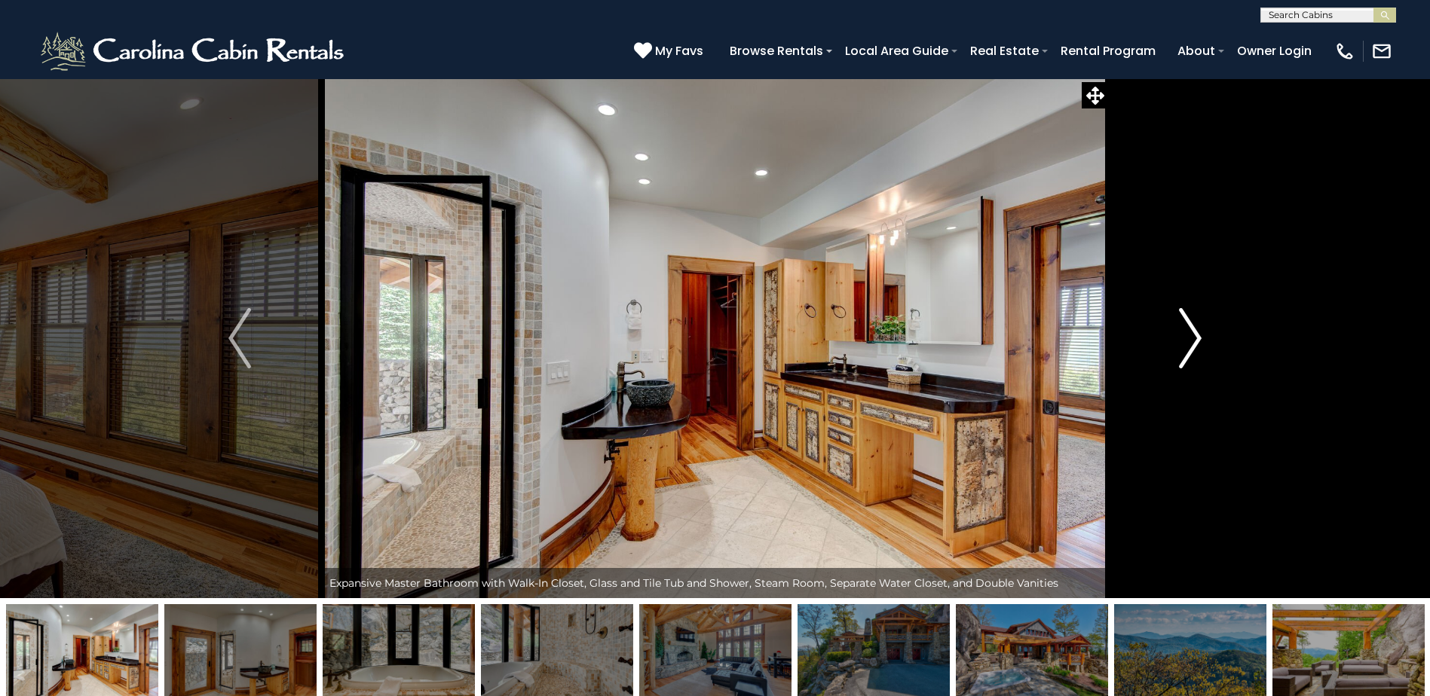
click at [1201, 341] on button "Next" at bounding box center [1190, 338] width 164 height 520
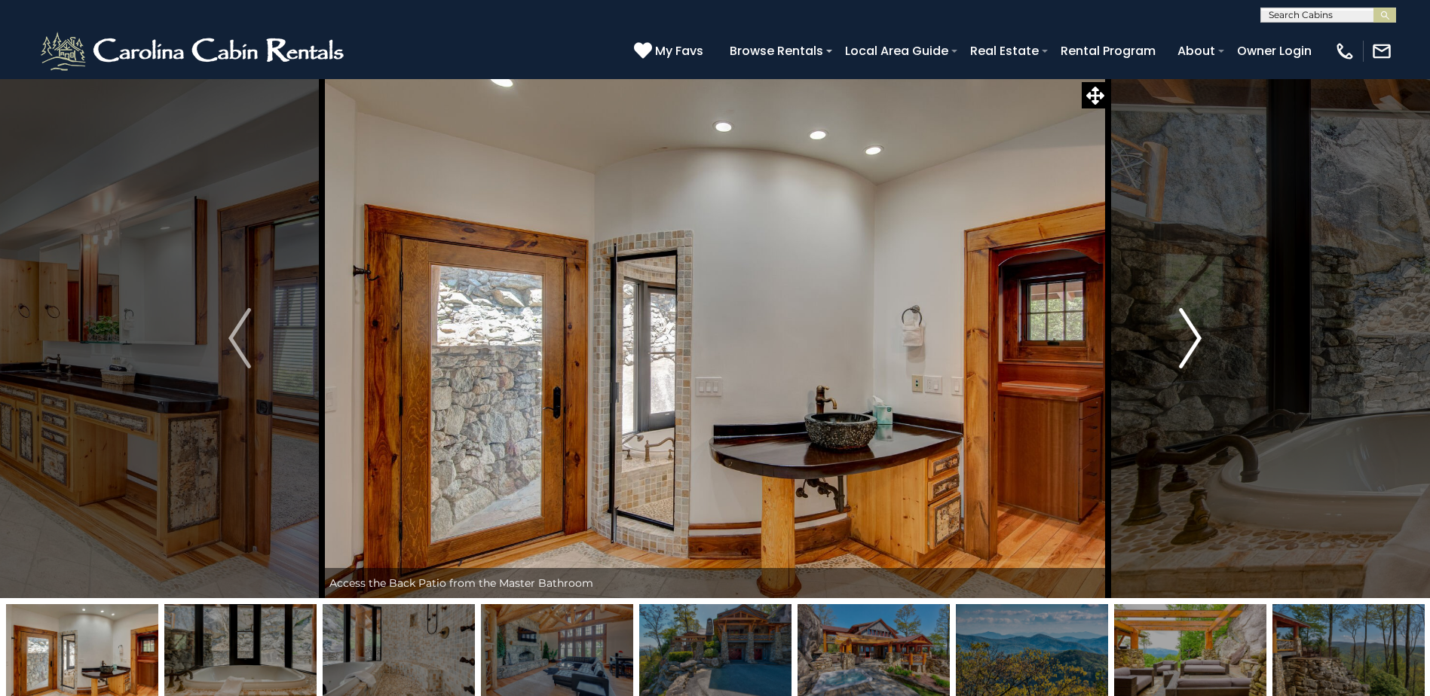
click at [1201, 341] on img "Next" at bounding box center [1190, 338] width 23 height 60
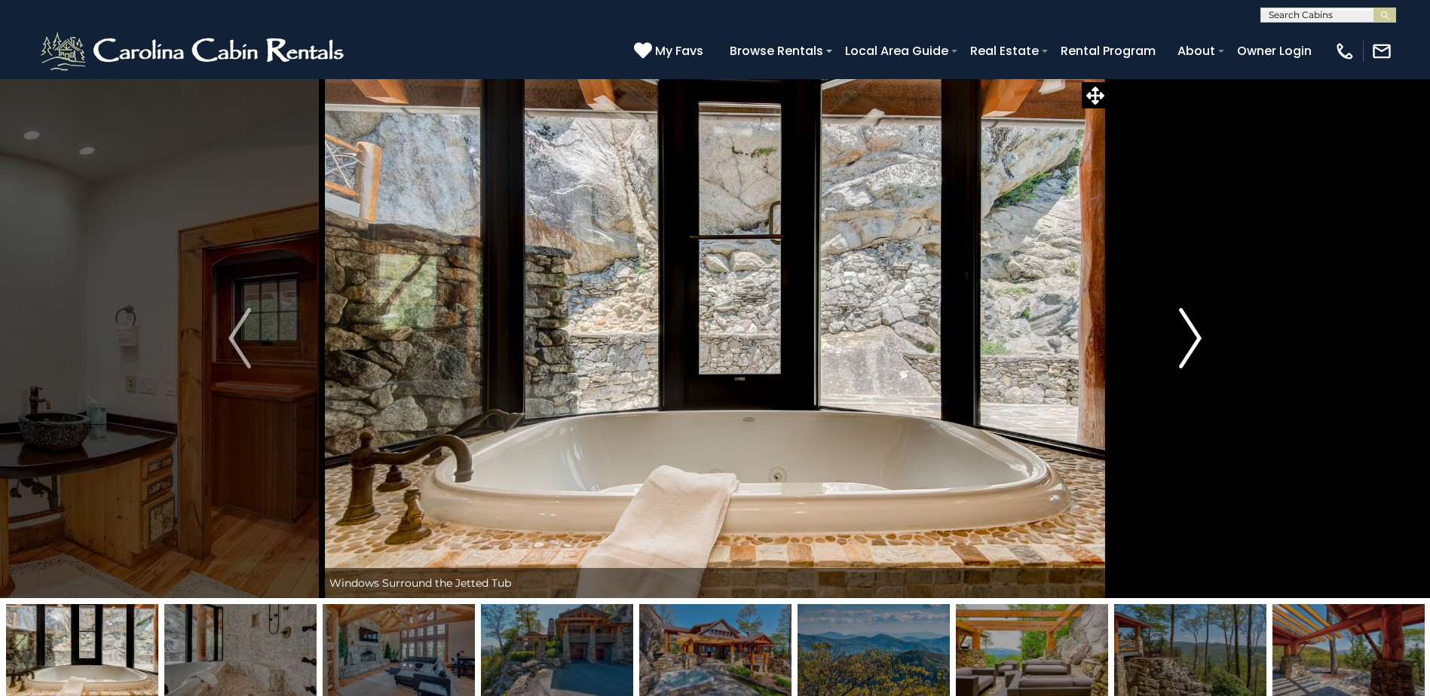
click at [1201, 341] on img "Next" at bounding box center [1190, 338] width 23 height 60
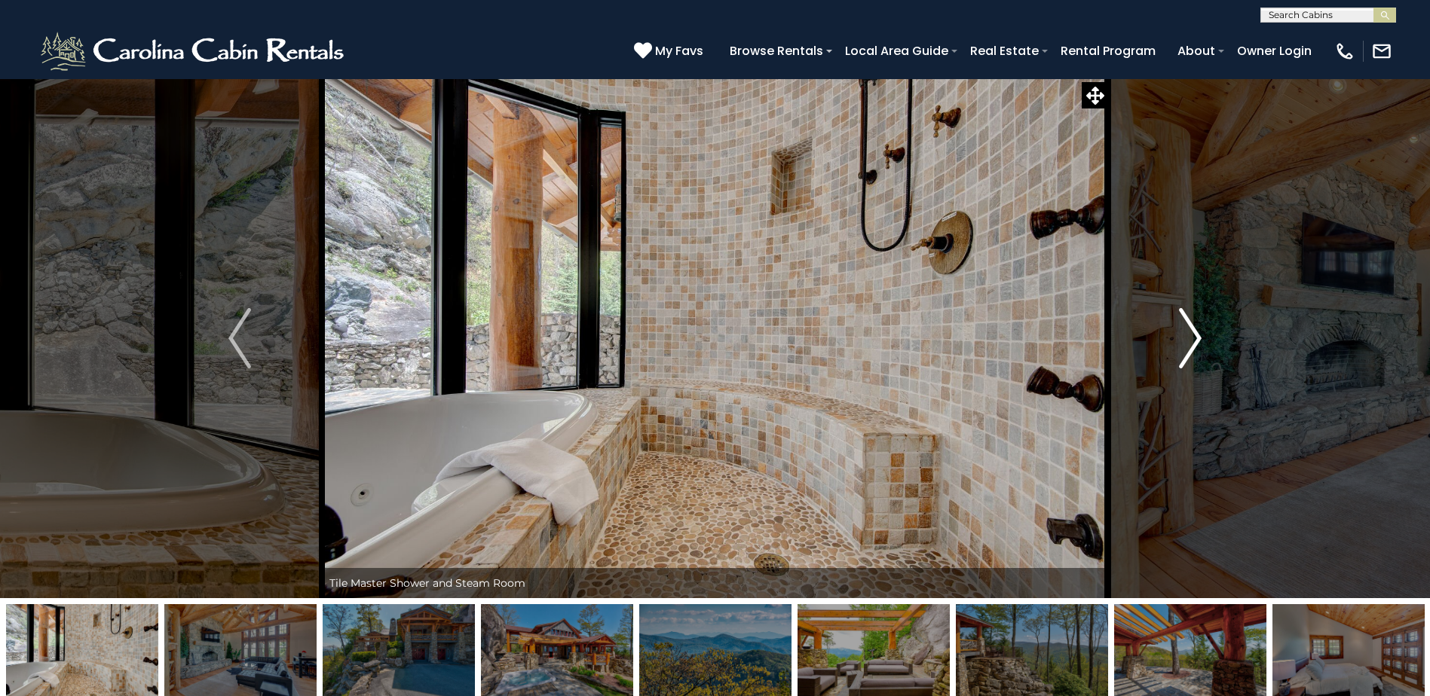
click at [1201, 341] on img "Next" at bounding box center [1190, 338] width 23 height 60
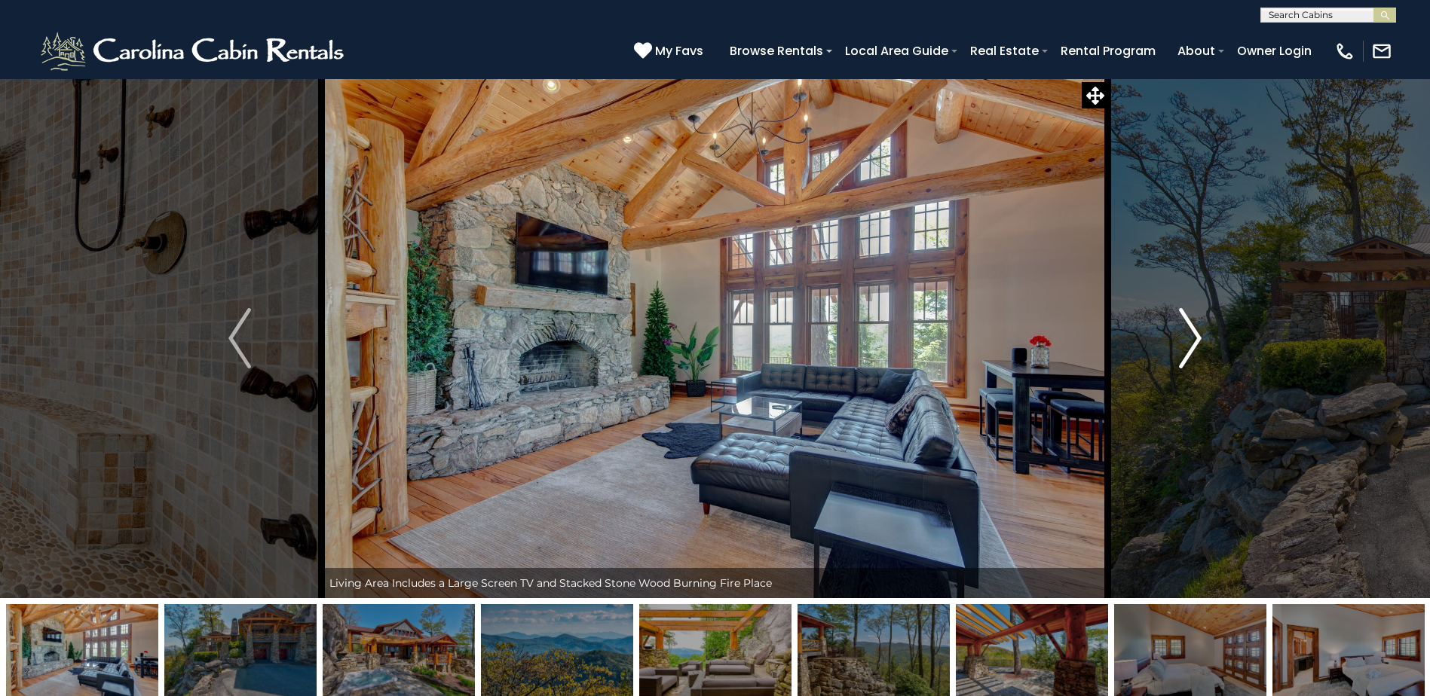
click at [1201, 341] on img "Next" at bounding box center [1190, 338] width 23 height 60
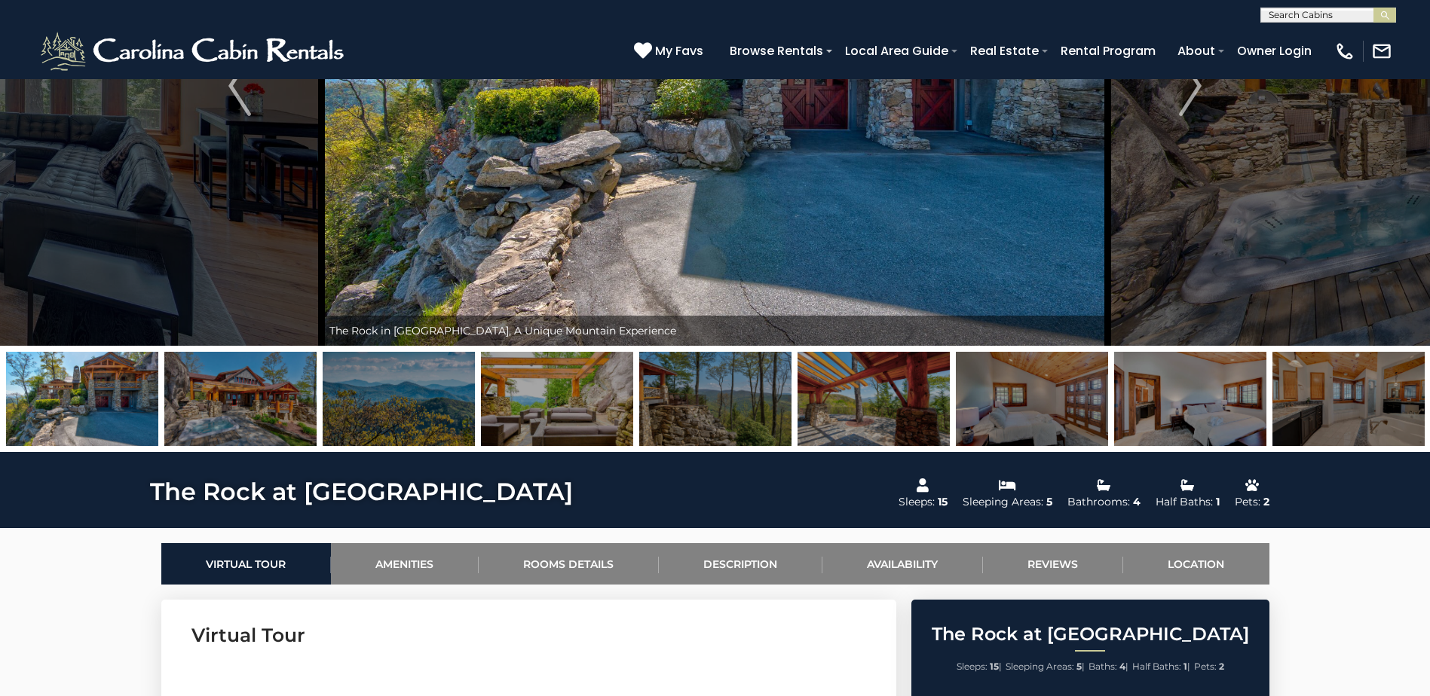
scroll to position [226, 0]
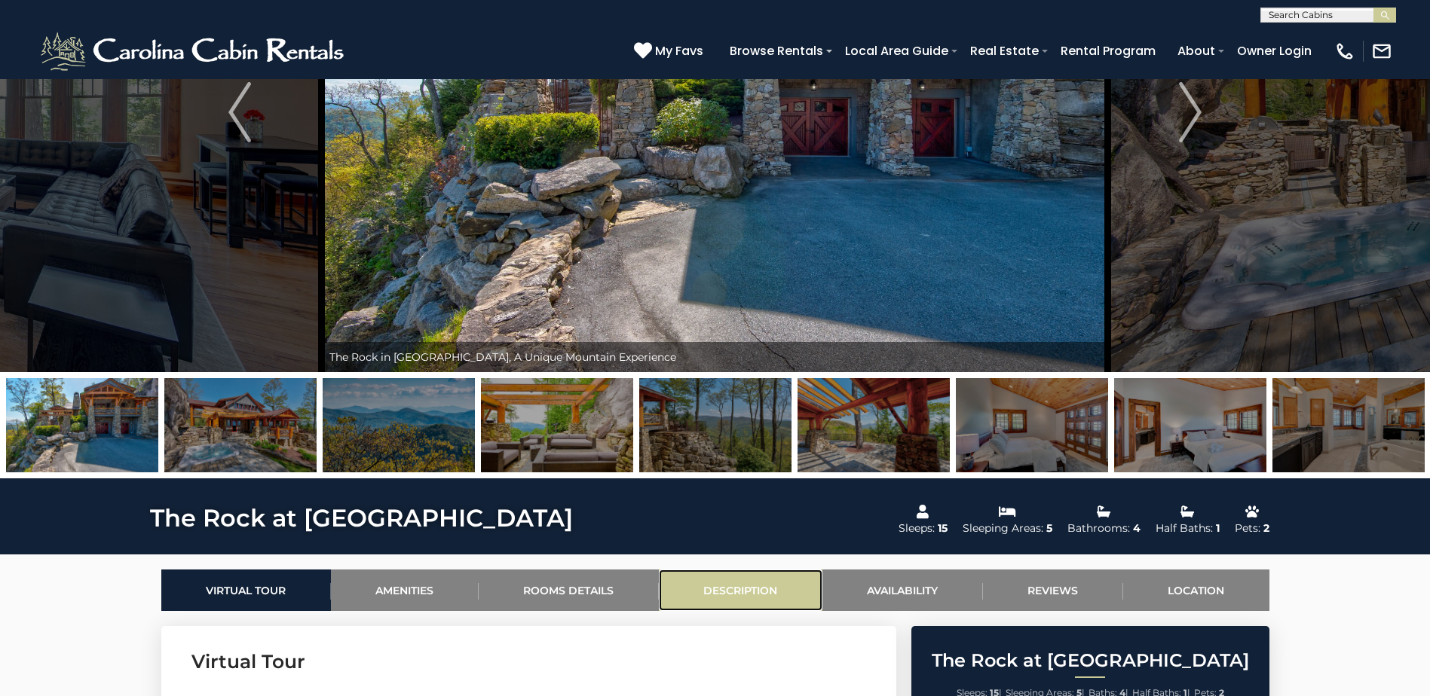
click at [747, 586] on link "Description" at bounding box center [741, 590] width 164 height 41
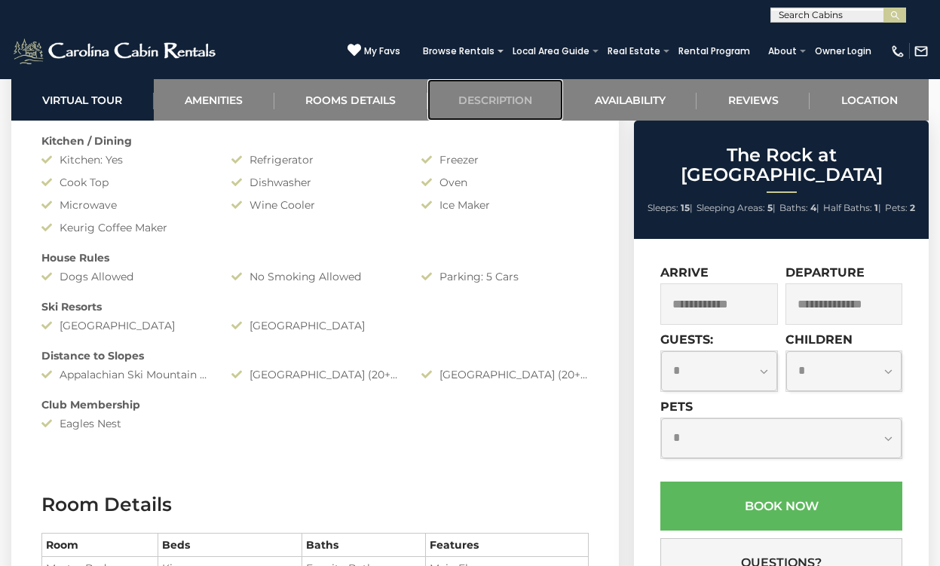
scroll to position [1167, 0]
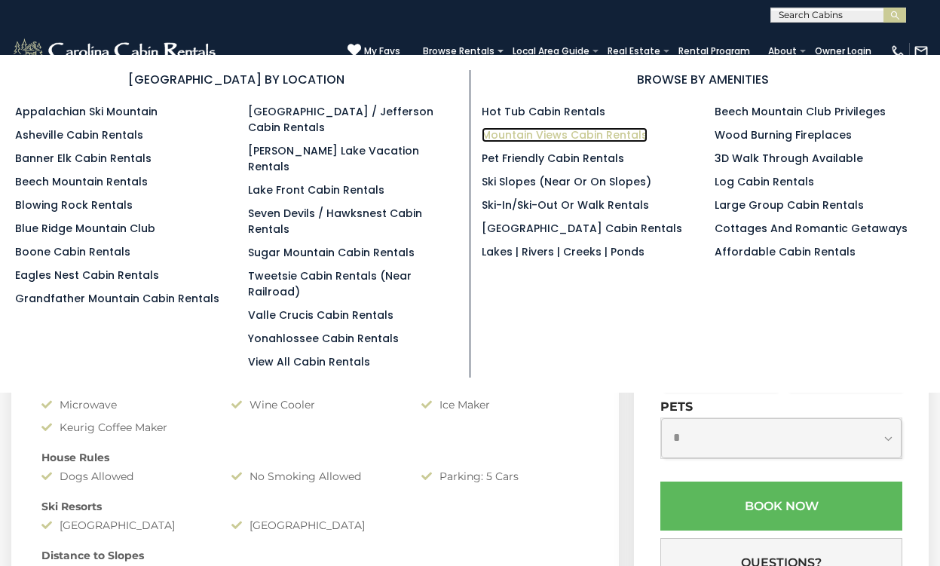
click at [531, 133] on link "Mountain Views Cabin Rentals" at bounding box center [565, 134] width 166 height 15
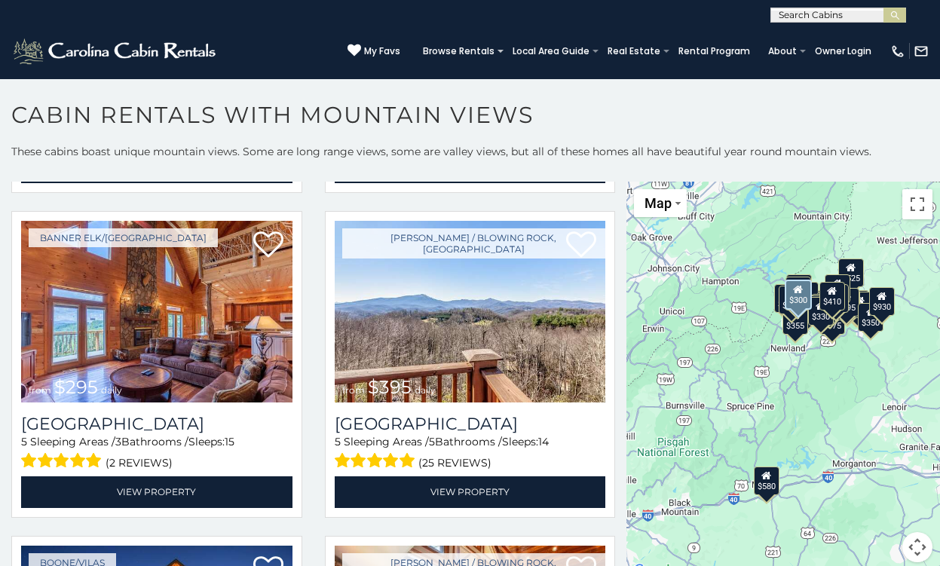
scroll to position [4221, 0]
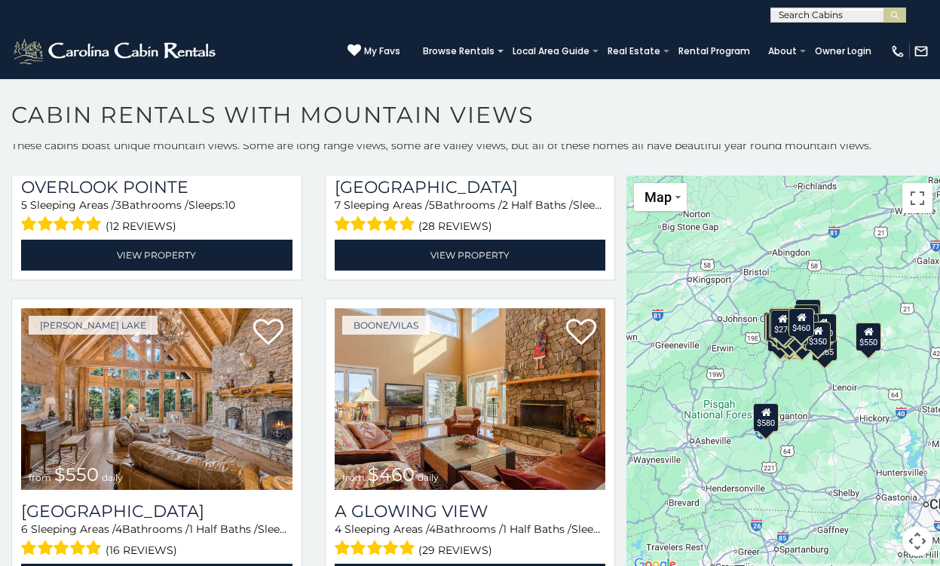
click at [800, 18] on input "text" at bounding box center [837, 18] width 132 height 15
type input "********"
